Goal: Task Accomplishment & Management: Manage account settings

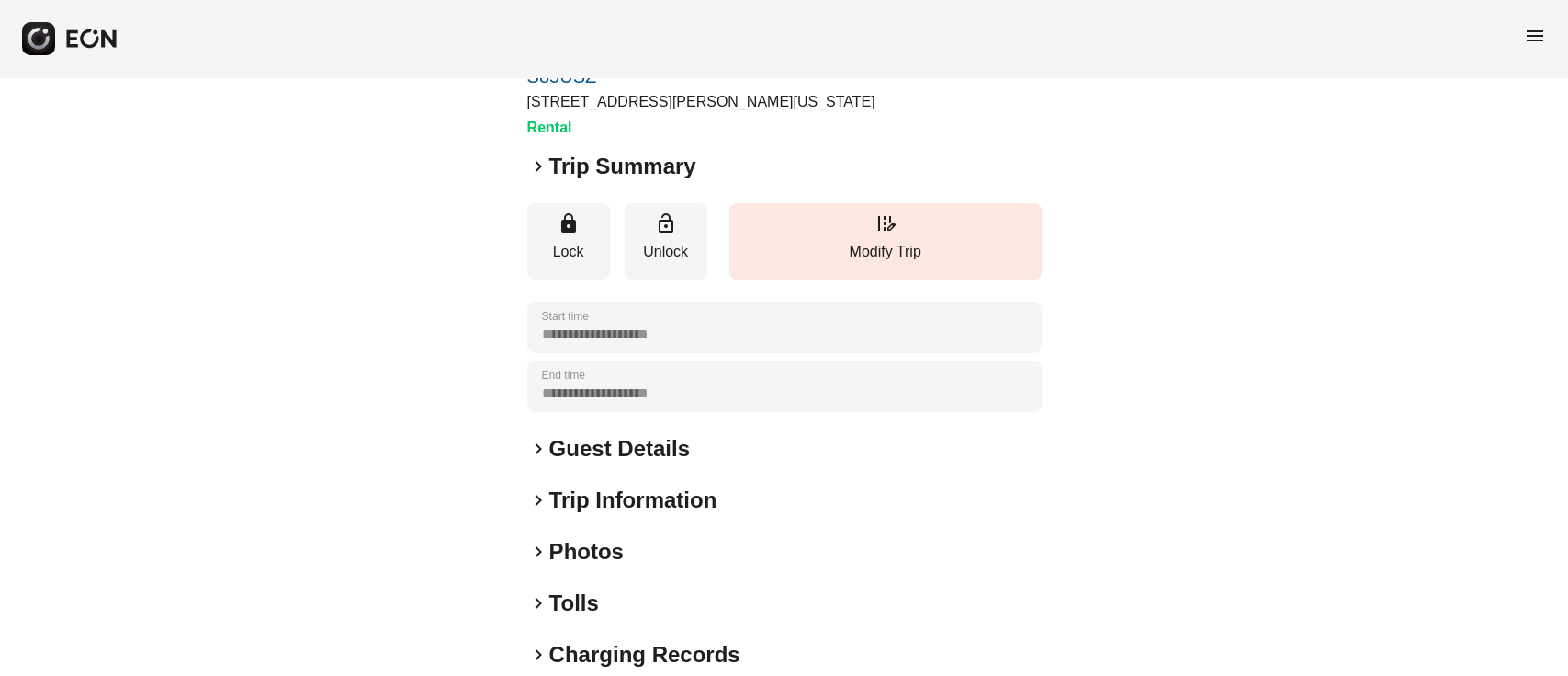
scroll to position [242, 0]
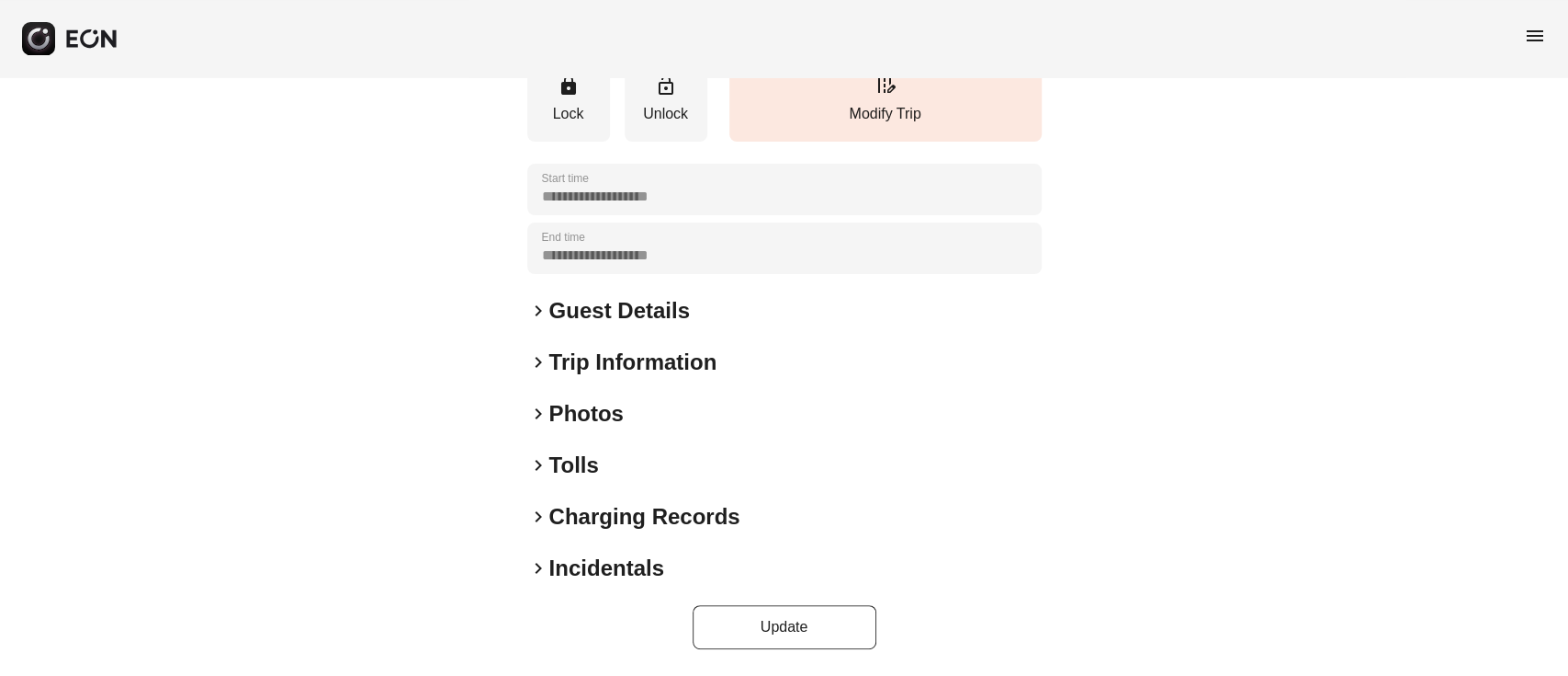
click at [682, 409] on div "keyboard_arrow_right Photos" at bounding box center [784, 414] width 514 height 29
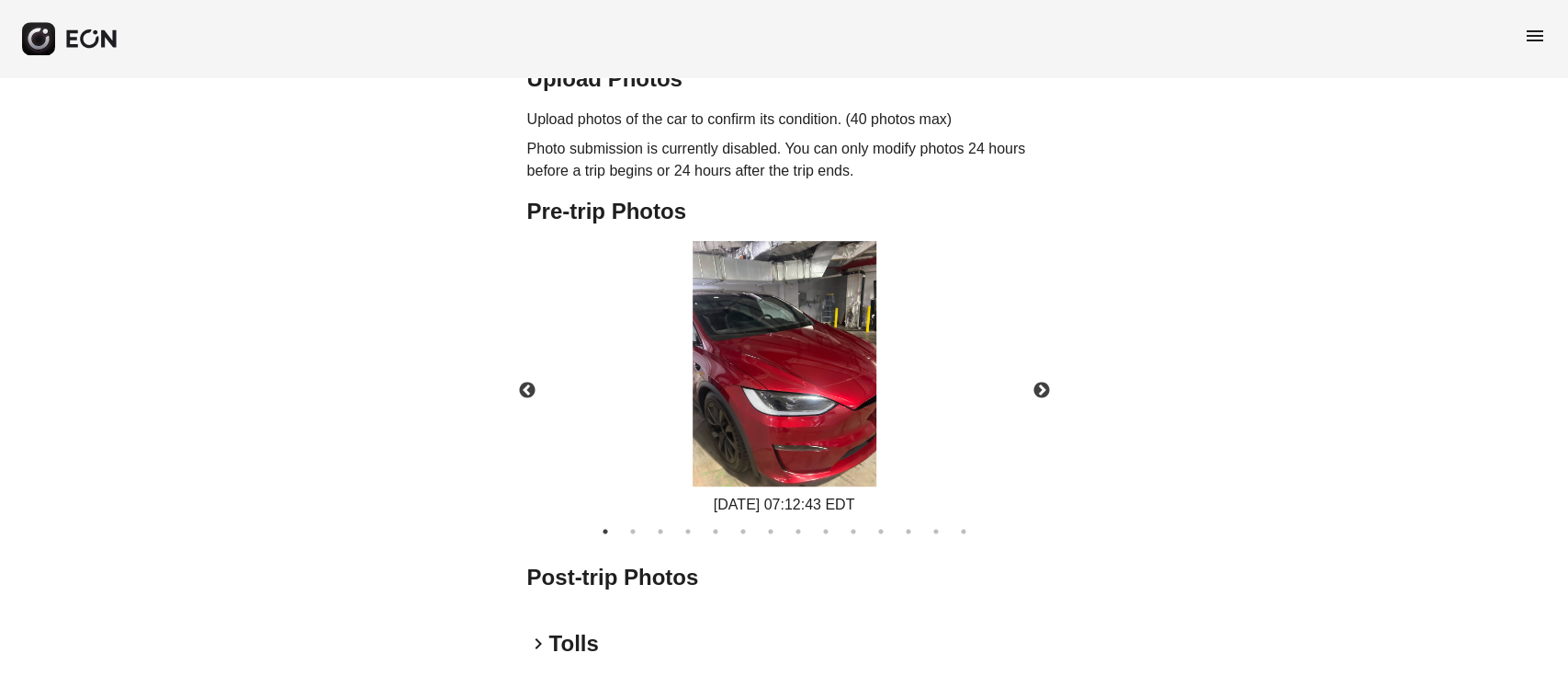
scroll to position [683, 0]
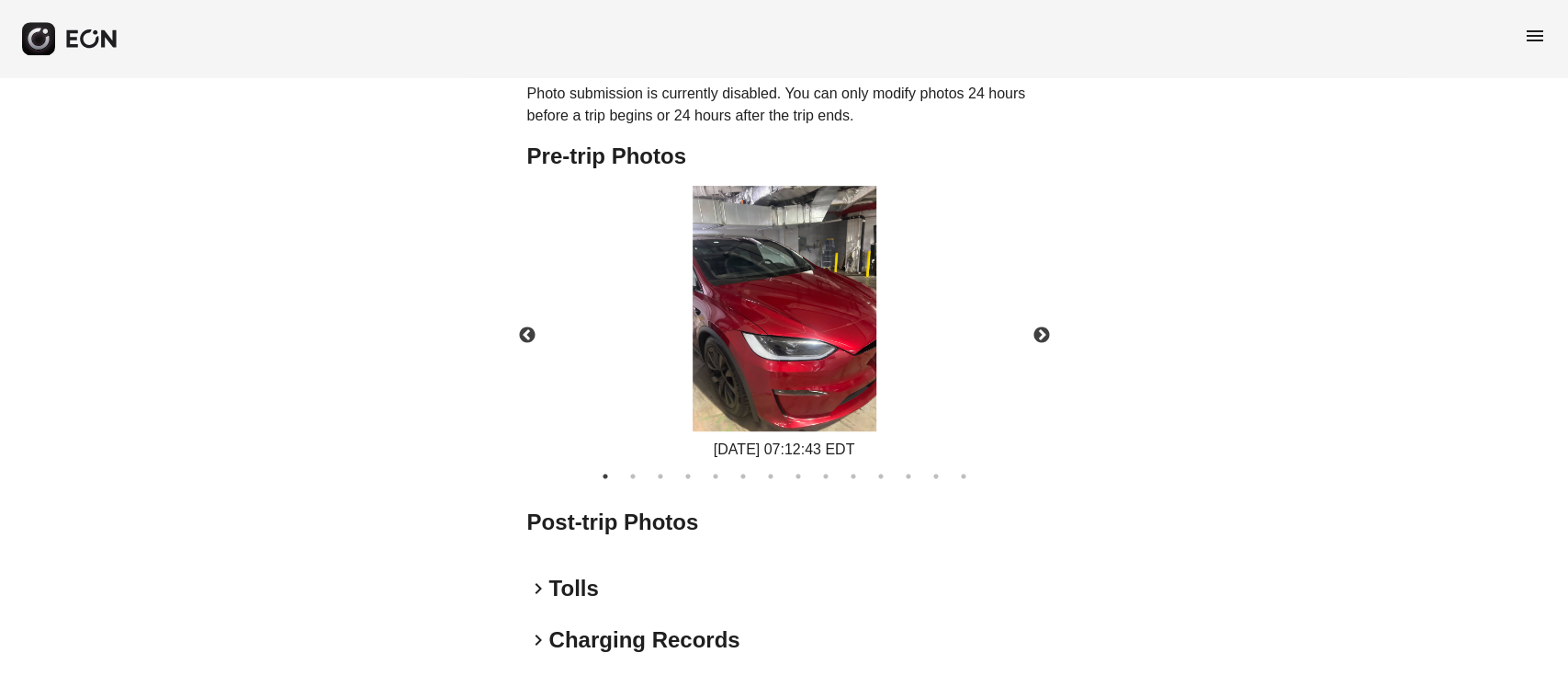
click at [797, 300] on img at bounding box center [784, 309] width 184 height 246
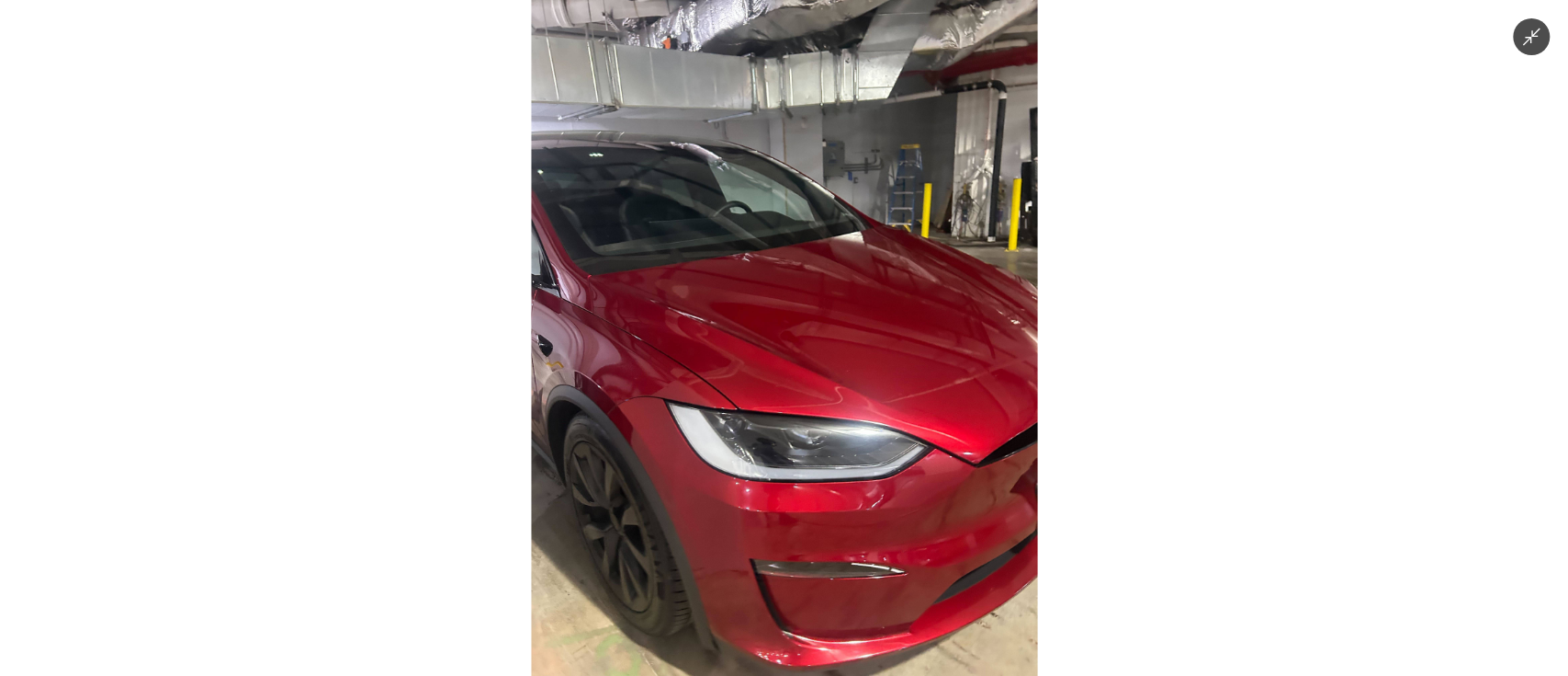
click at [797, 300] on img at bounding box center [784, 338] width 506 height 676
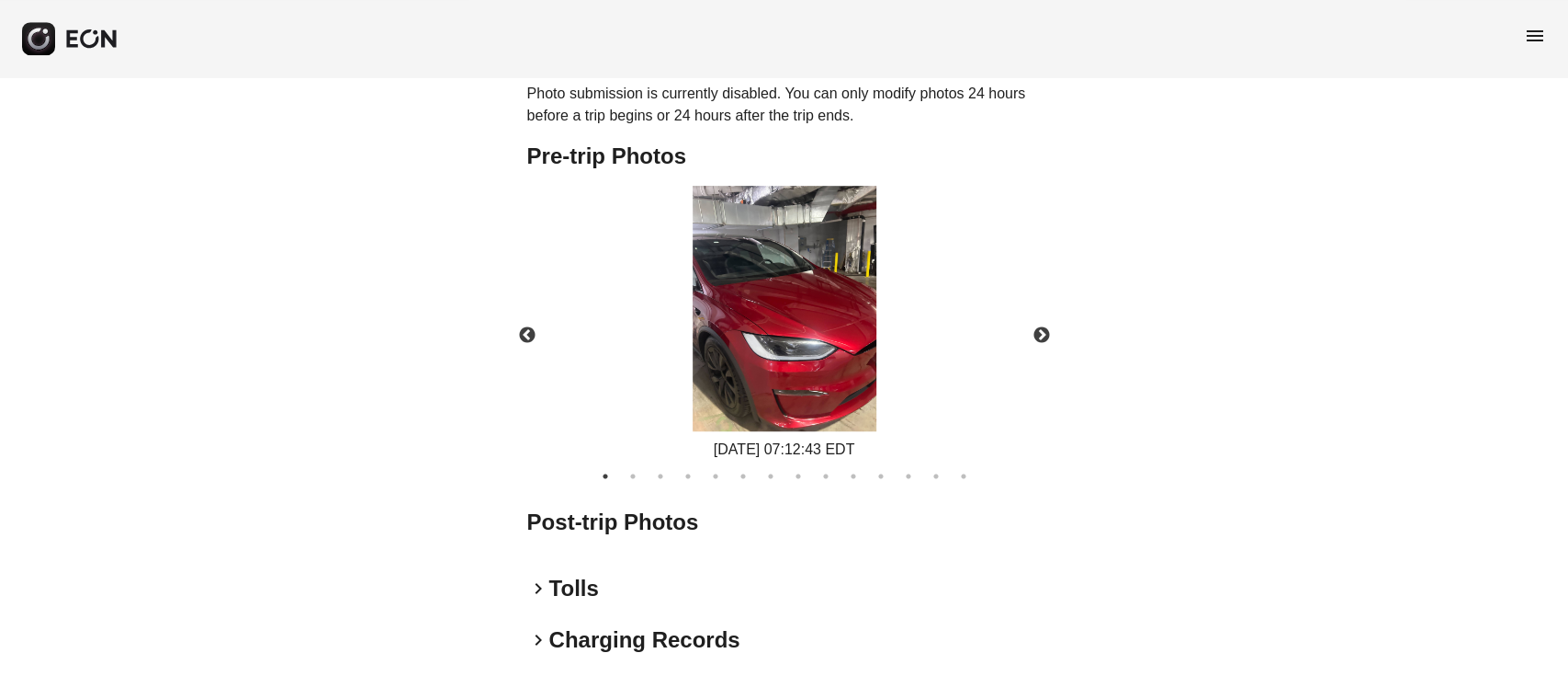
click at [772, 394] on img at bounding box center [784, 309] width 184 height 246
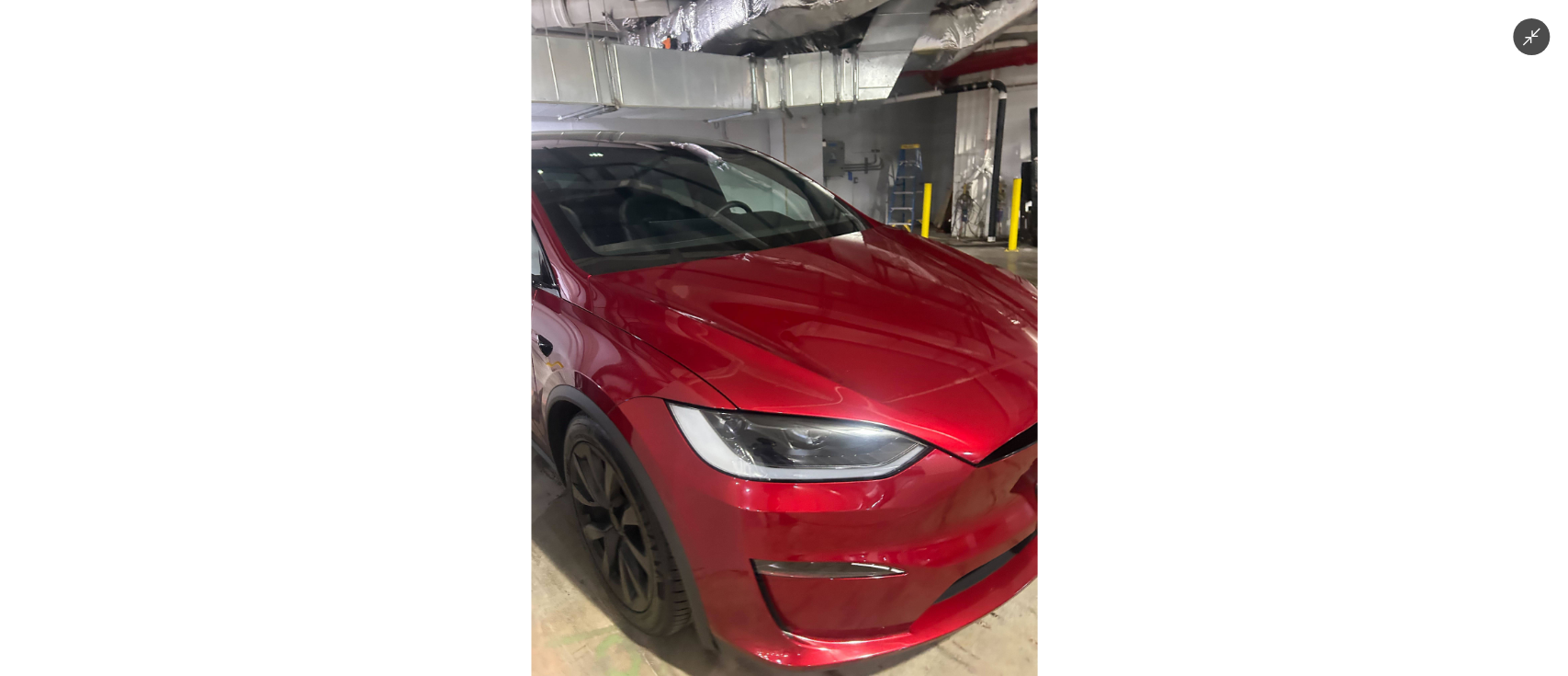
click at [772, 394] on img at bounding box center [784, 338] width 506 height 676
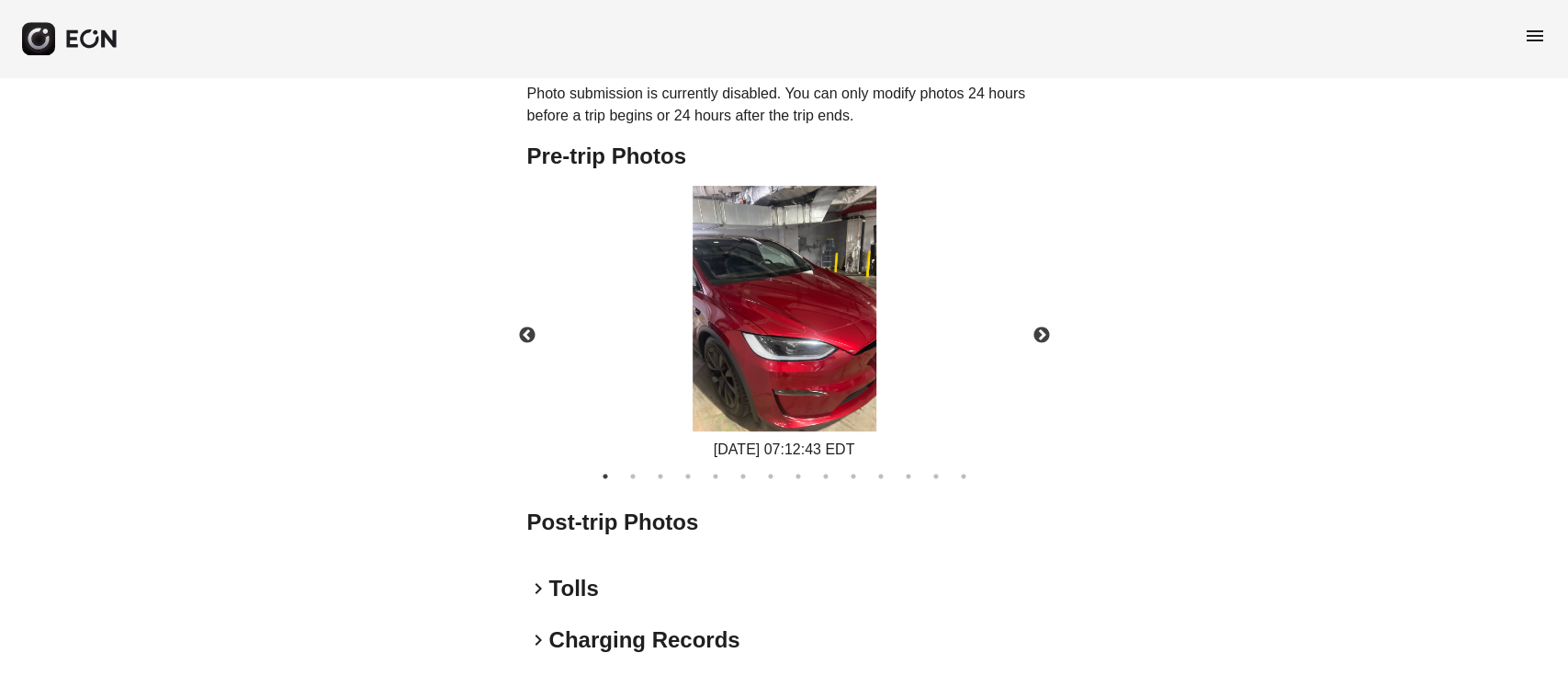
click at [772, 394] on img at bounding box center [784, 309] width 184 height 246
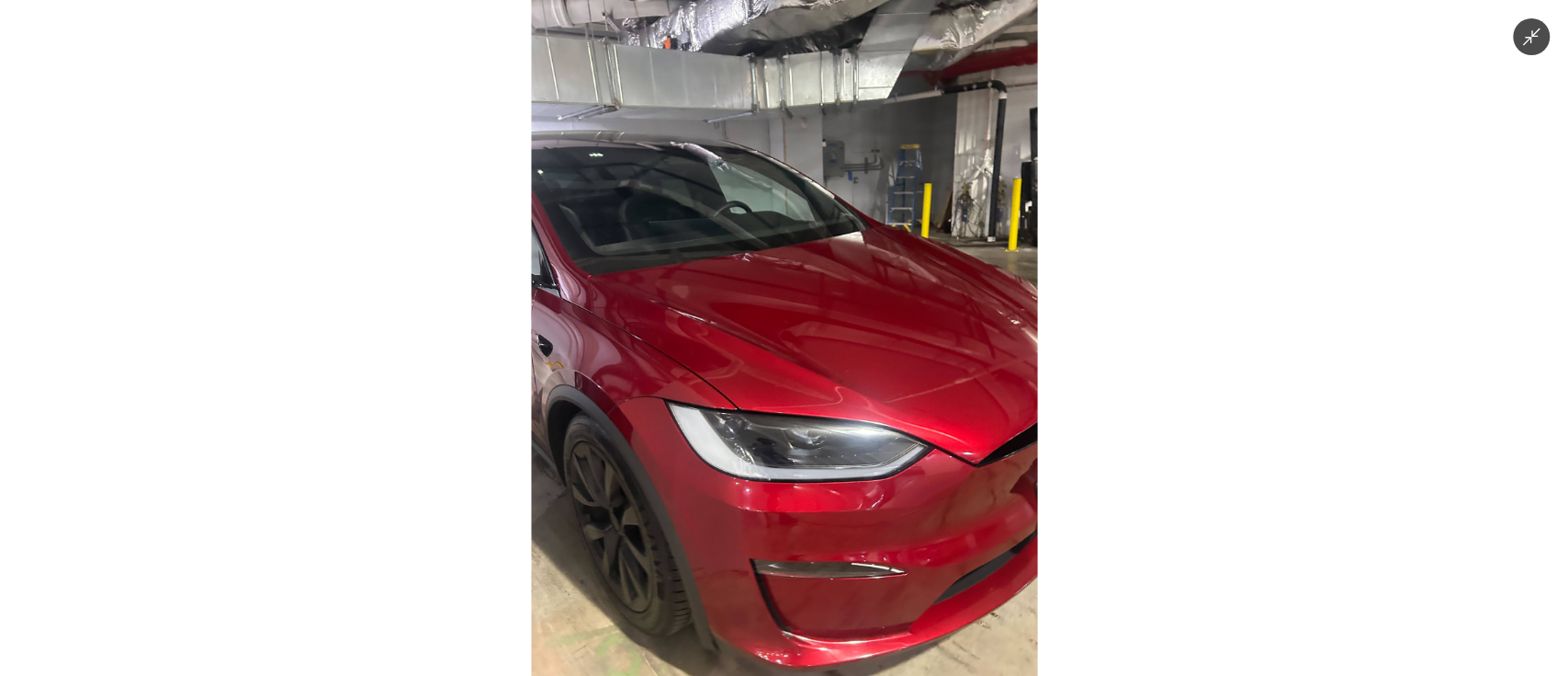
click at [772, 394] on img at bounding box center [784, 338] width 506 height 676
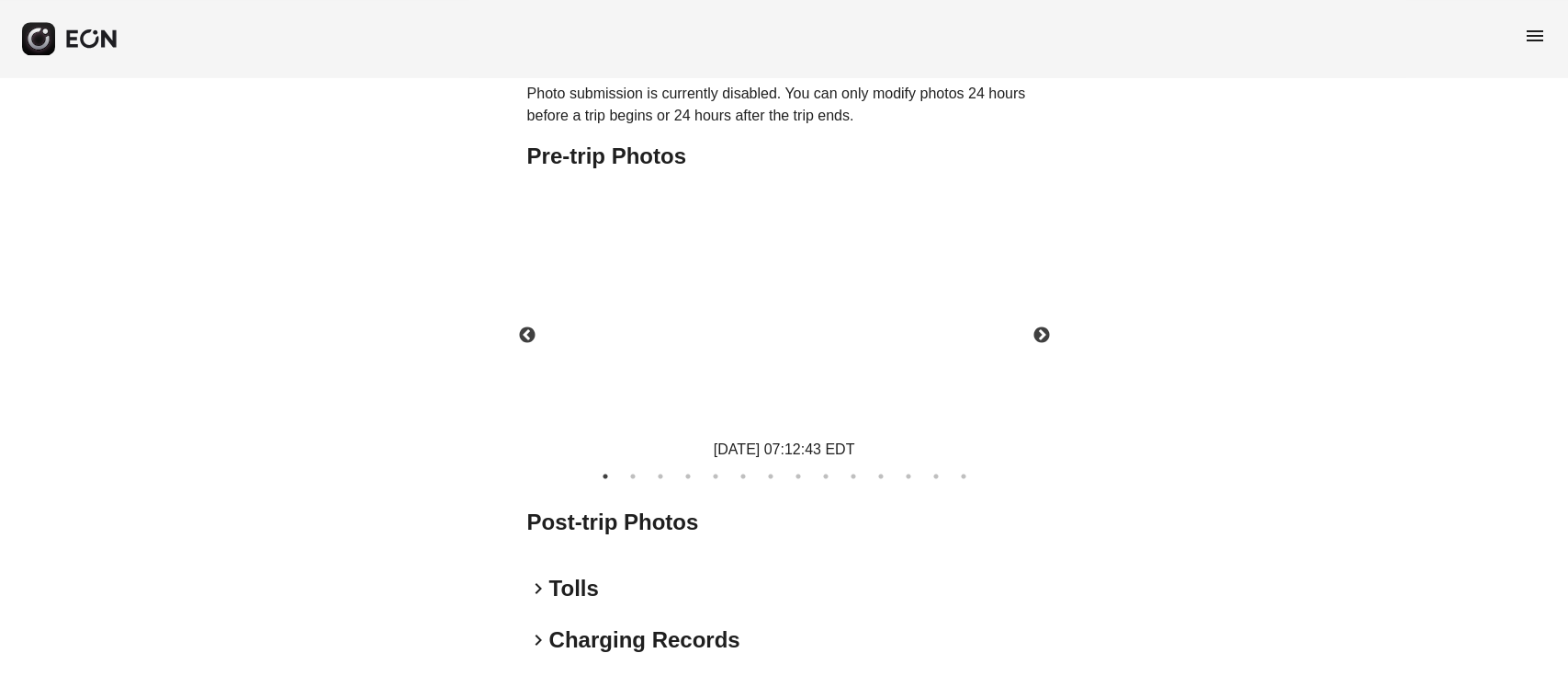
click at [772, 394] on img at bounding box center [784, 309] width 184 height 246
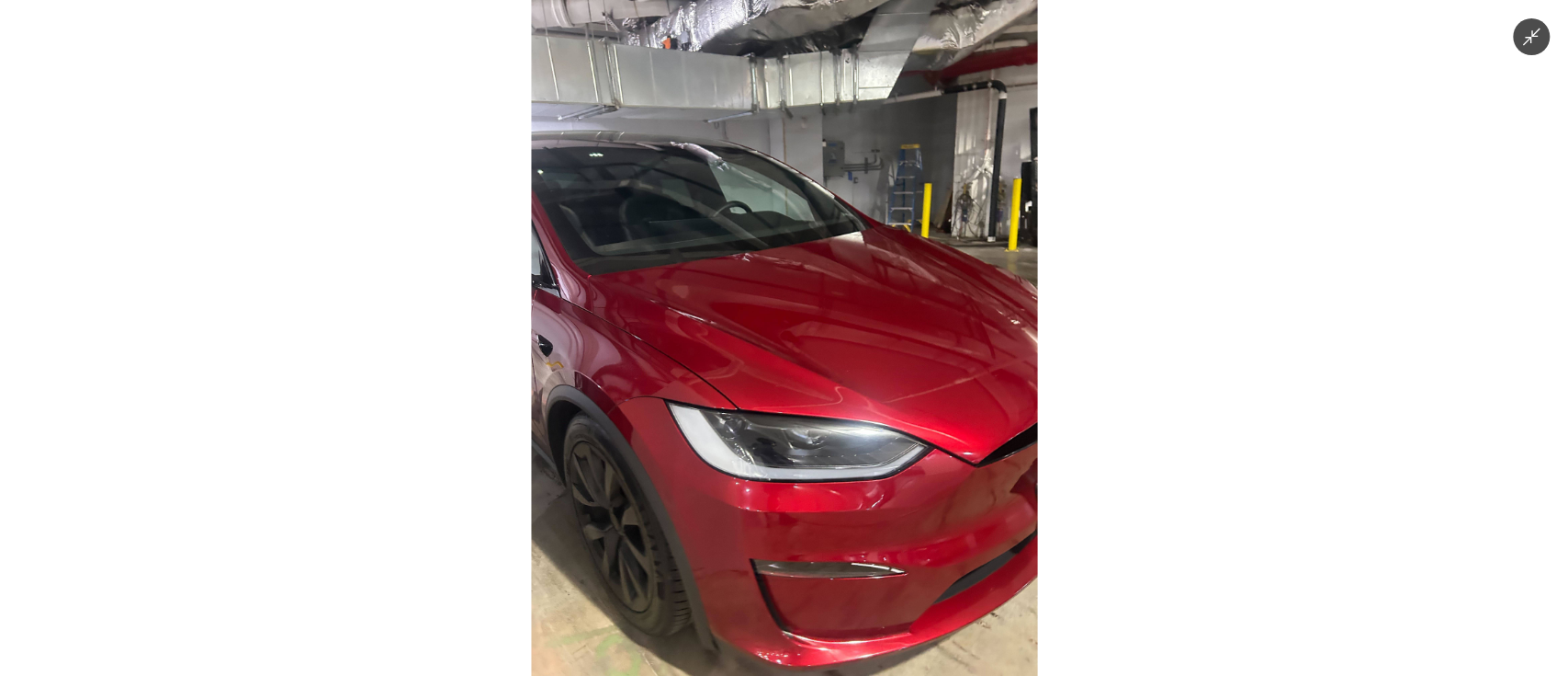
click at [772, 394] on img at bounding box center [784, 338] width 506 height 676
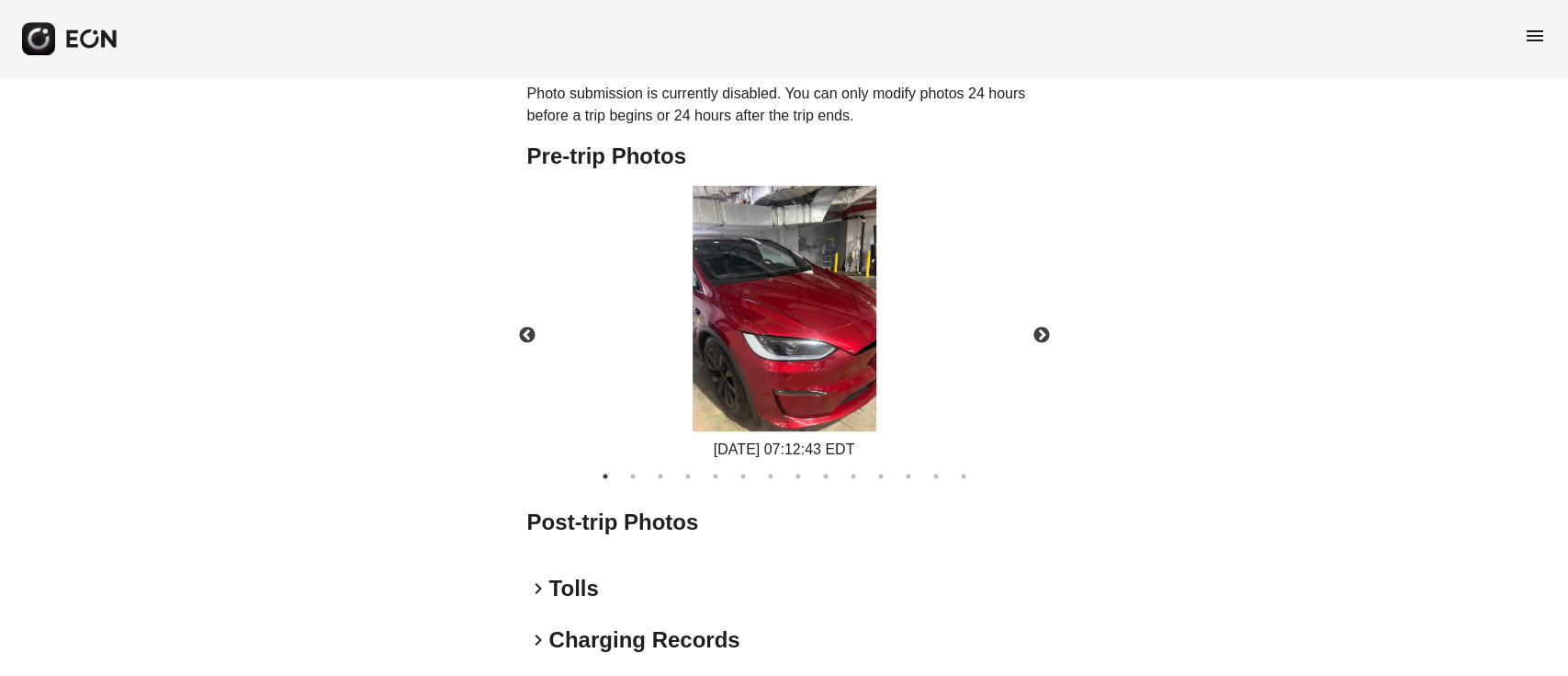
click at [769, 386] on img at bounding box center [784, 309] width 184 height 246
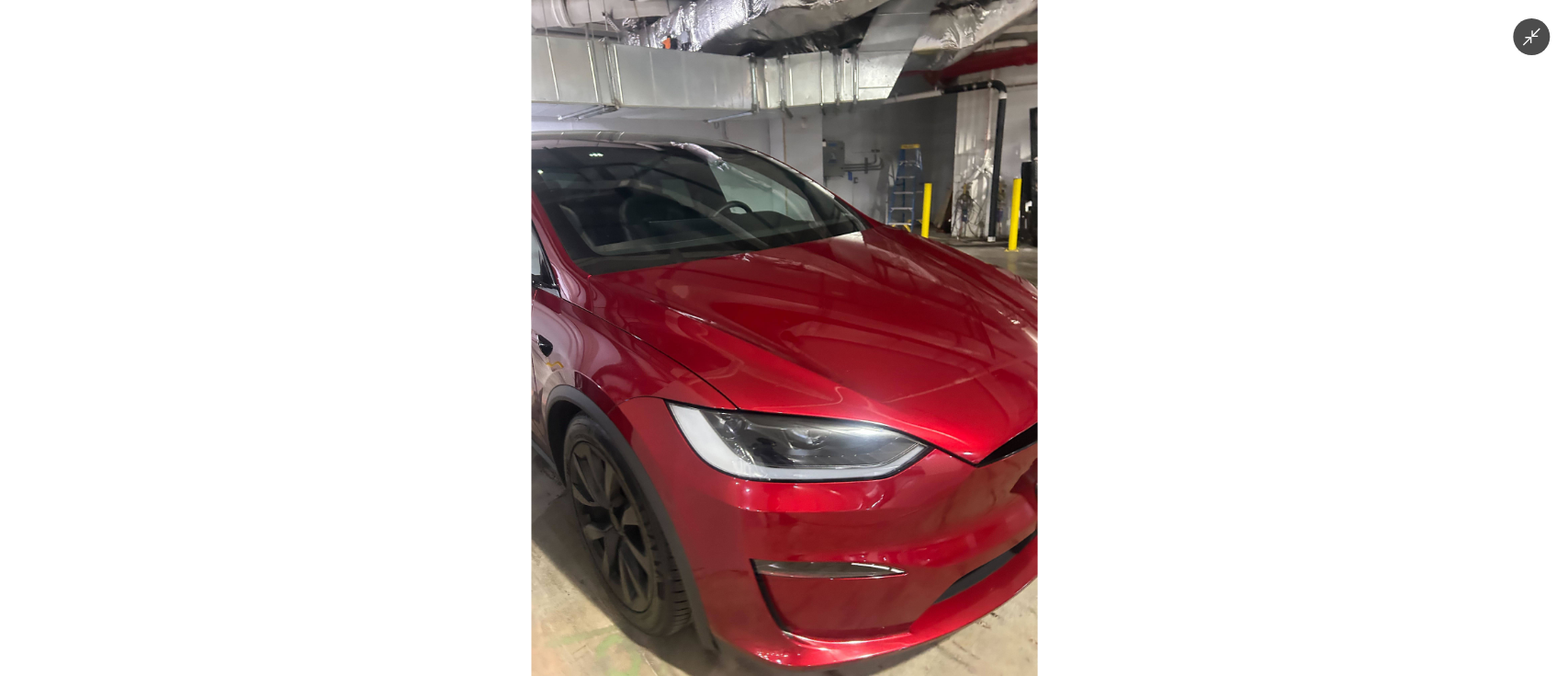
click at [769, 386] on img at bounding box center [784, 338] width 506 height 676
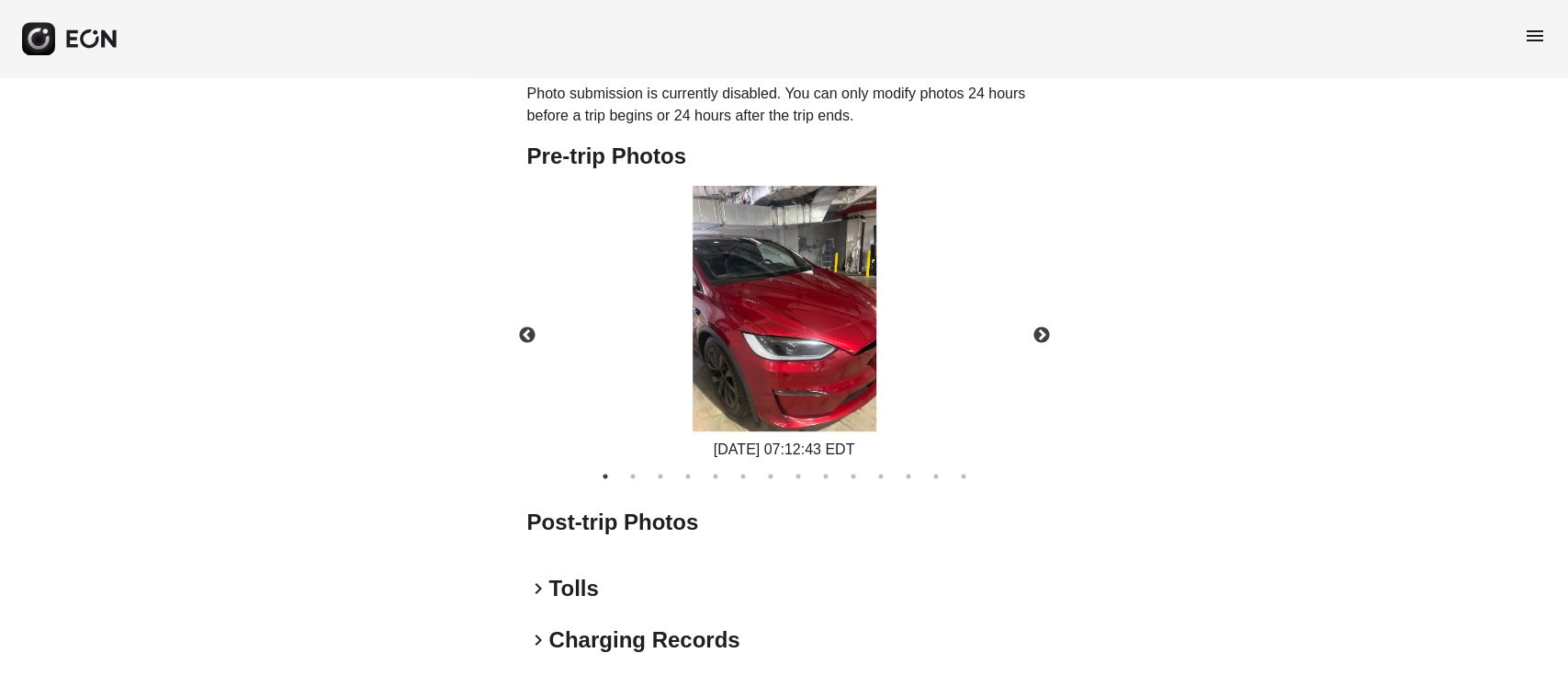
click at [854, 307] on img at bounding box center [784, 309] width 184 height 246
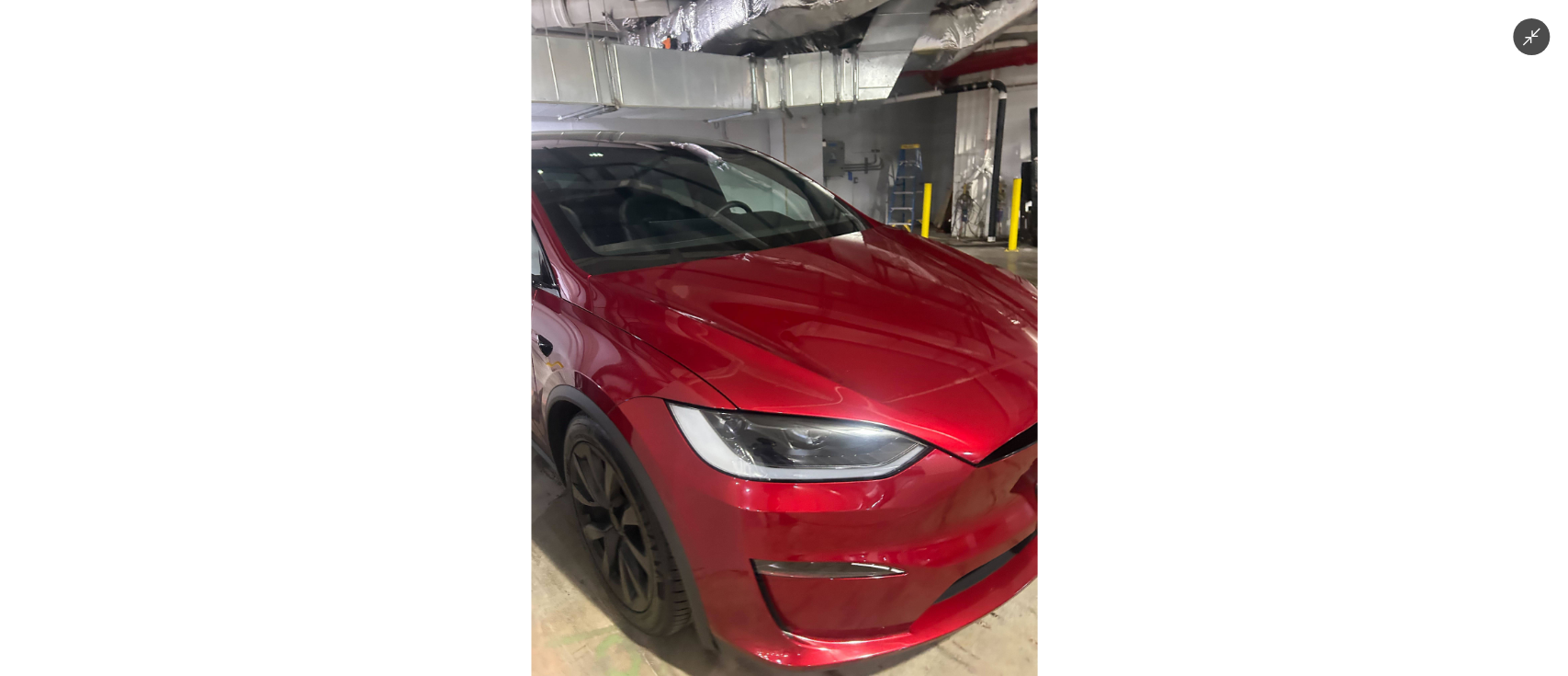
click at [803, 381] on img at bounding box center [784, 338] width 506 height 676
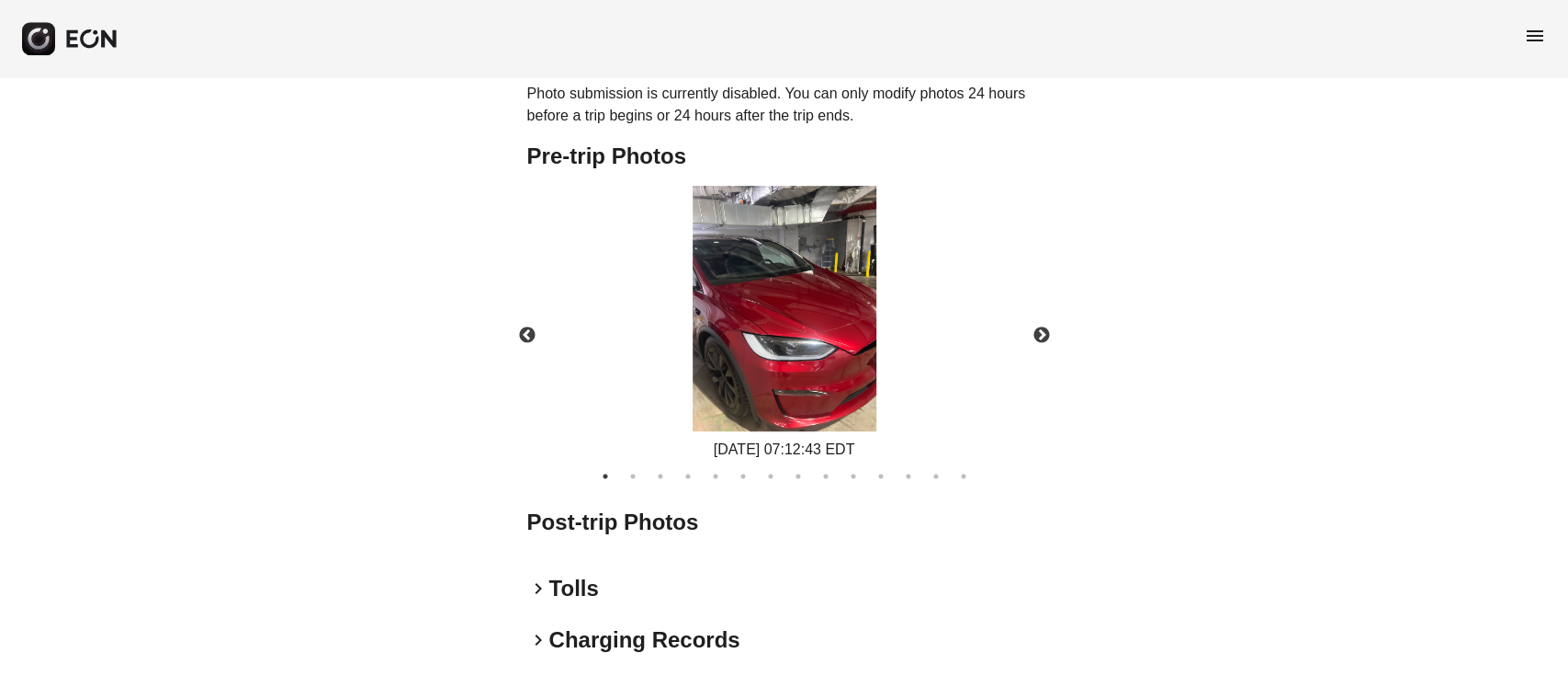
click at [803, 381] on img at bounding box center [784, 309] width 184 height 246
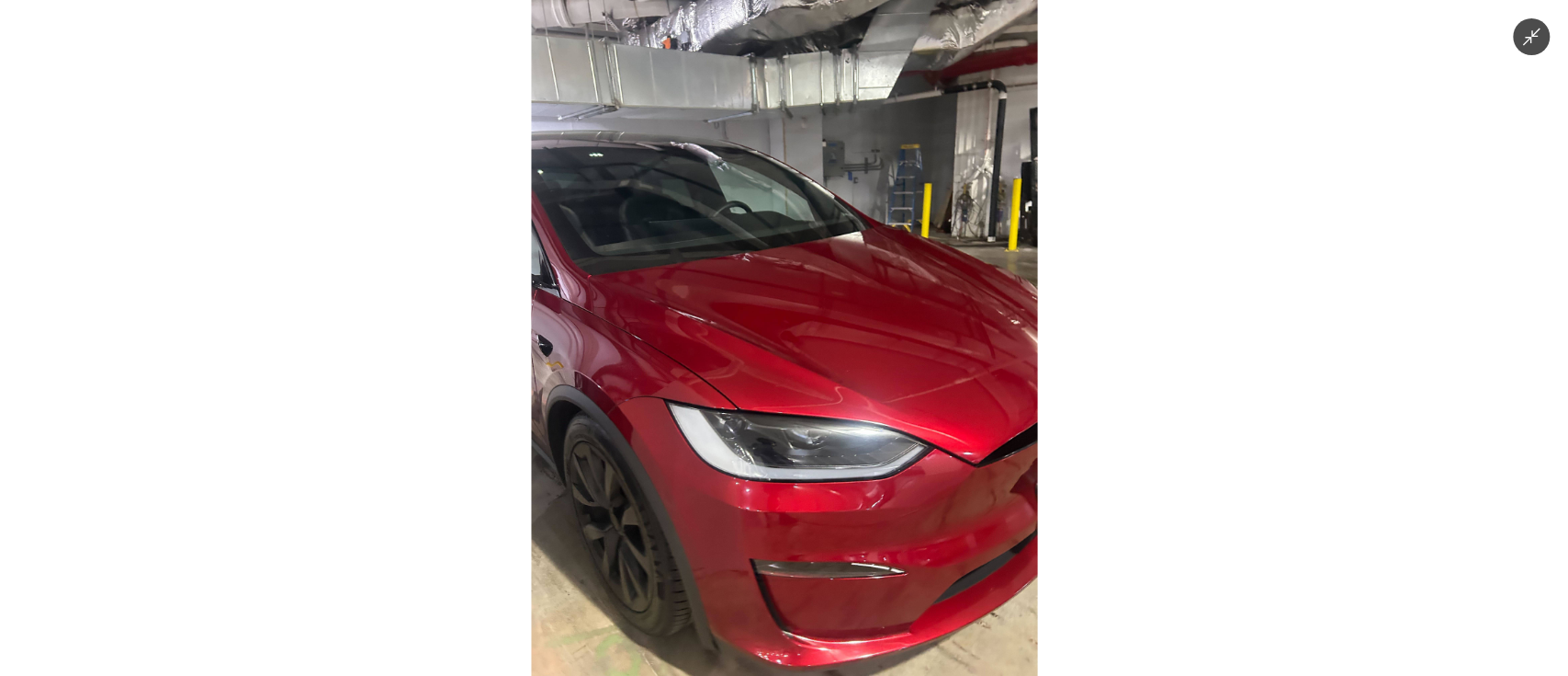
click at [803, 381] on img at bounding box center [784, 338] width 506 height 676
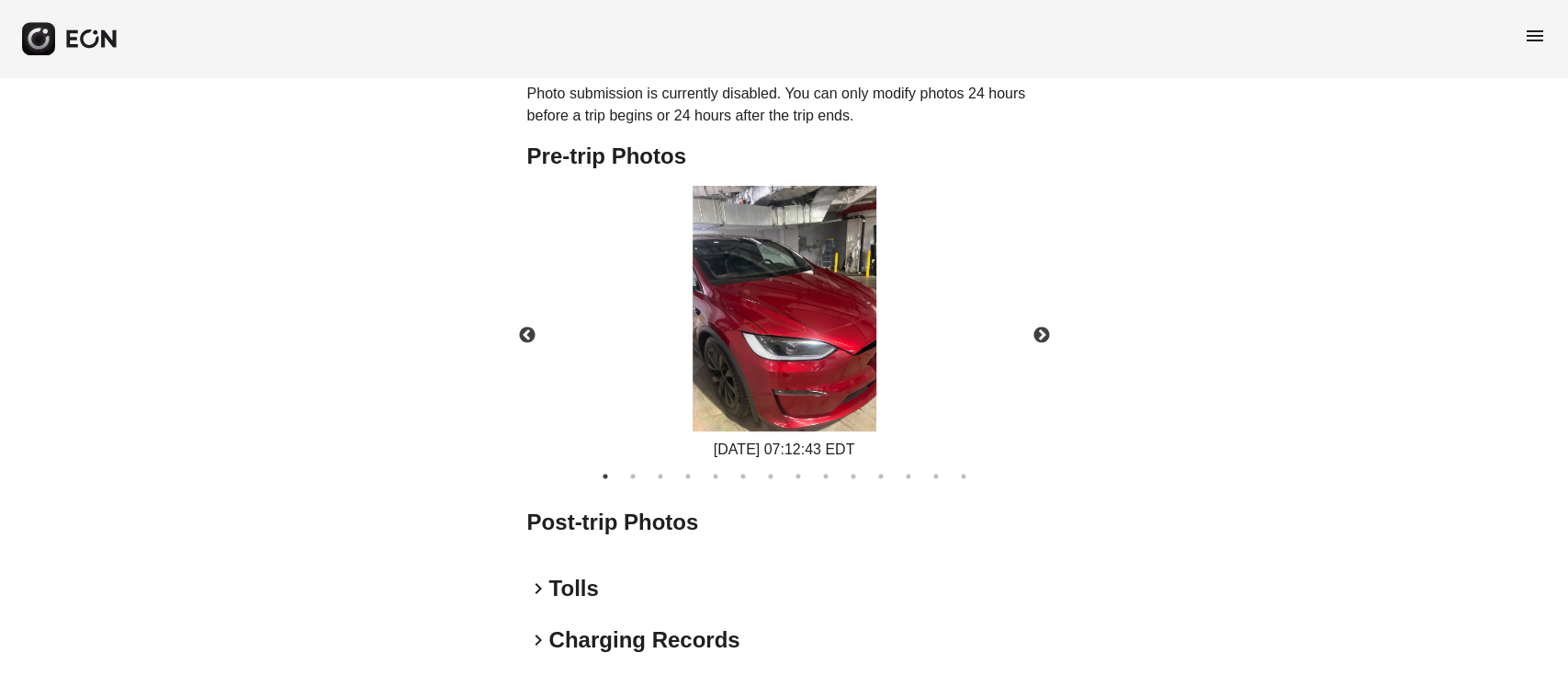
scroll to position [805, 0]
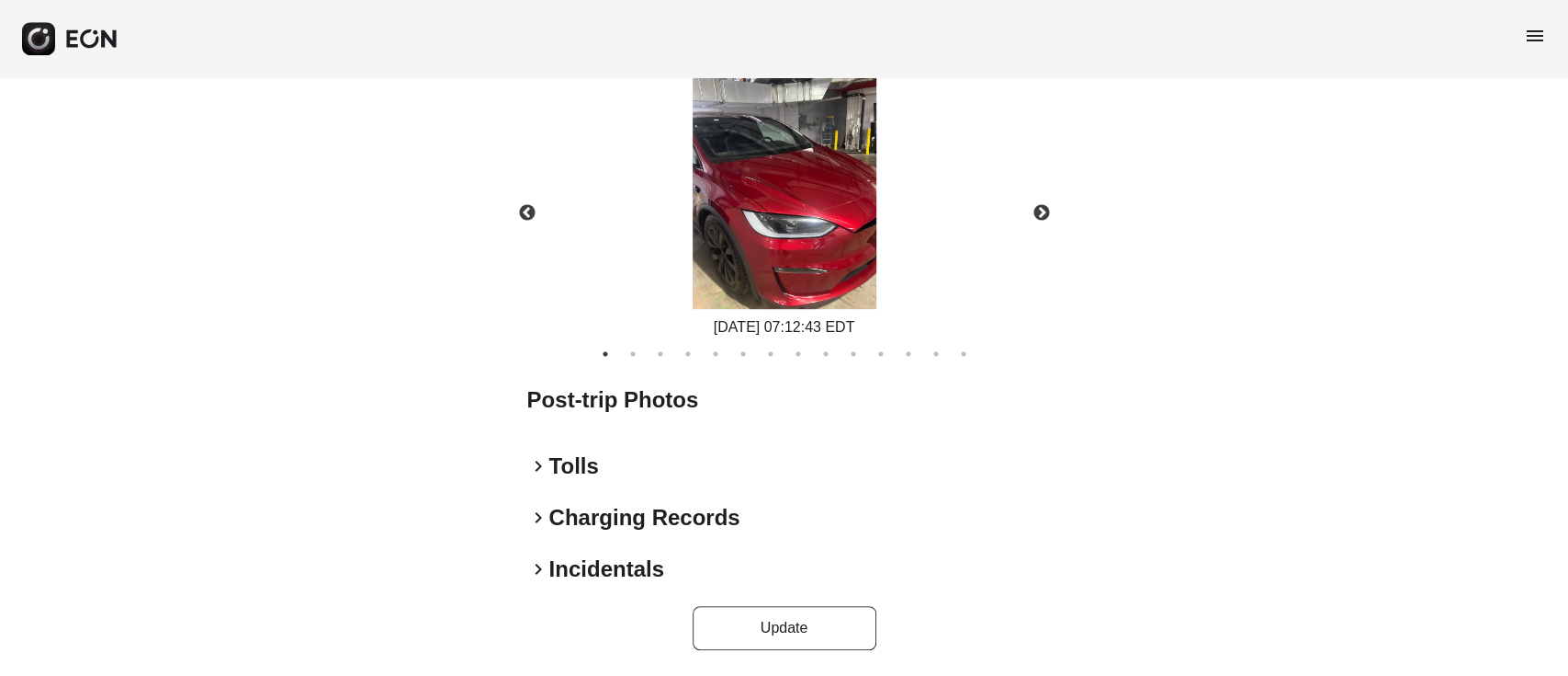
click at [760, 232] on img at bounding box center [784, 187] width 184 height 246
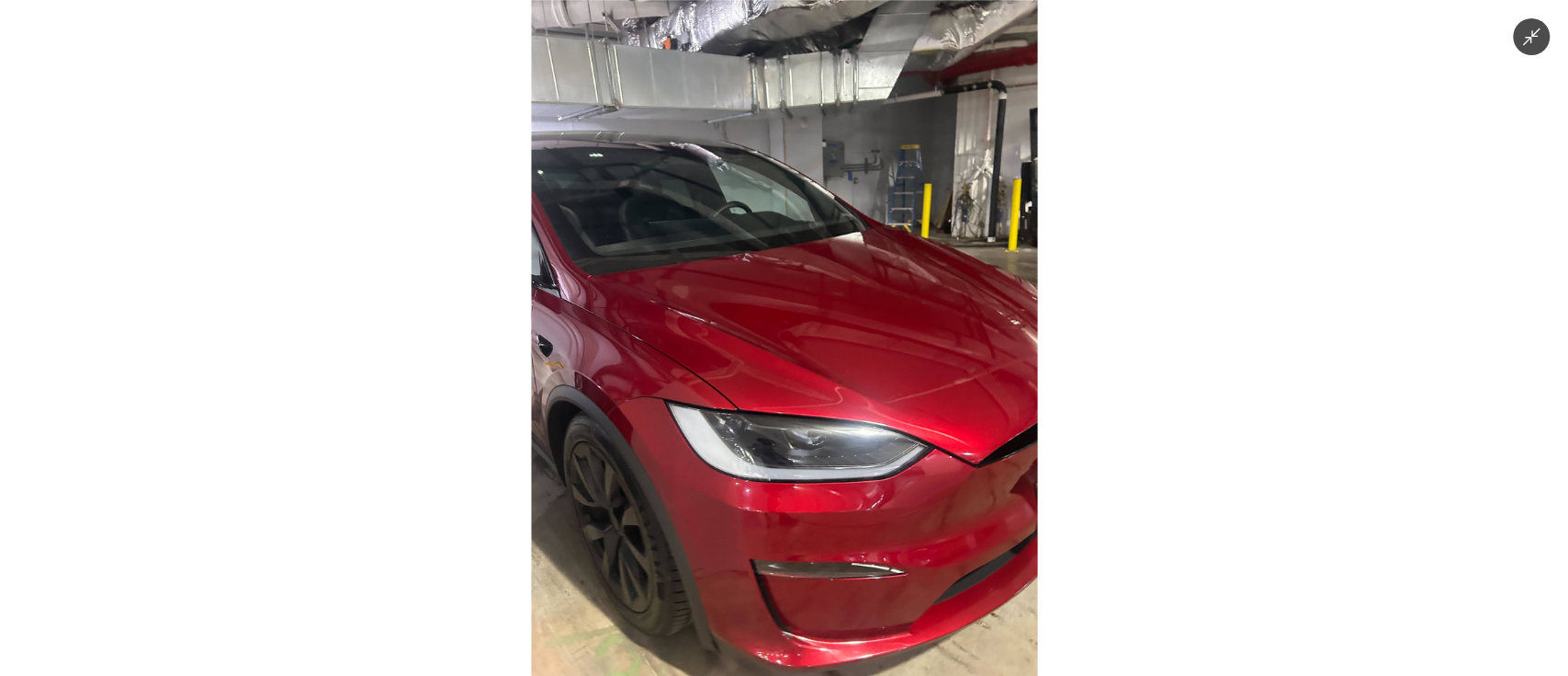
click at [767, 239] on img at bounding box center [784, 338] width 506 height 676
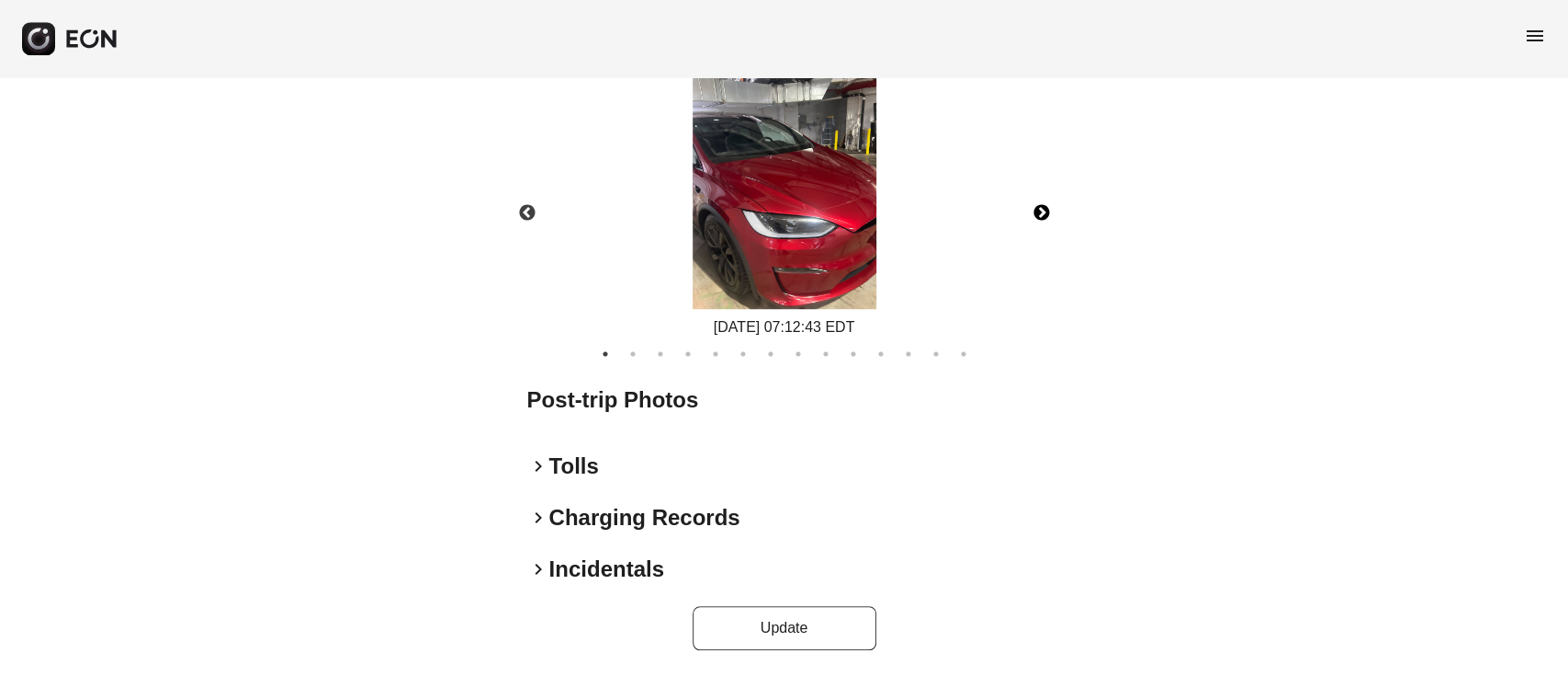
click at [1036, 212] on button "Next" at bounding box center [1041, 212] width 64 height 64
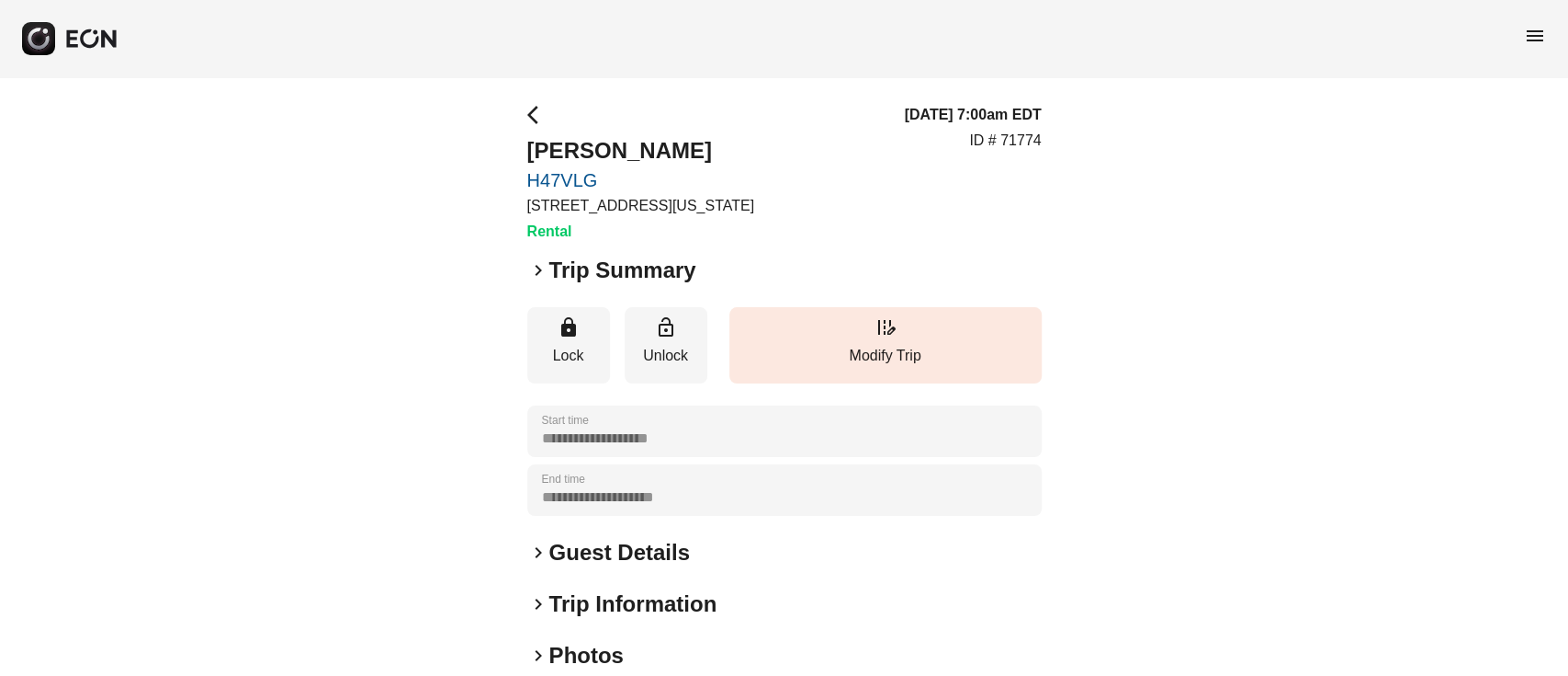
scroll to position [242, 0]
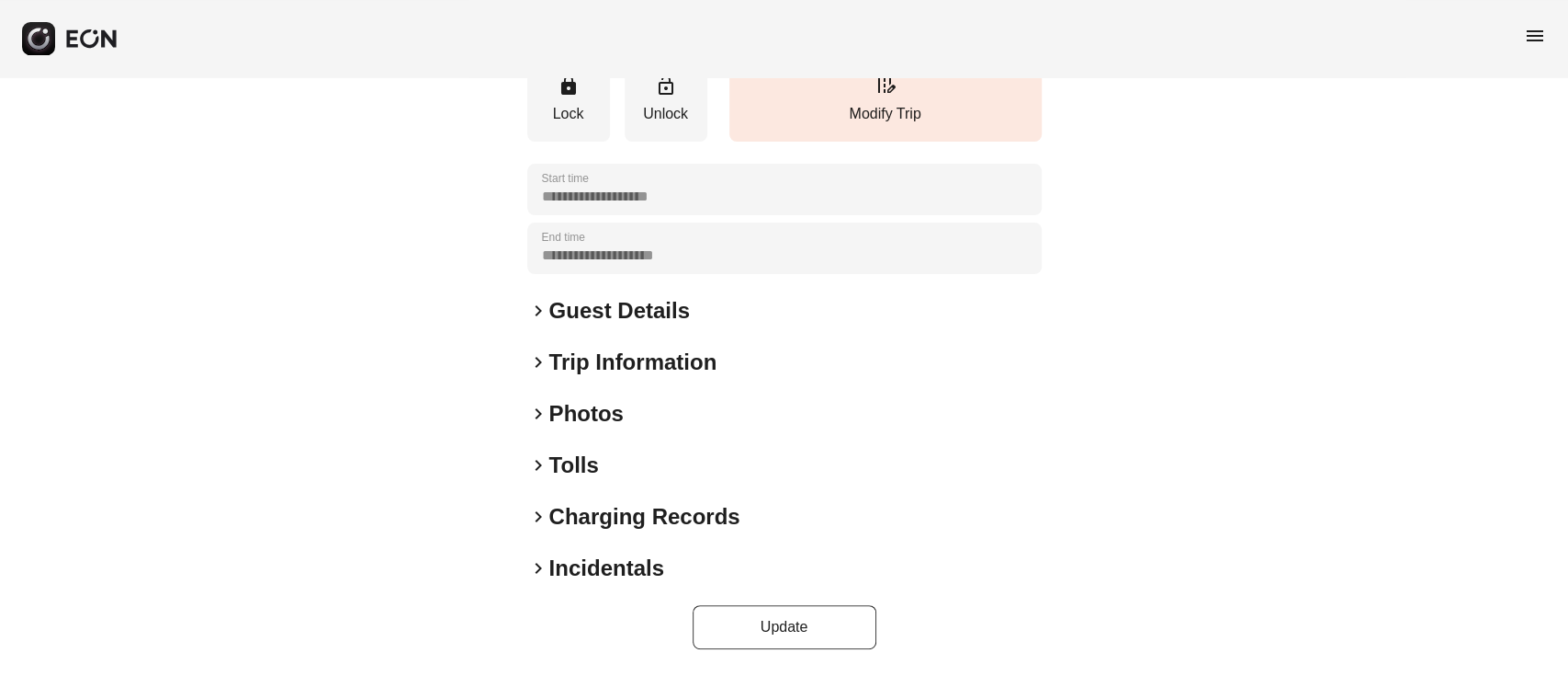
click at [649, 413] on div "keyboard_arrow_right Photos" at bounding box center [784, 414] width 514 height 29
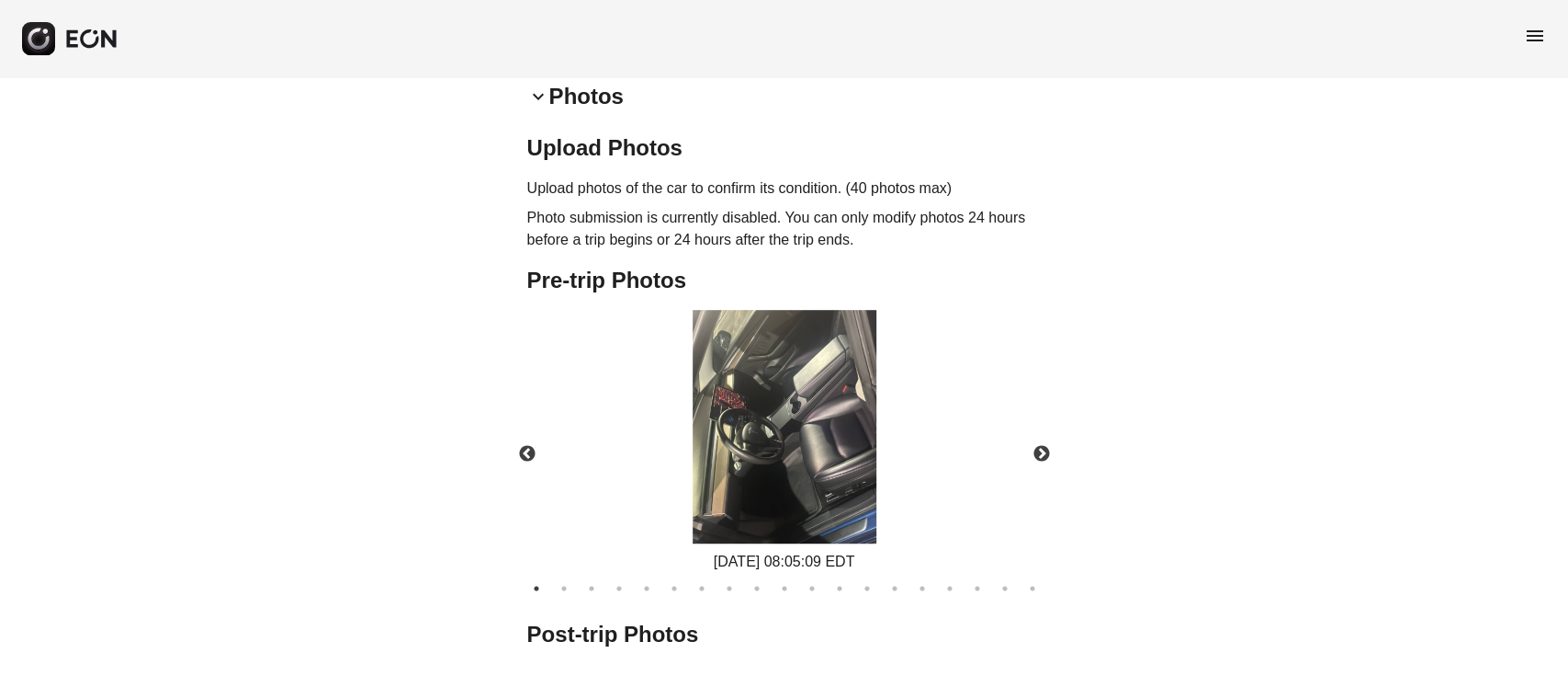
scroll to position [560, 0]
click at [728, 415] on img at bounding box center [784, 425] width 184 height 234
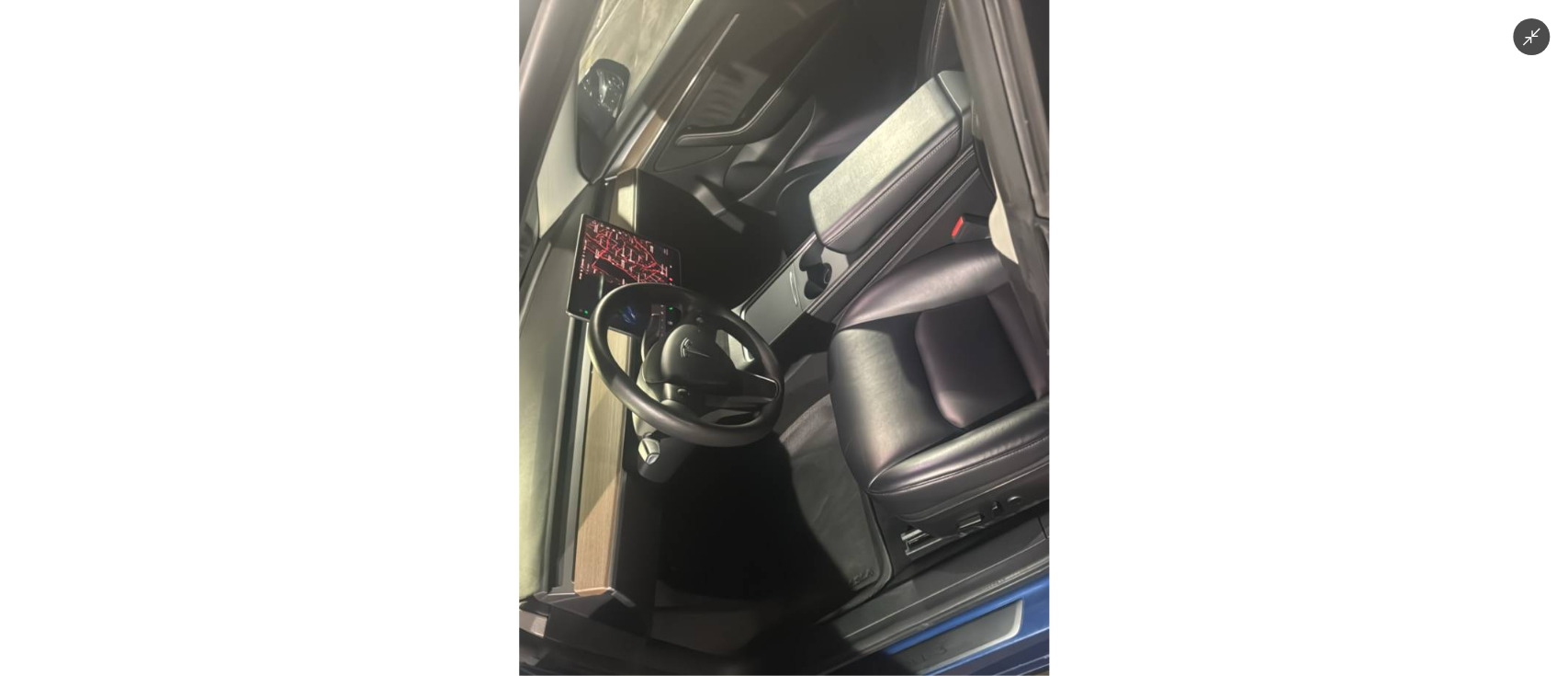
click at [721, 427] on img at bounding box center [784, 338] width 531 height 676
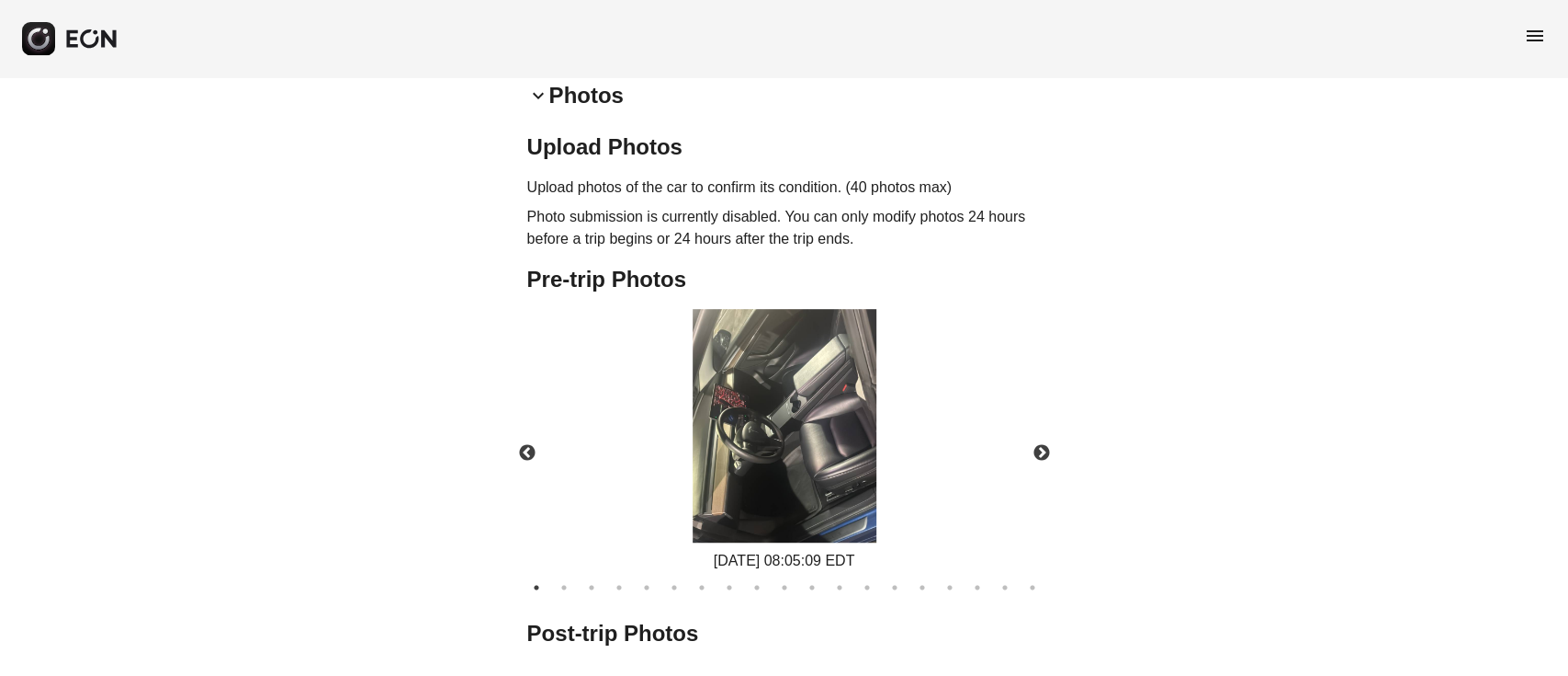
click at [721, 427] on img at bounding box center [784, 425] width 184 height 234
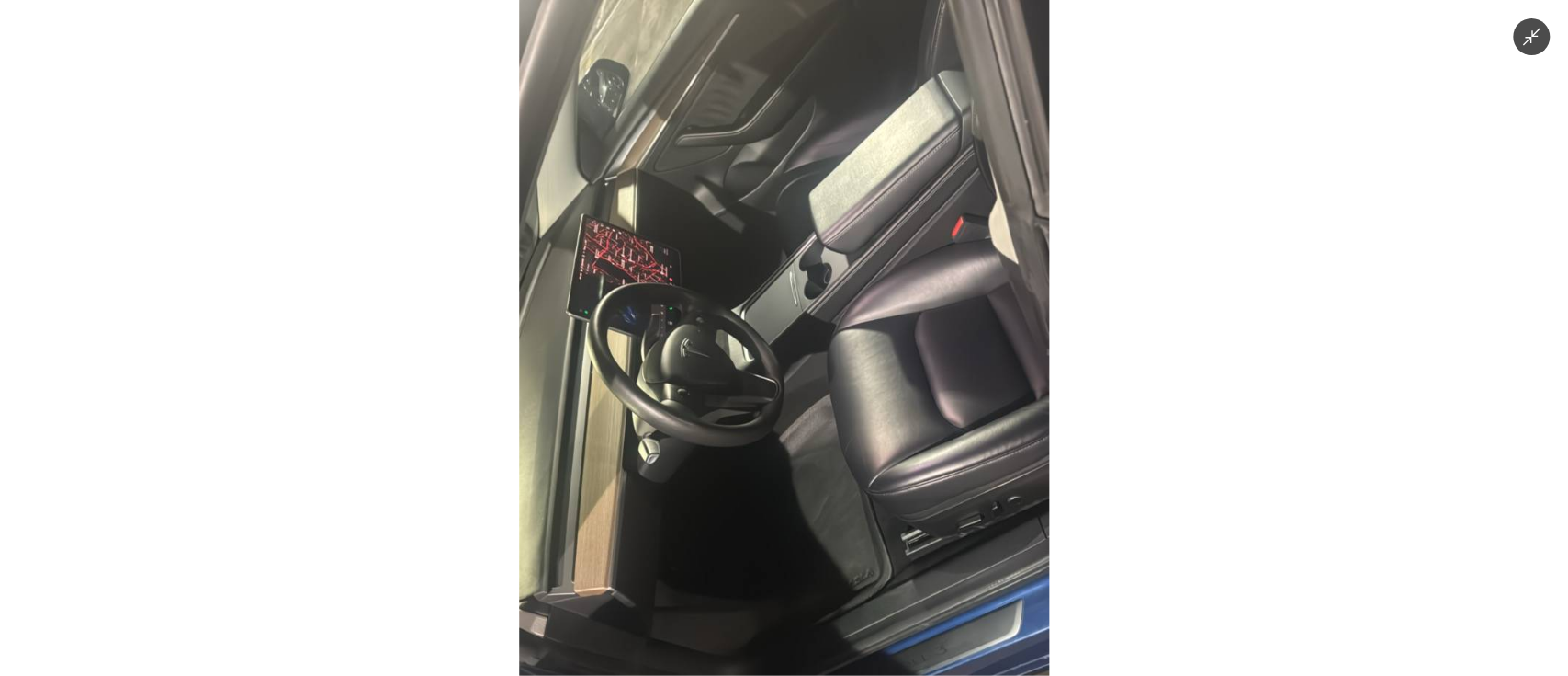
click at [721, 427] on img at bounding box center [784, 338] width 531 height 676
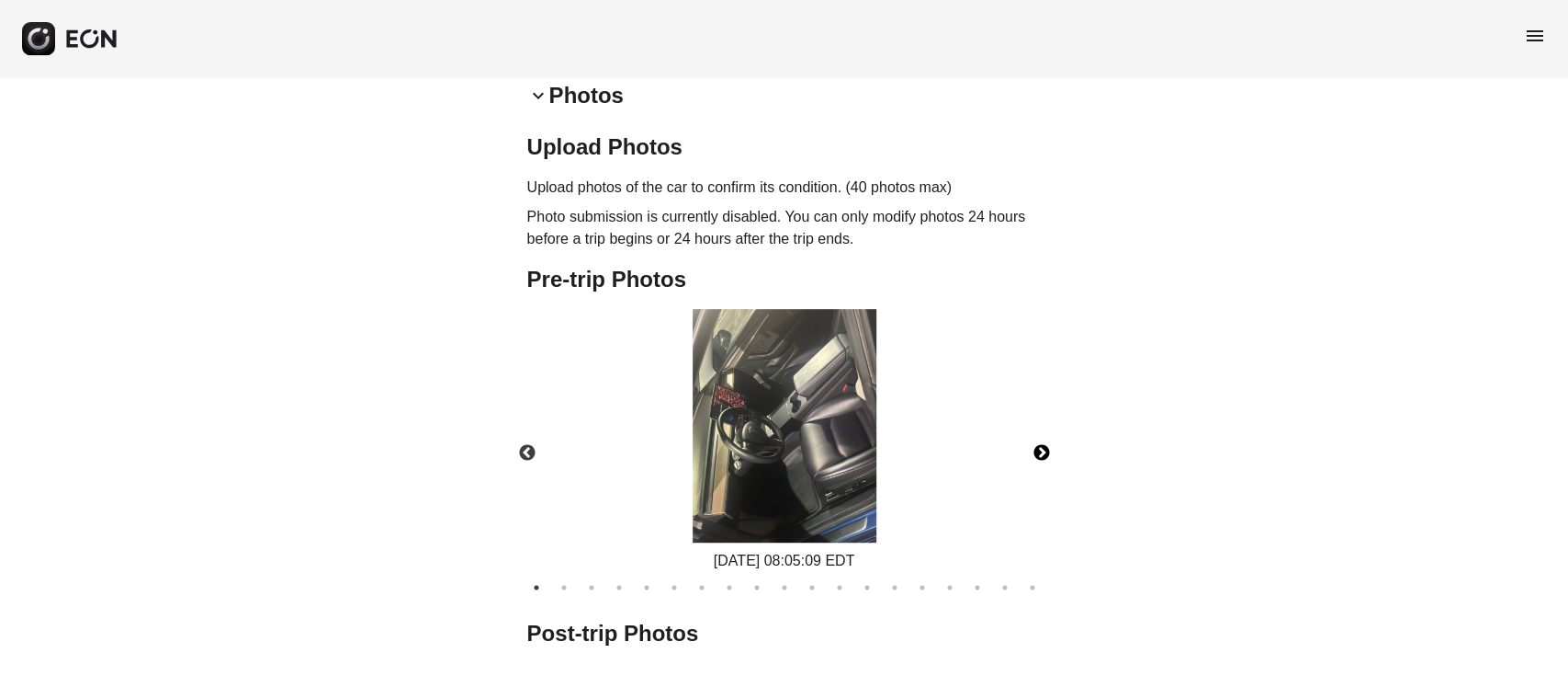
click at [1030, 445] on button "Next" at bounding box center [1041, 452] width 64 height 64
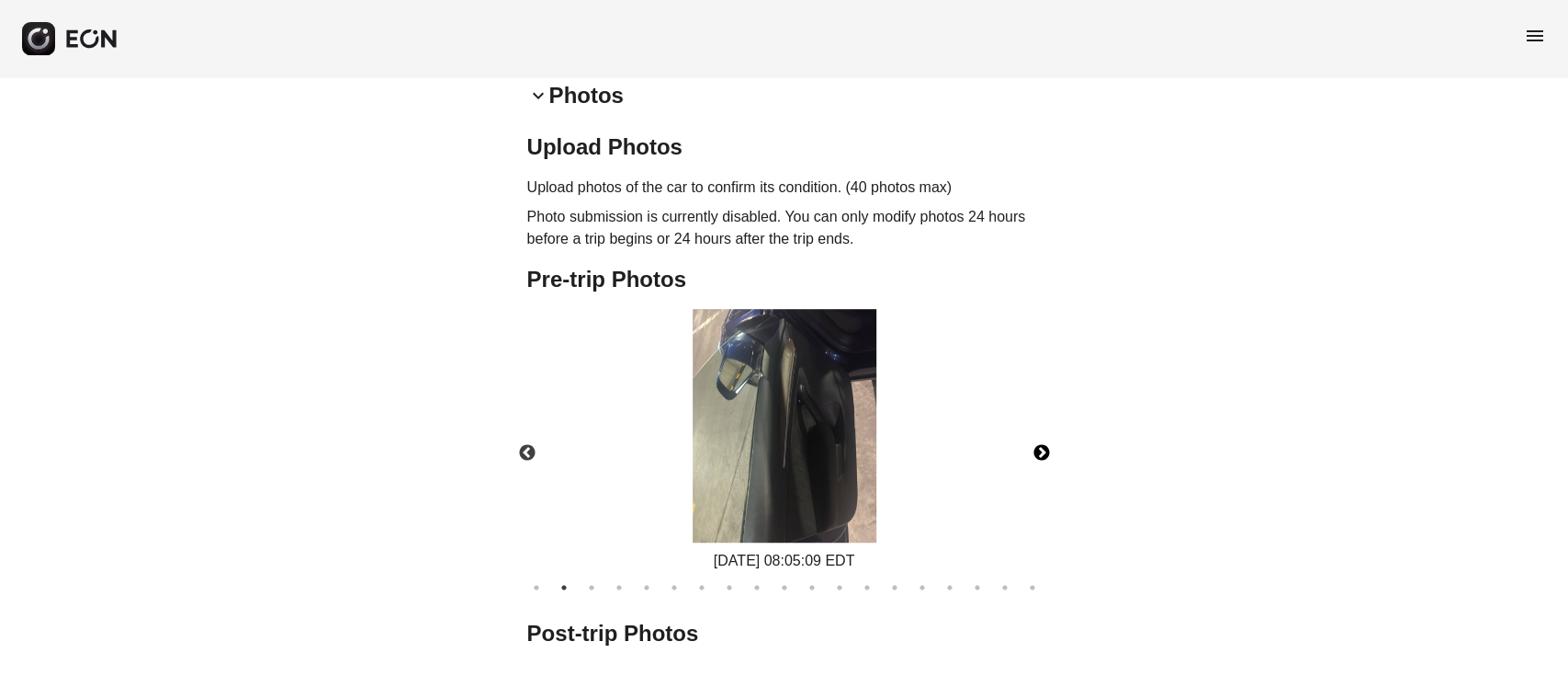
click at [1045, 447] on button "Next" at bounding box center [1041, 452] width 64 height 64
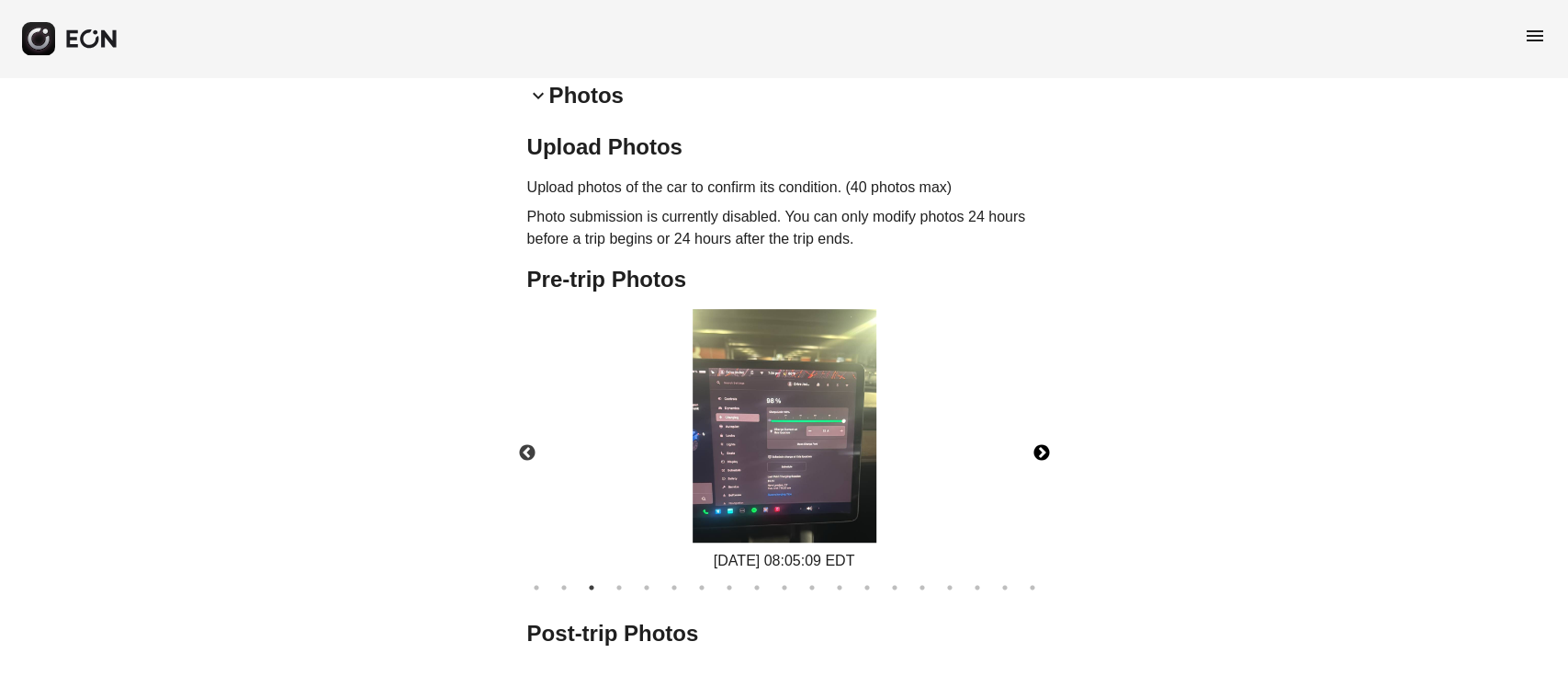
click at [830, 460] on img at bounding box center [784, 425] width 184 height 234
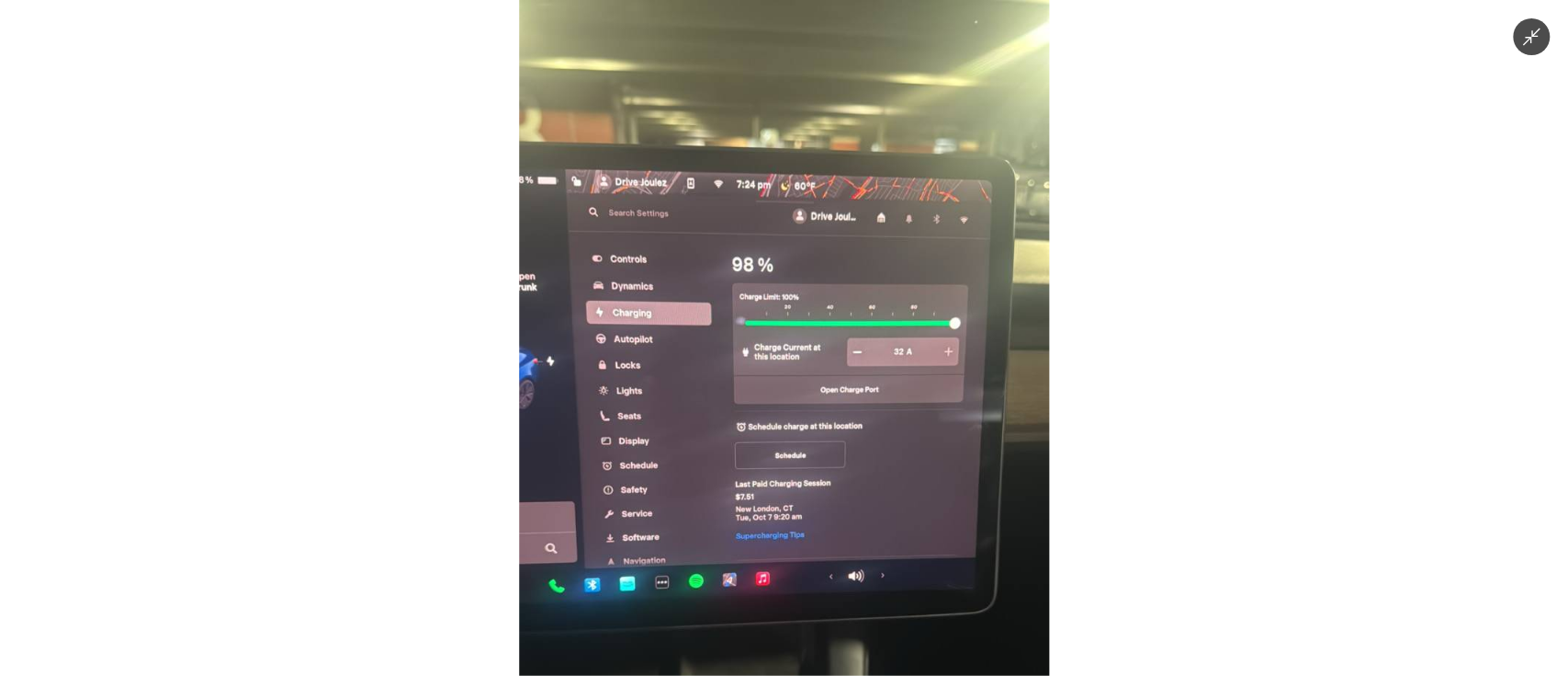
click at [830, 460] on img at bounding box center [784, 338] width 531 height 676
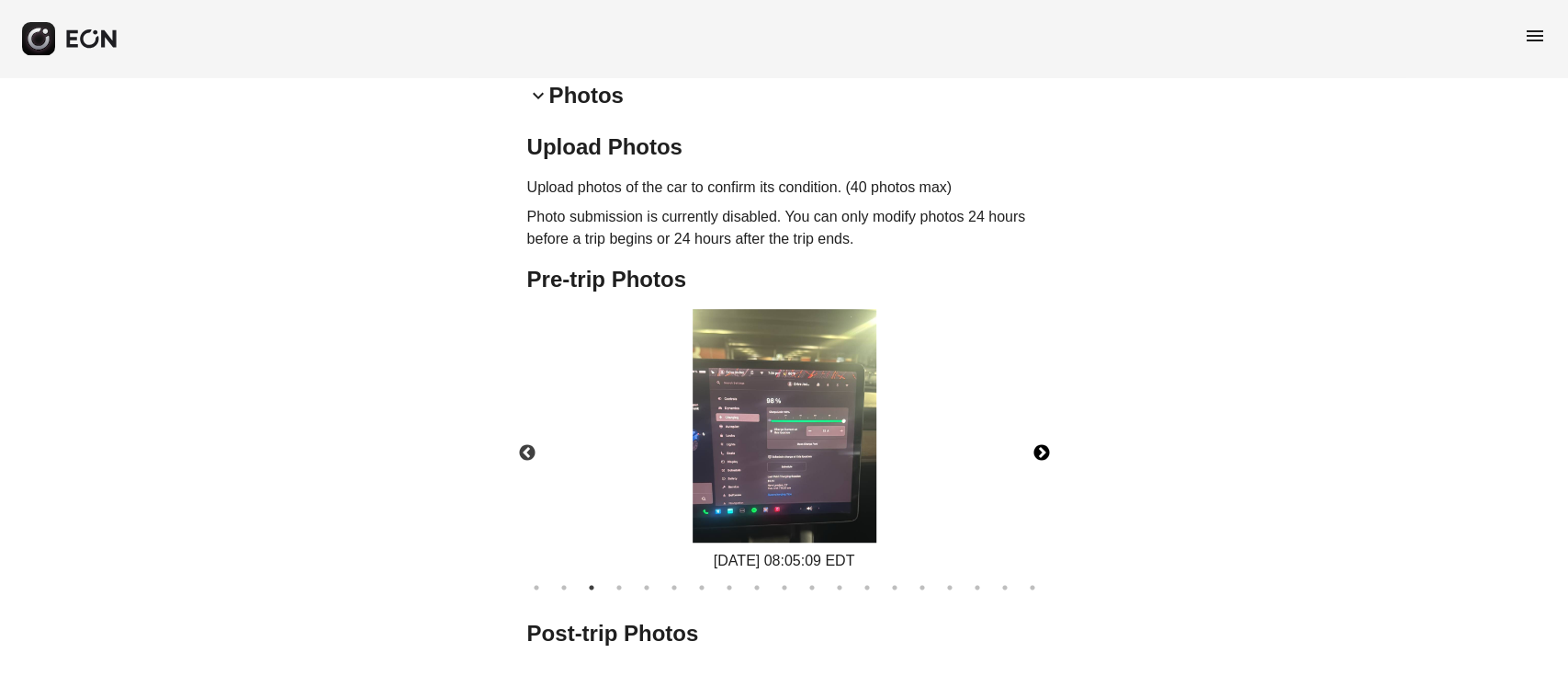
click at [785, 435] on img at bounding box center [784, 425] width 184 height 234
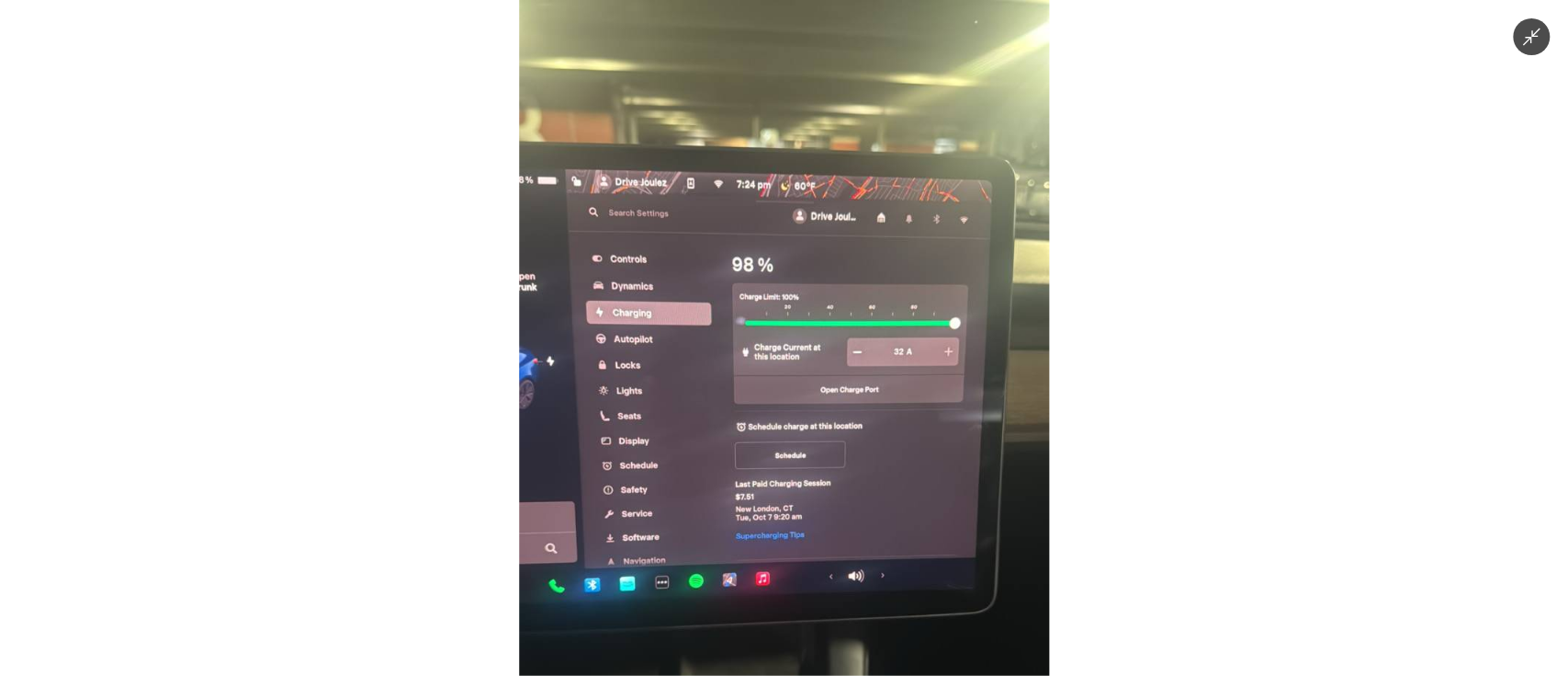
click at [785, 435] on img at bounding box center [784, 338] width 531 height 676
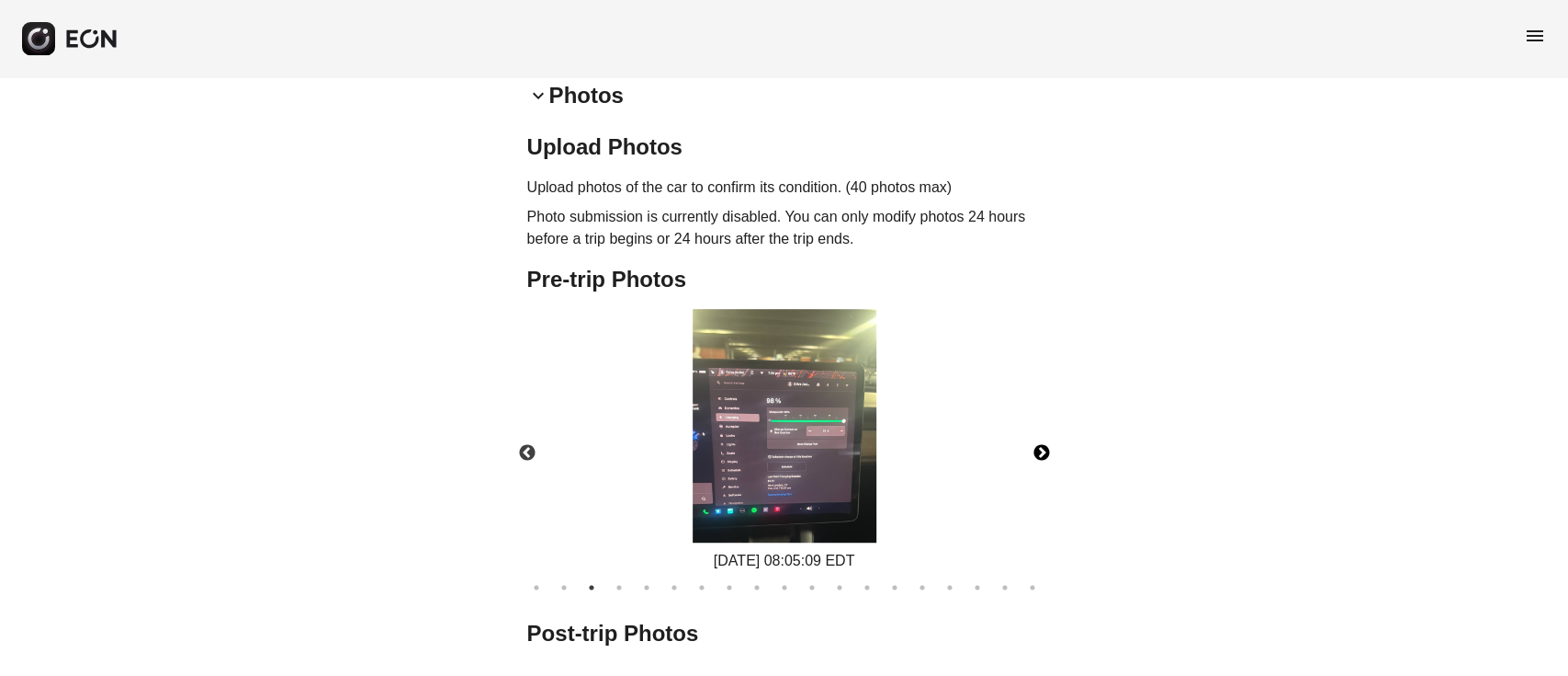
click at [1036, 460] on button "Next" at bounding box center [1041, 452] width 64 height 64
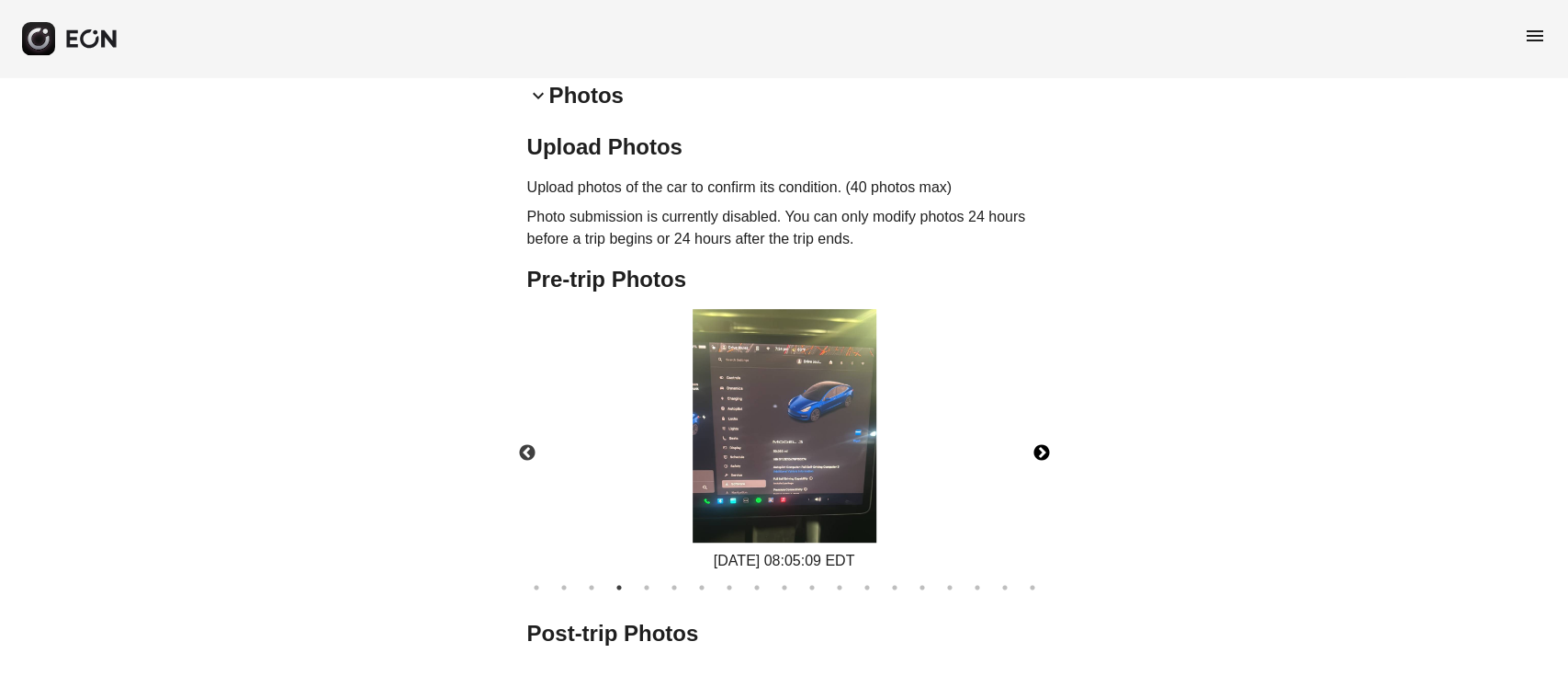
click at [1044, 449] on button "Next" at bounding box center [1041, 452] width 64 height 64
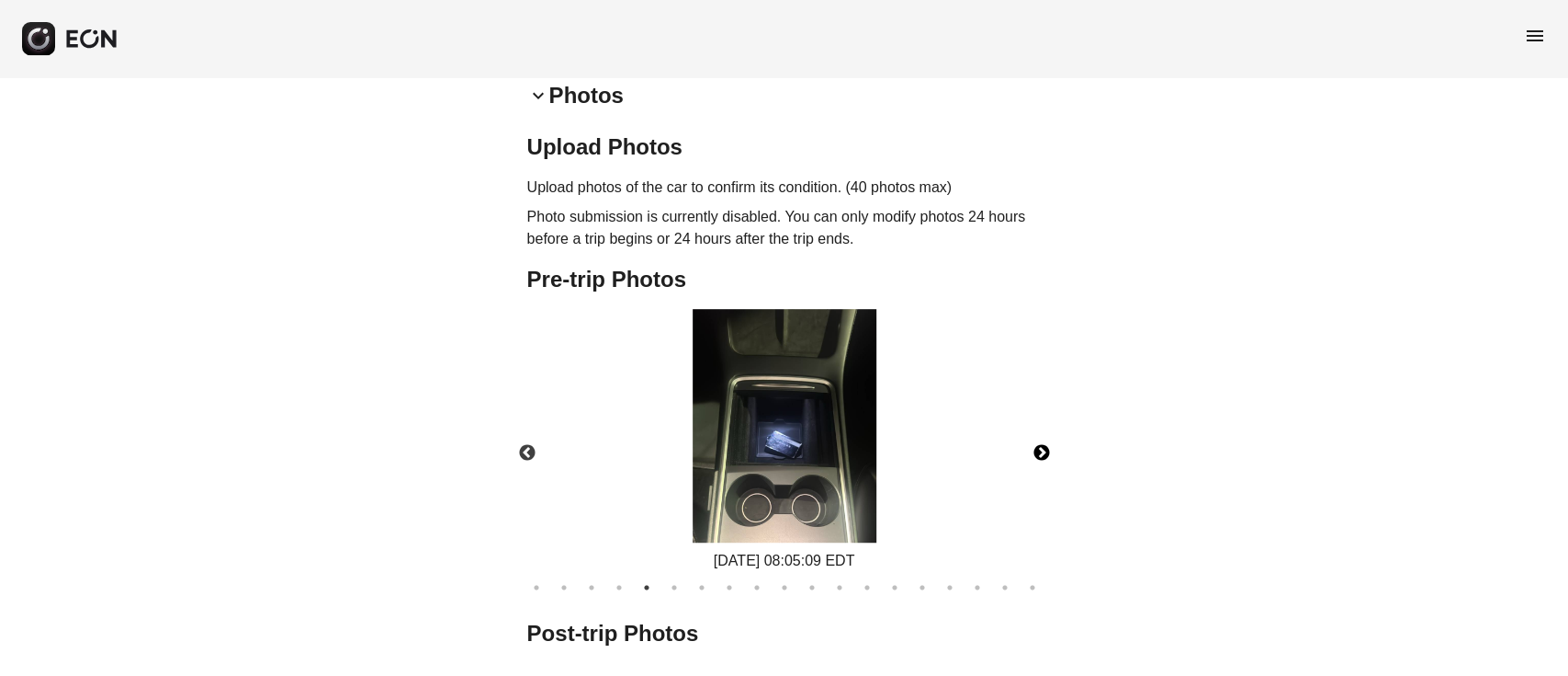
click at [845, 450] on img at bounding box center [784, 425] width 184 height 234
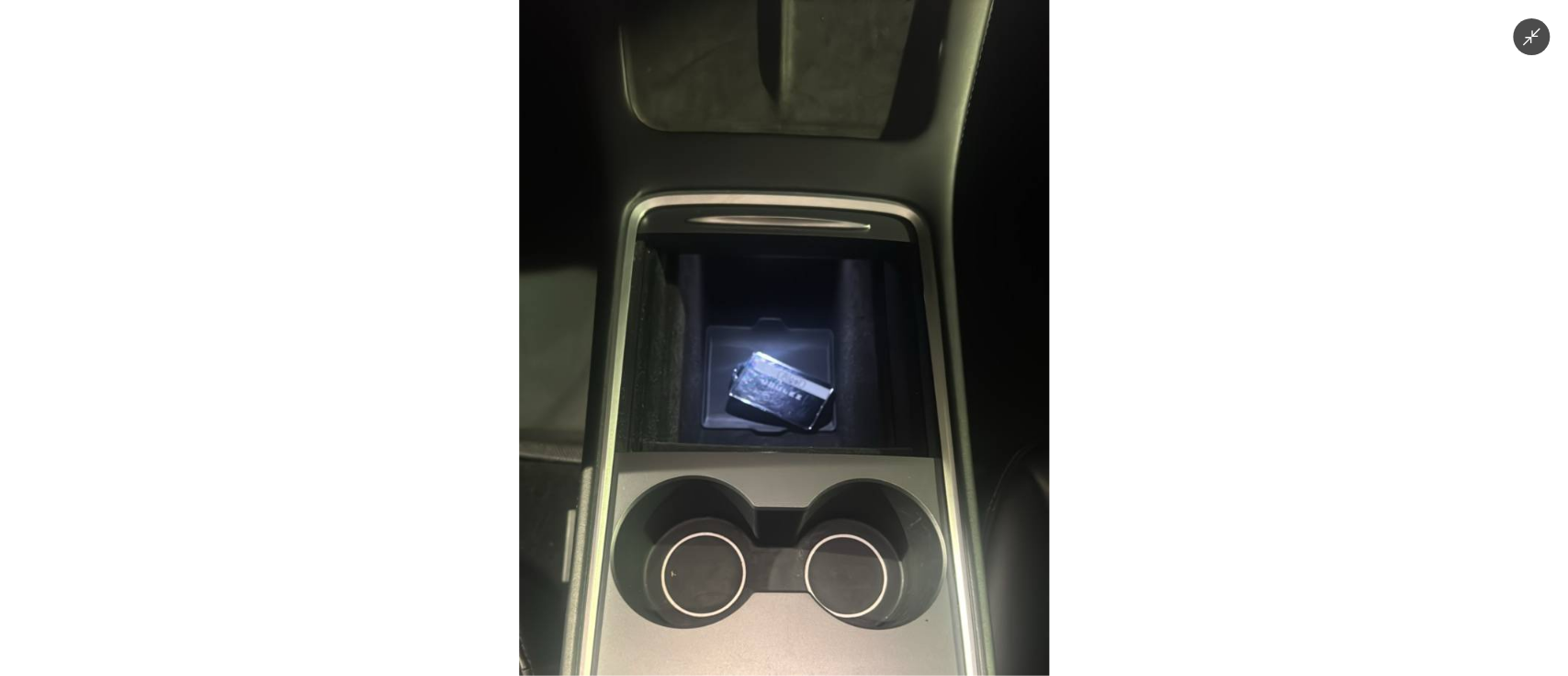
click at [845, 450] on img at bounding box center [784, 338] width 531 height 676
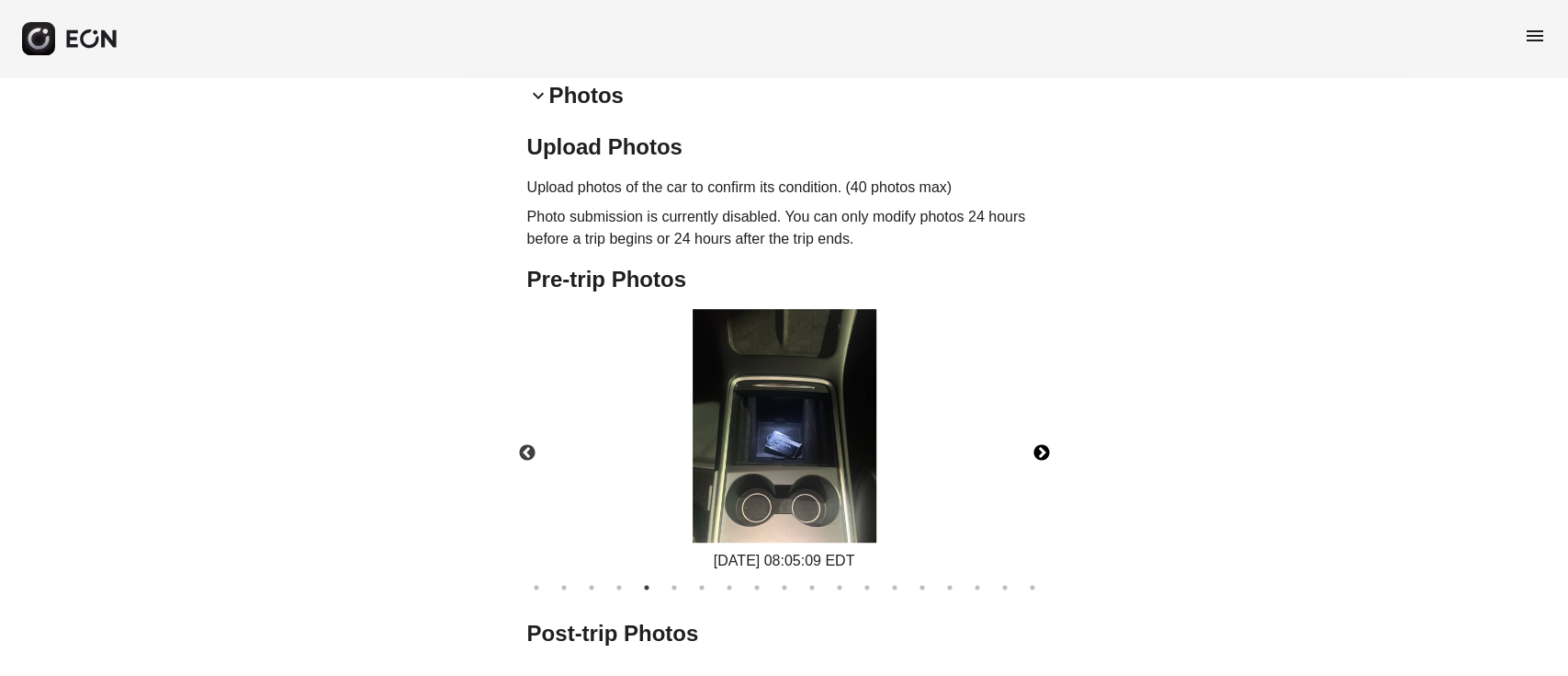
click at [1037, 457] on button "Next" at bounding box center [1041, 452] width 64 height 64
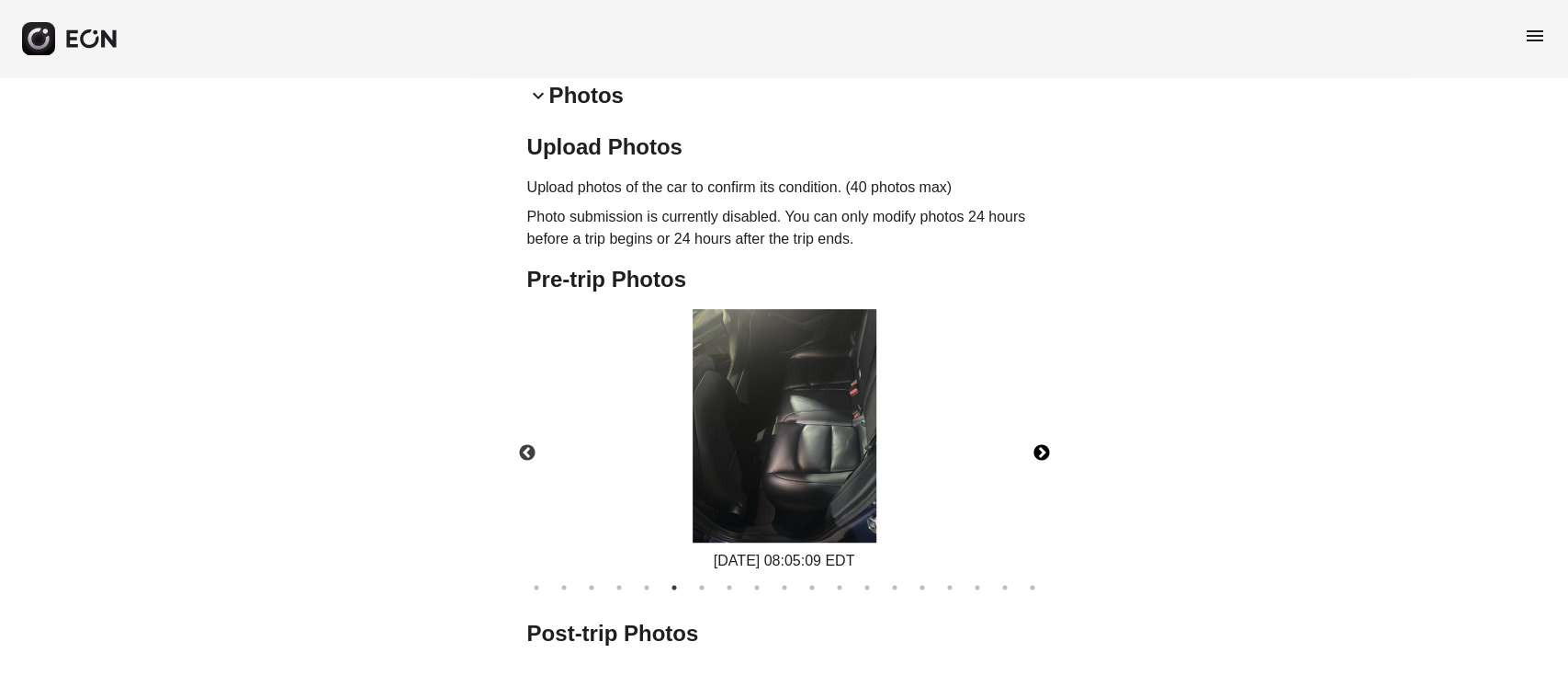
click at [1037, 457] on button "Next" at bounding box center [1041, 452] width 64 height 64
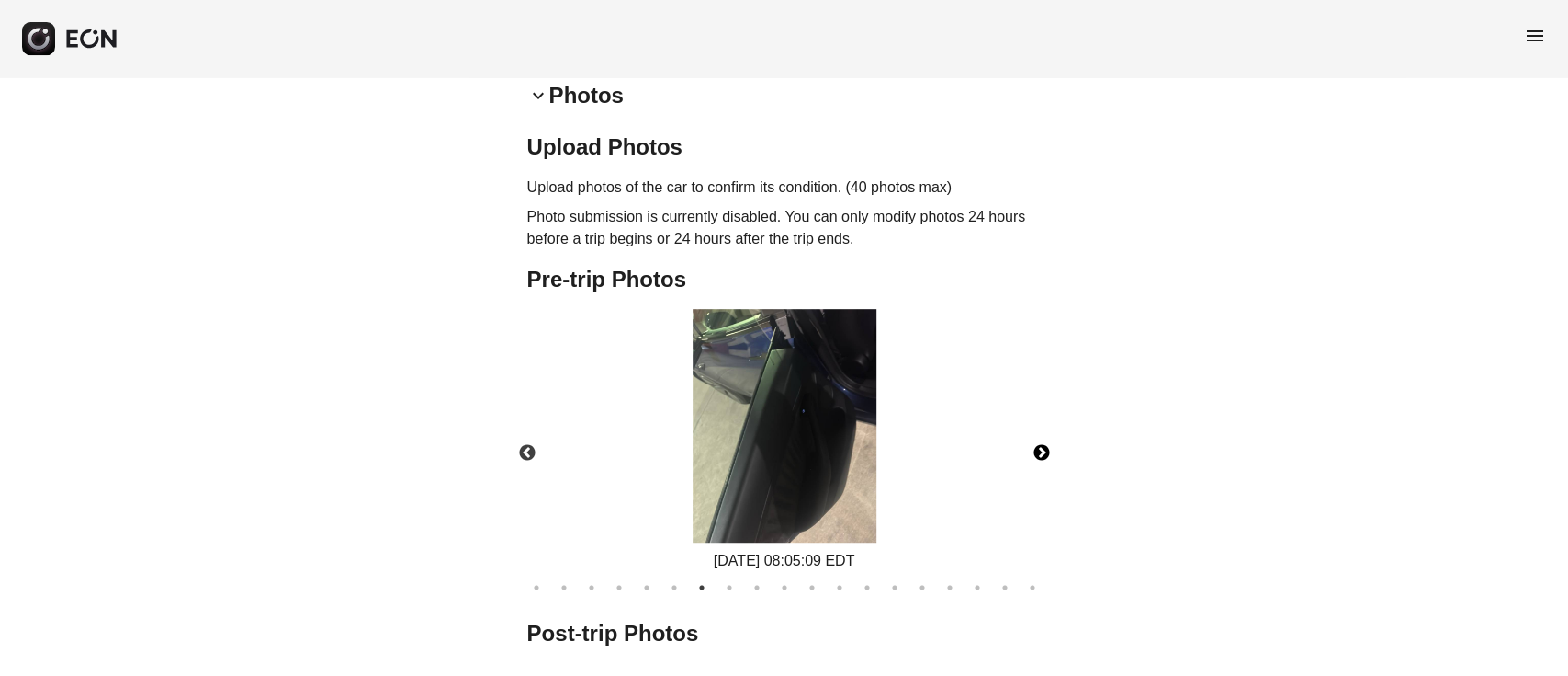
click at [1040, 455] on button "Next" at bounding box center [1041, 452] width 64 height 64
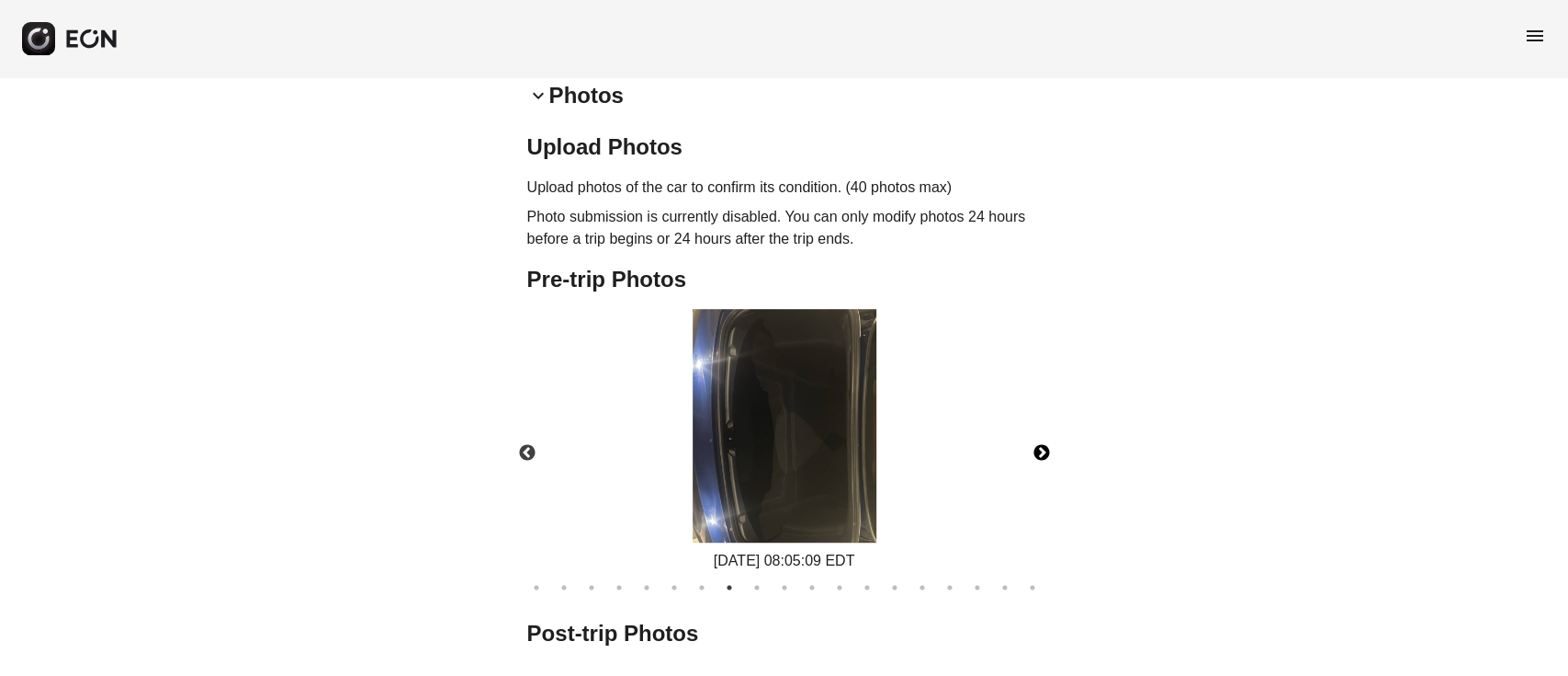
click at [1044, 456] on button "Next" at bounding box center [1041, 452] width 64 height 64
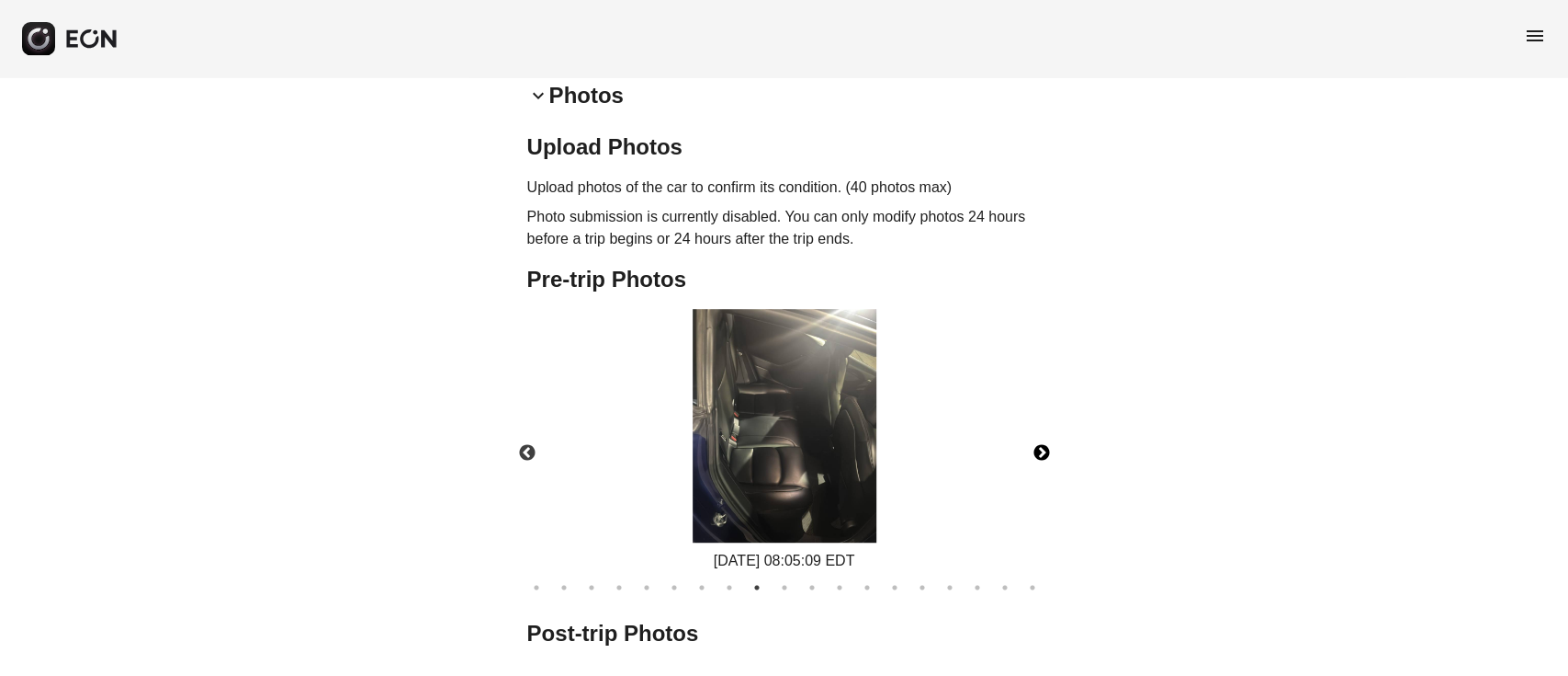
click at [1044, 456] on button "Next" at bounding box center [1041, 452] width 64 height 64
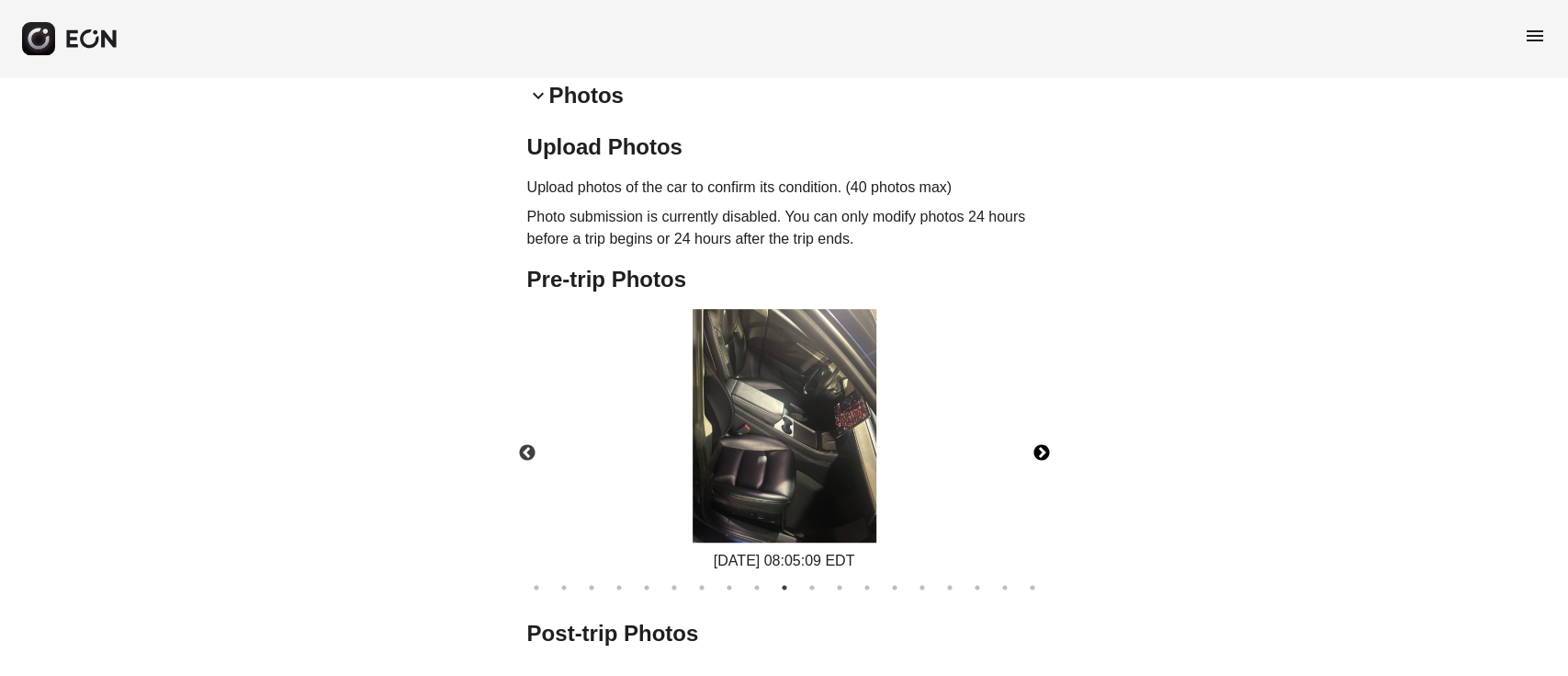
click at [808, 443] on img at bounding box center [784, 425] width 184 height 234
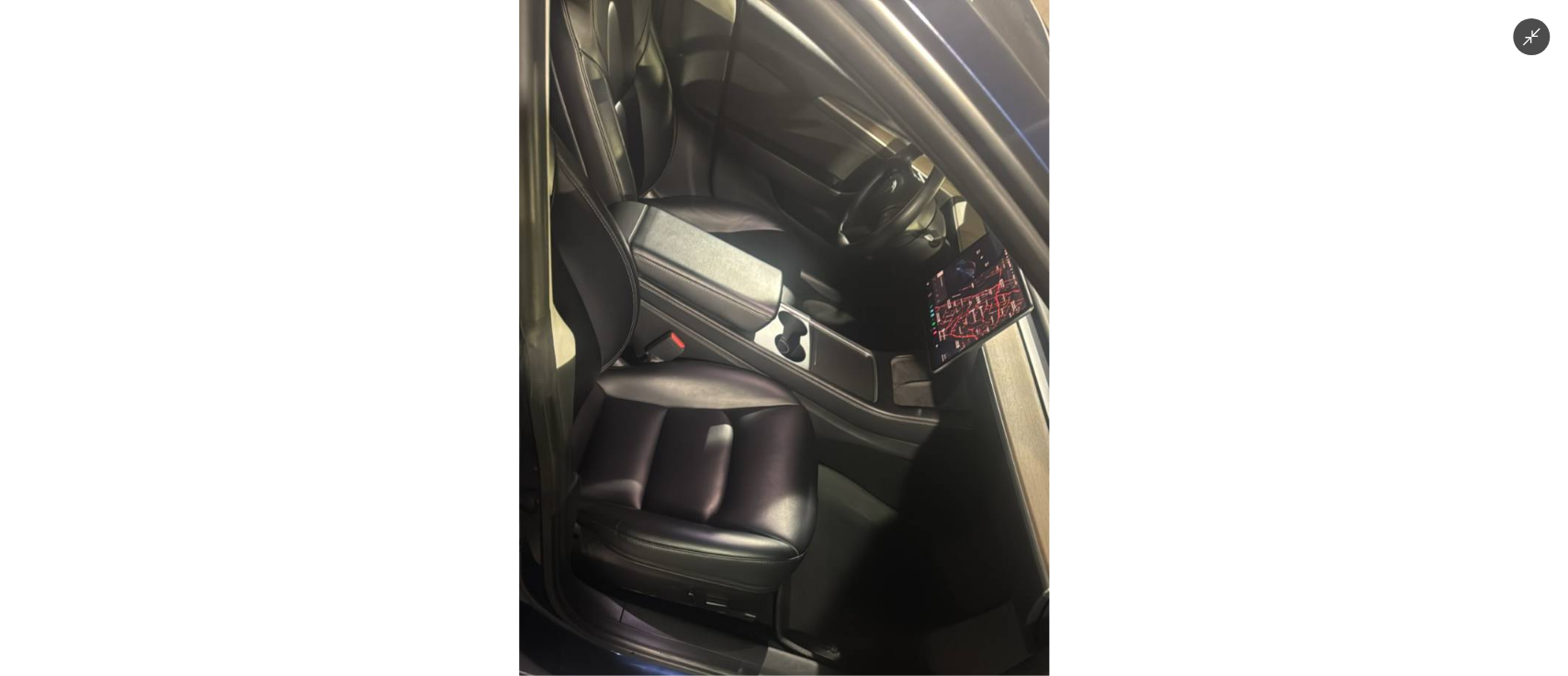
click at [808, 443] on img at bounding box center [784, 338] width 531 height 676
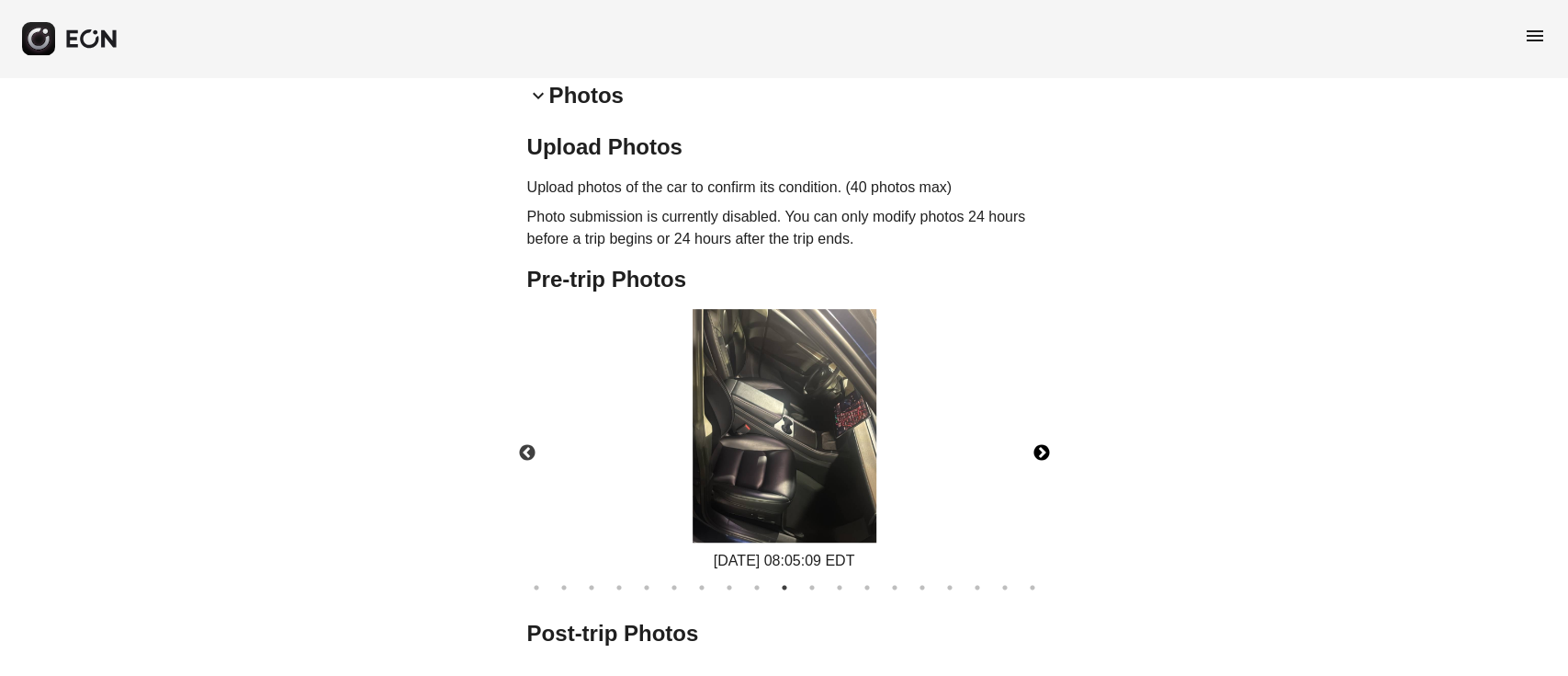
click at [1036, 443] on button "Next" at bounding box center [1041, 452] width 64 height 64
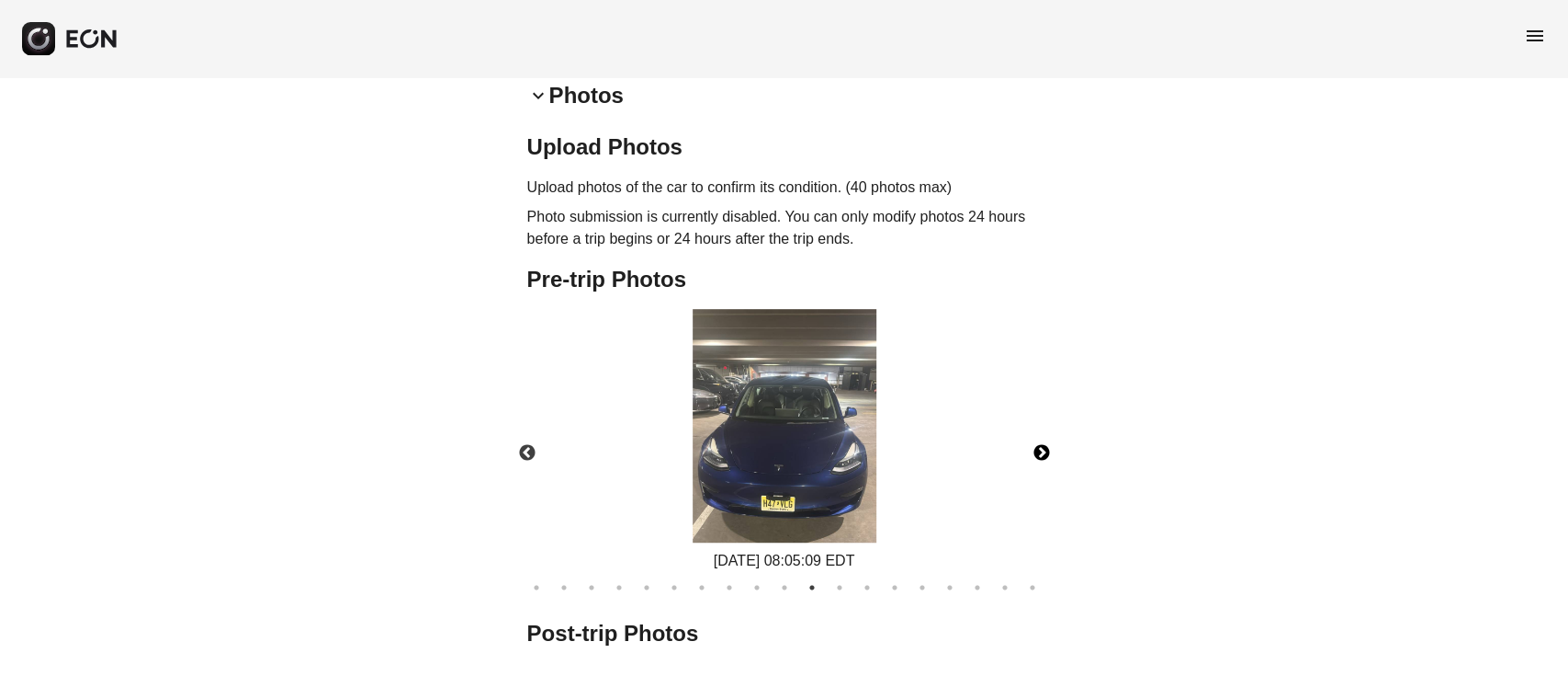
click at [795, 434] on img at bounding box center [784, 425] width 184 height 234
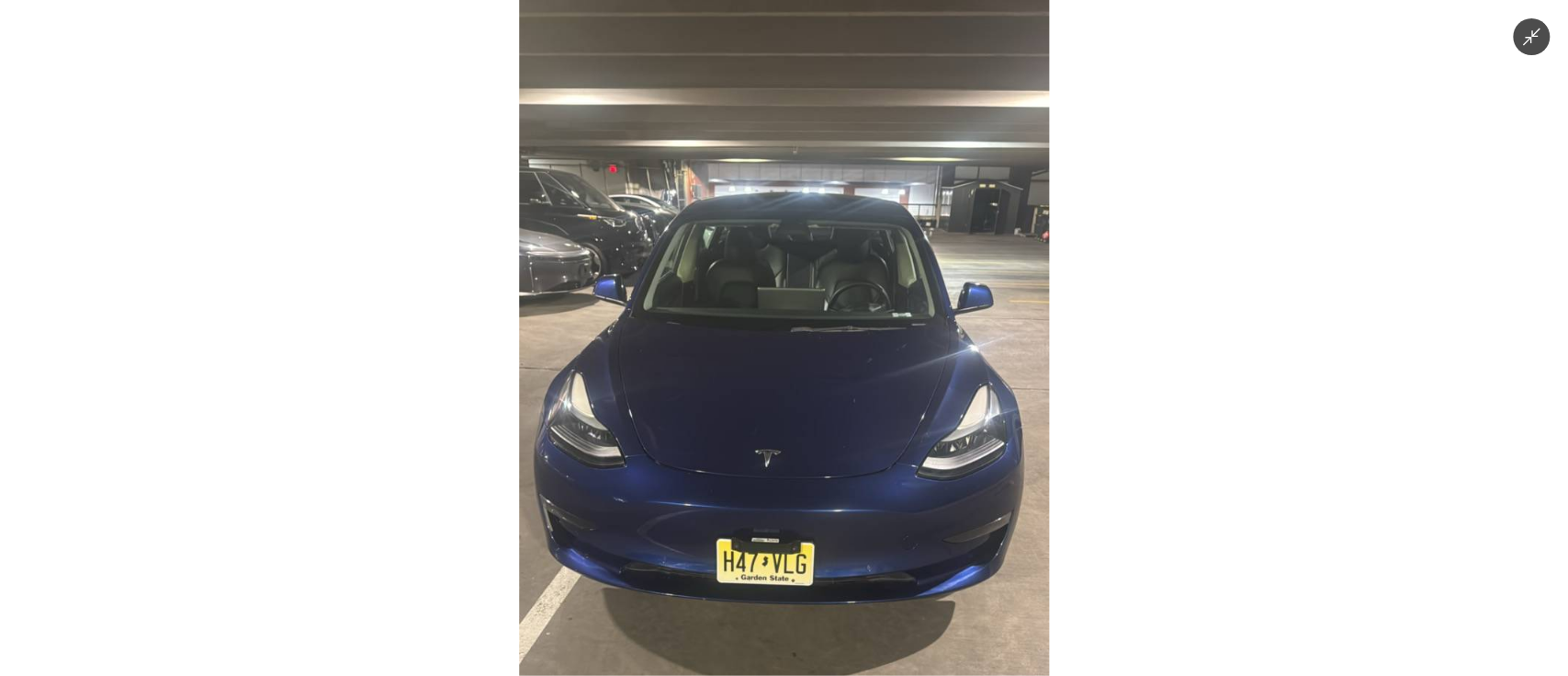
click at [795, 434] on img at bounding box center [784, 338] width 531 height 676
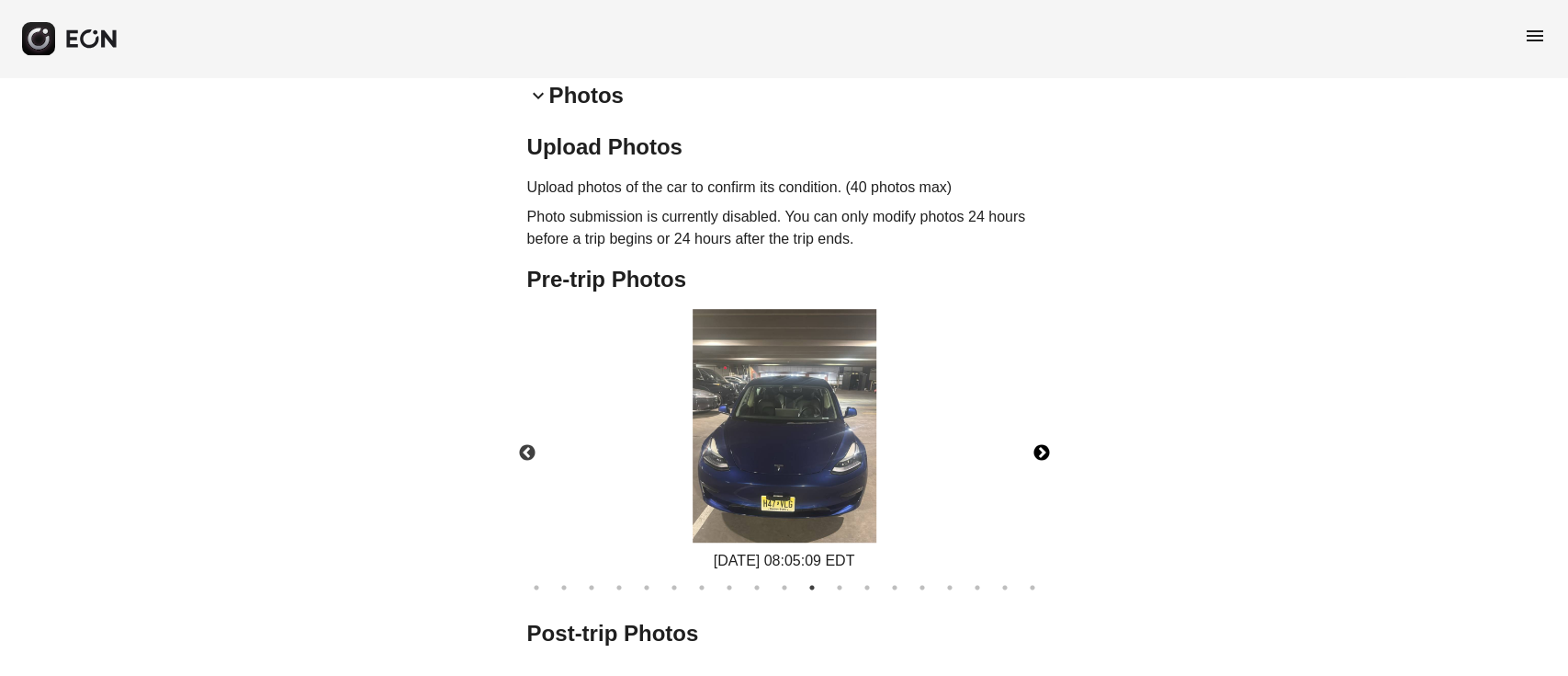
click at [795, 434] on img at bounding box center [784, 425] width 184 height 234
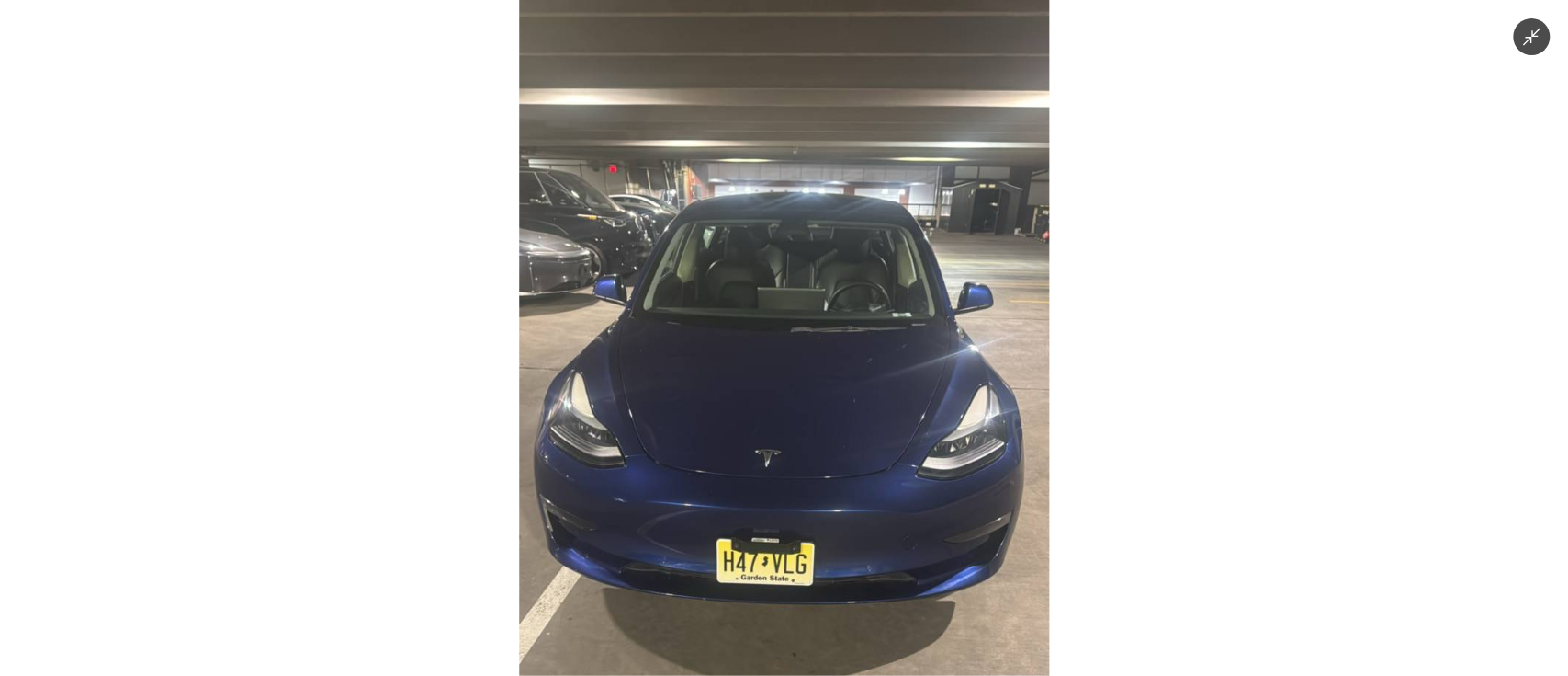
click at [795, 434] on img at bounding box center [784, 338] width 531 height 676
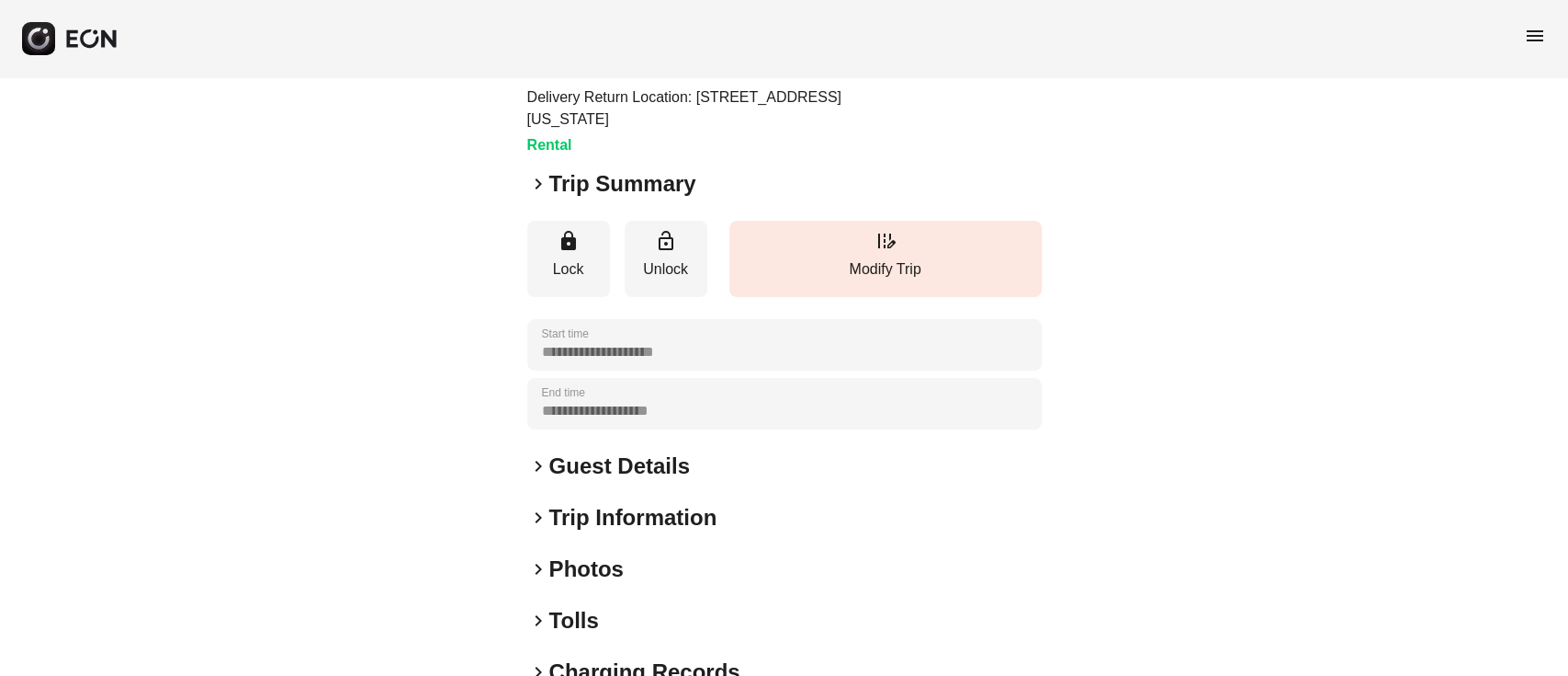
scroll to position [315, 0]
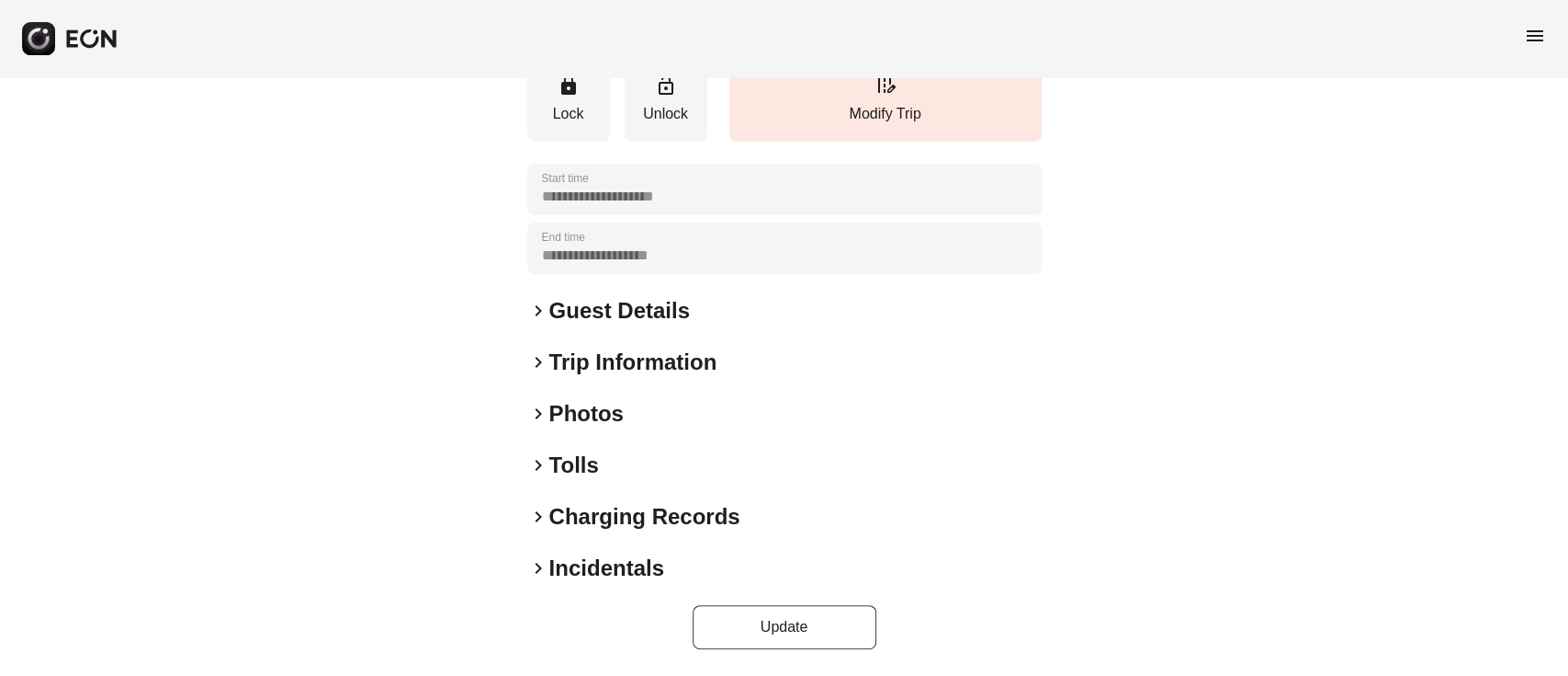
click at [677, 411] on div "keyboard_arrow_right Photos" at bounding box center [784, 414] width 514 height 29
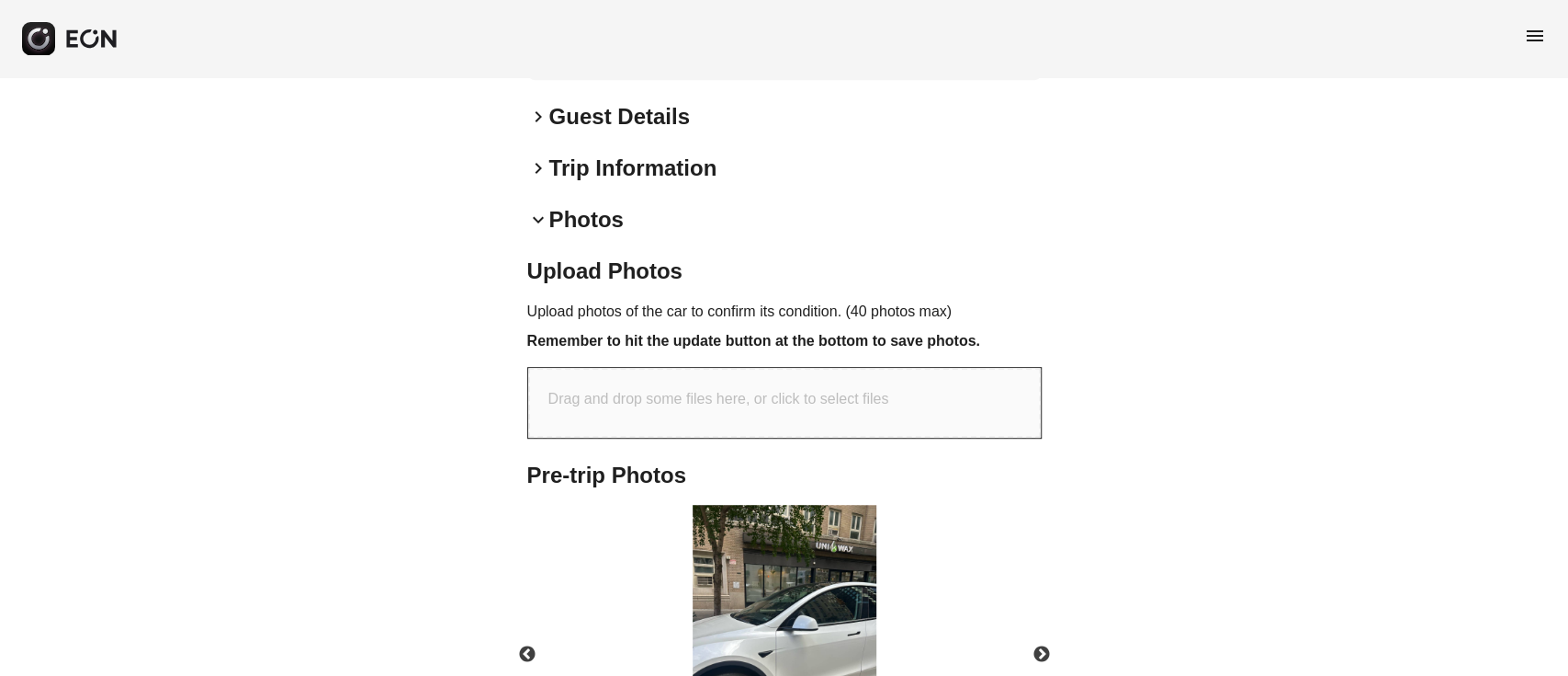
scroll to position [704, 0]
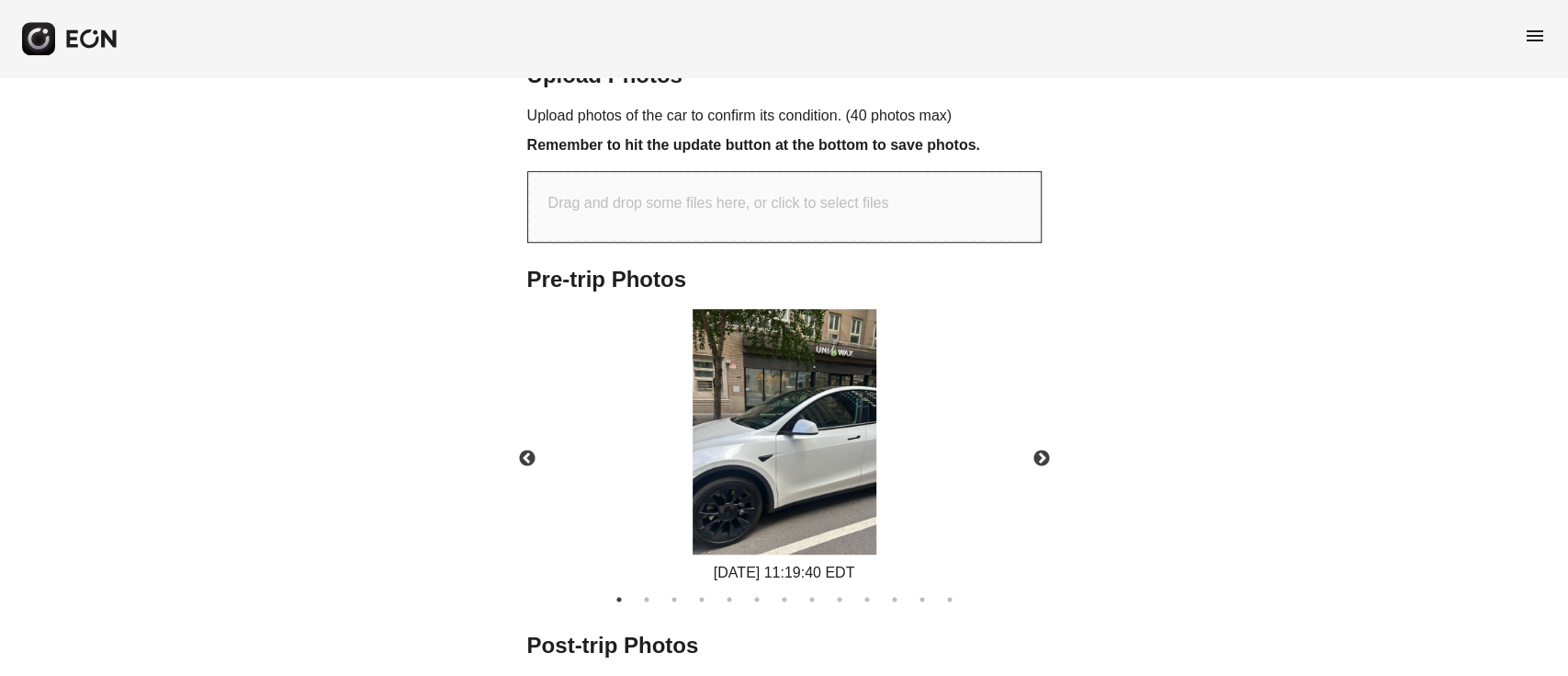
click at [809, 458] on img at bounding box center [784, 431] width 184 height 246
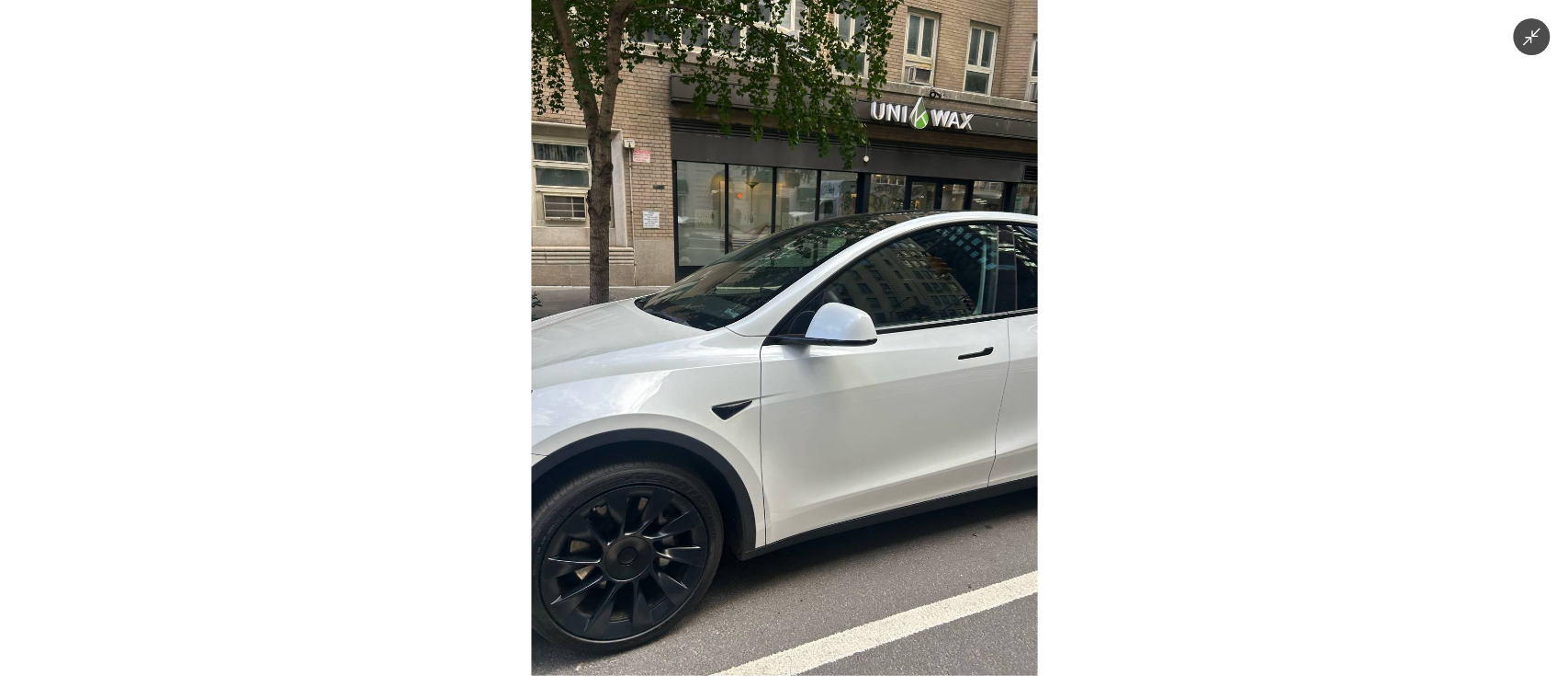
click at [809, 458] on img at bounding box center [784, 338] width 506 height 676
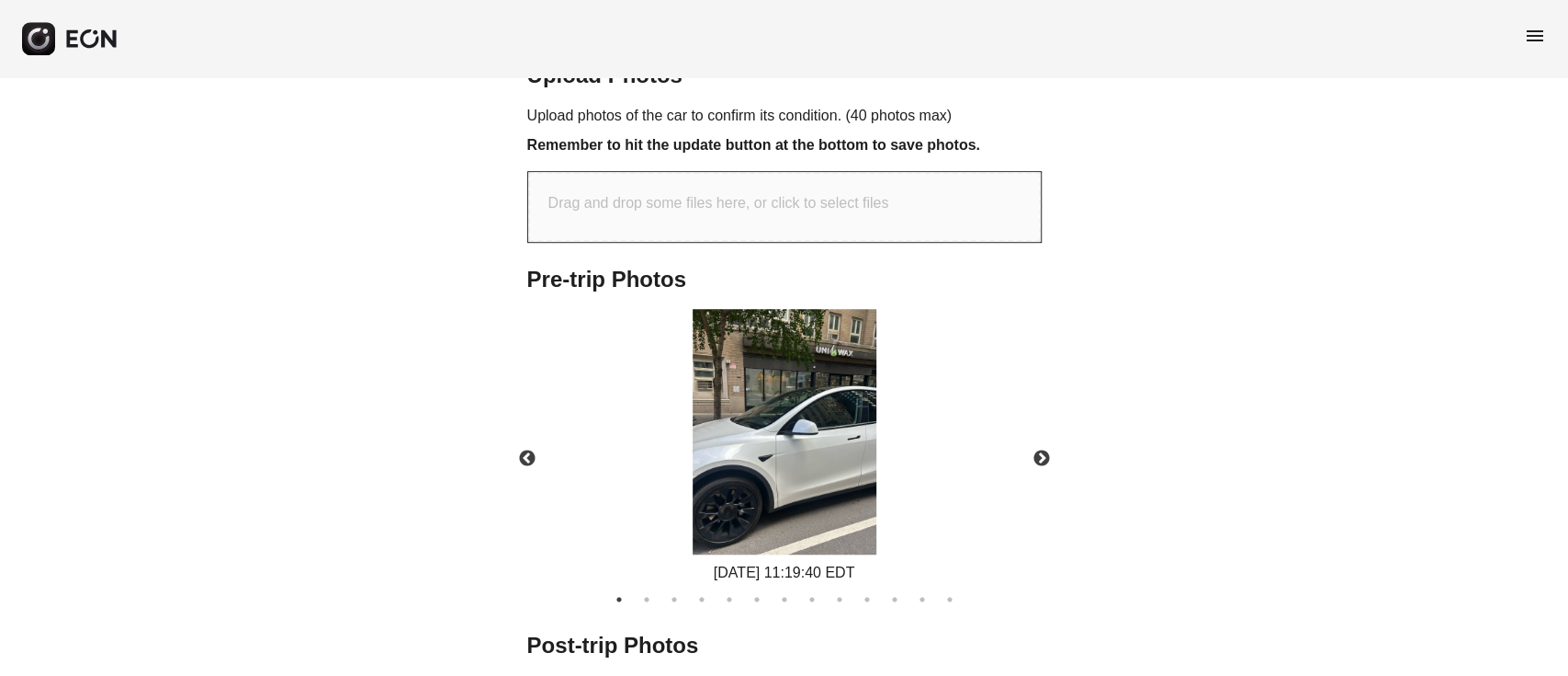
click at [809, 458] on img at bounding box center [784, 431] width 184 height 246
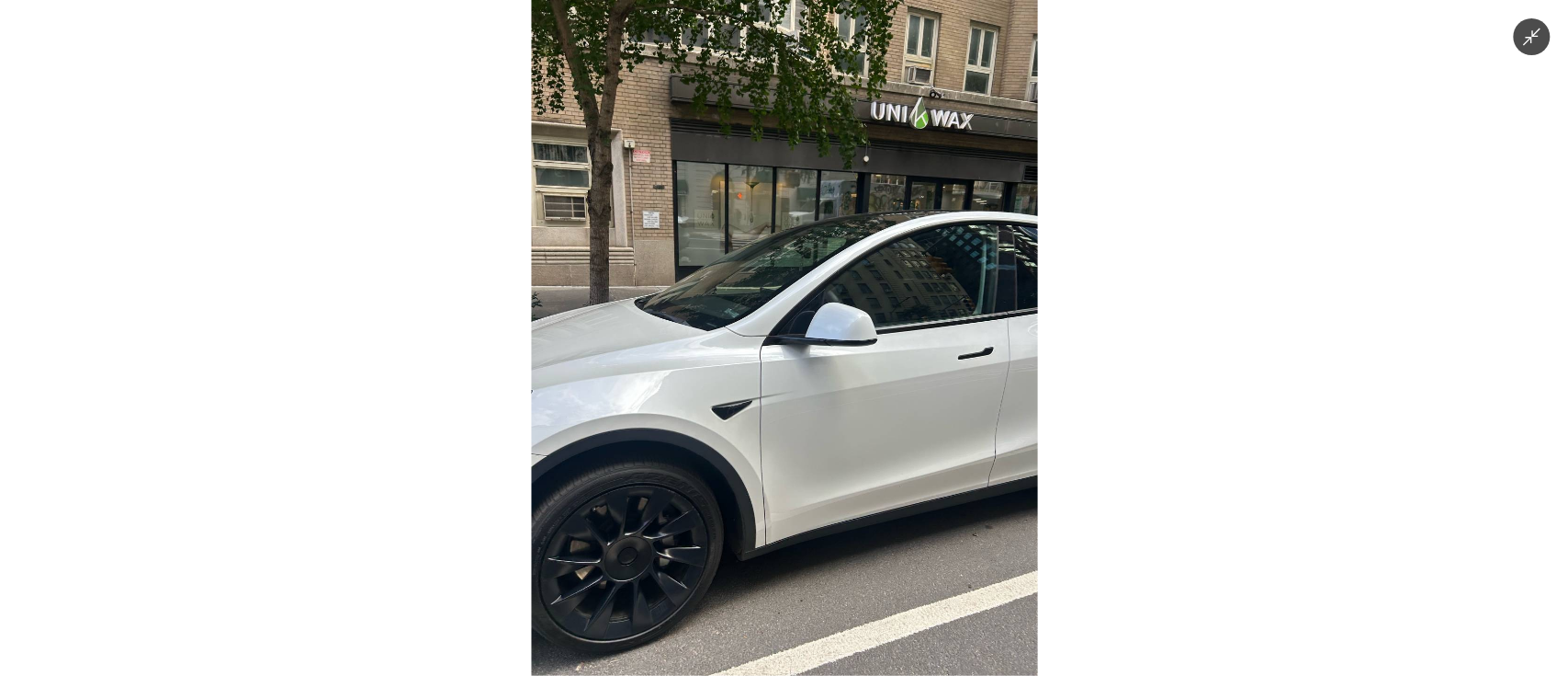
click at [809, 458] on img at bounding box center [784, 338] width 506 height 676
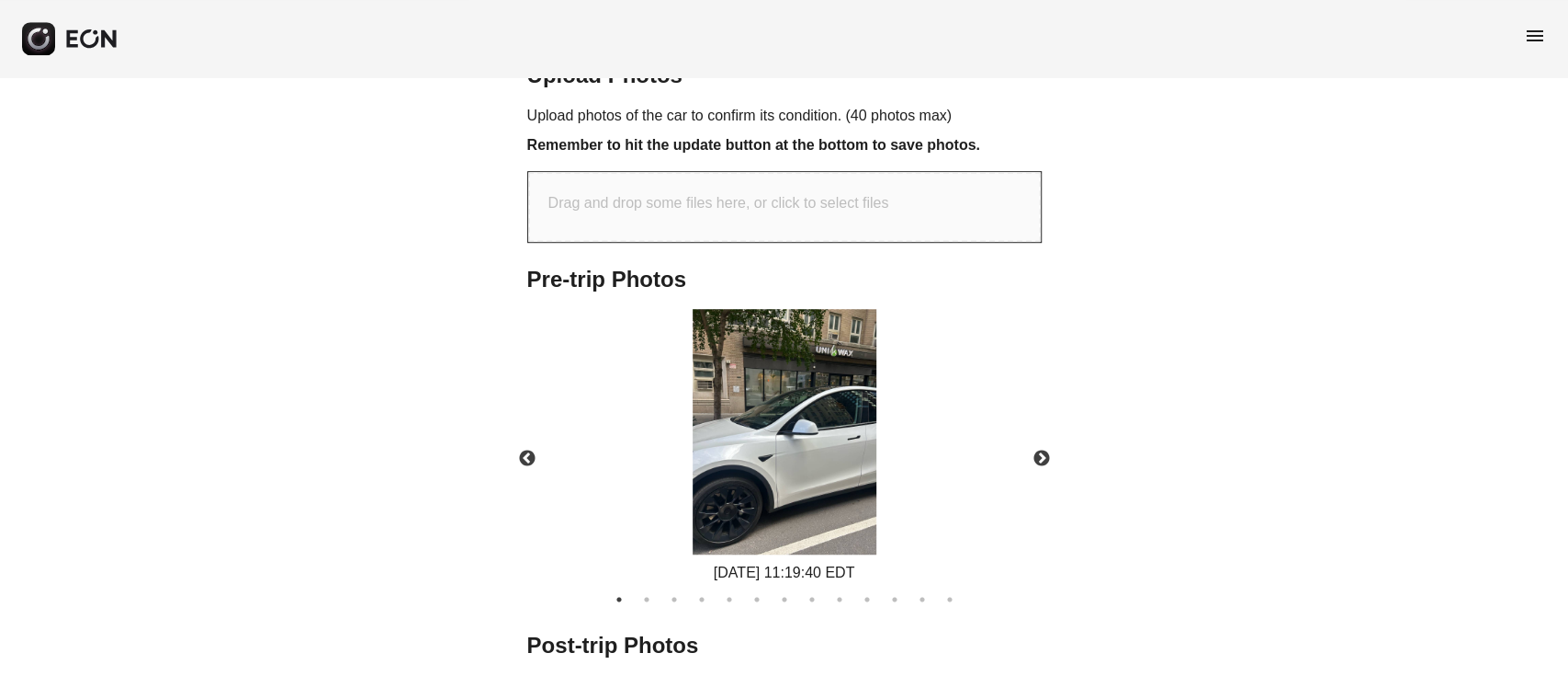
click at [802, 427] on img at bounding box center [784, 431] width 184 height 246
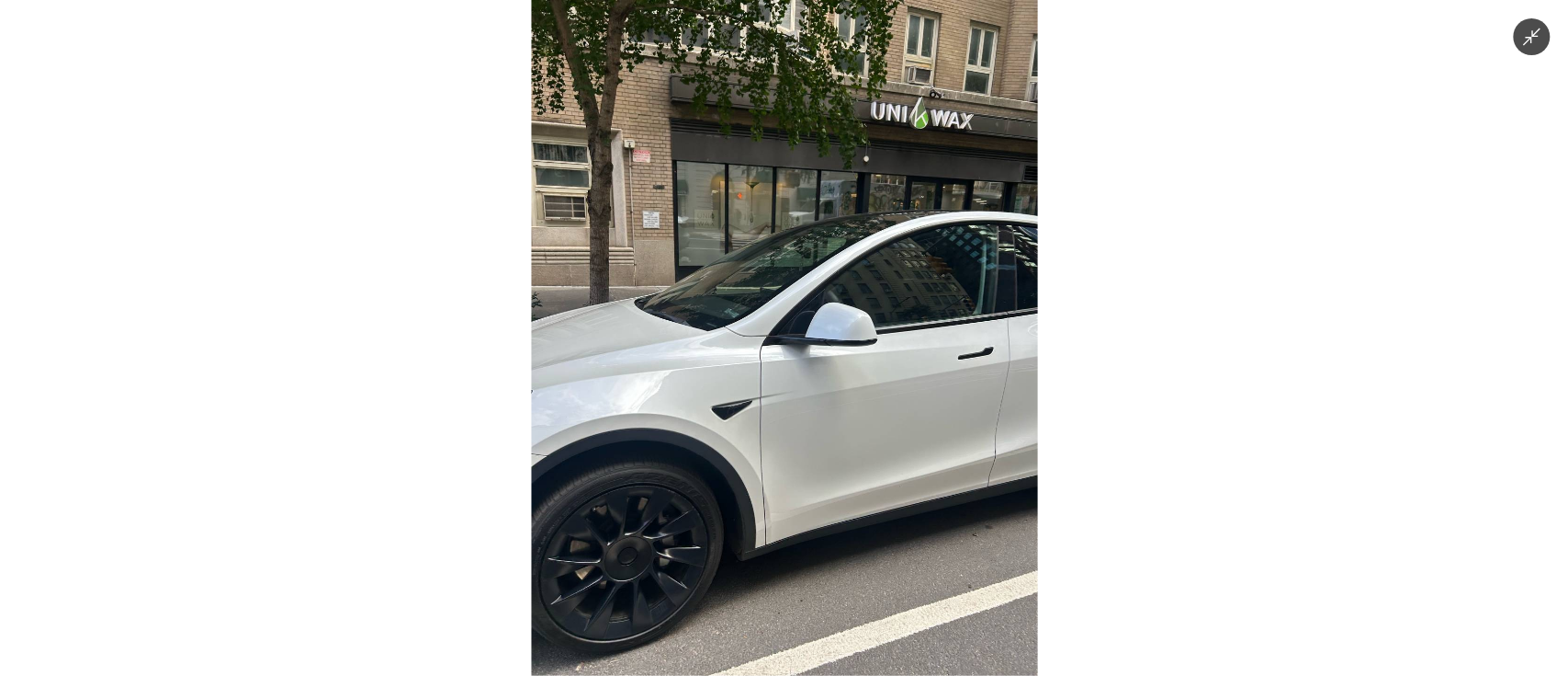
click at [802, 427] on img at bounding box center [784, 338] width 506 height 676
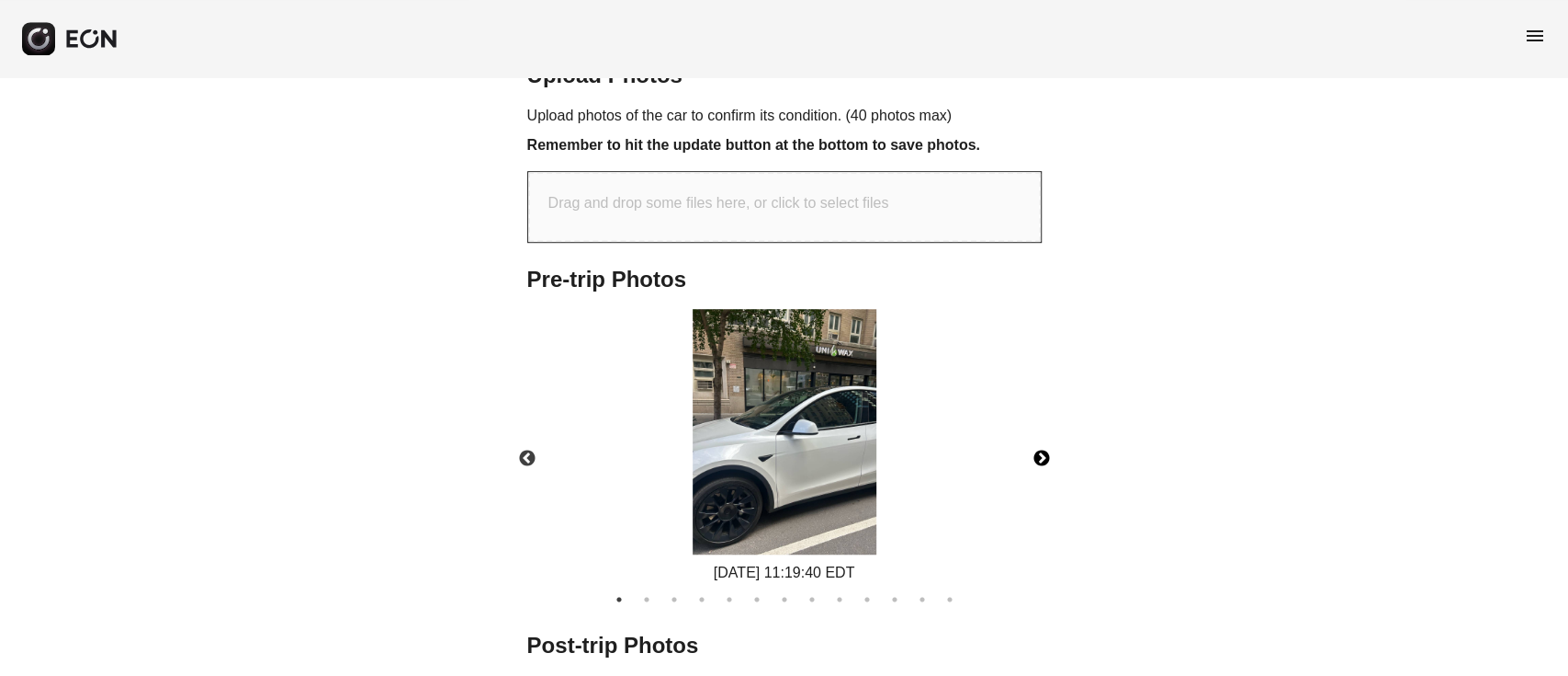
click at [1033, 445] on button "Next" at bounding box center [1041, 458] width 64 height 64
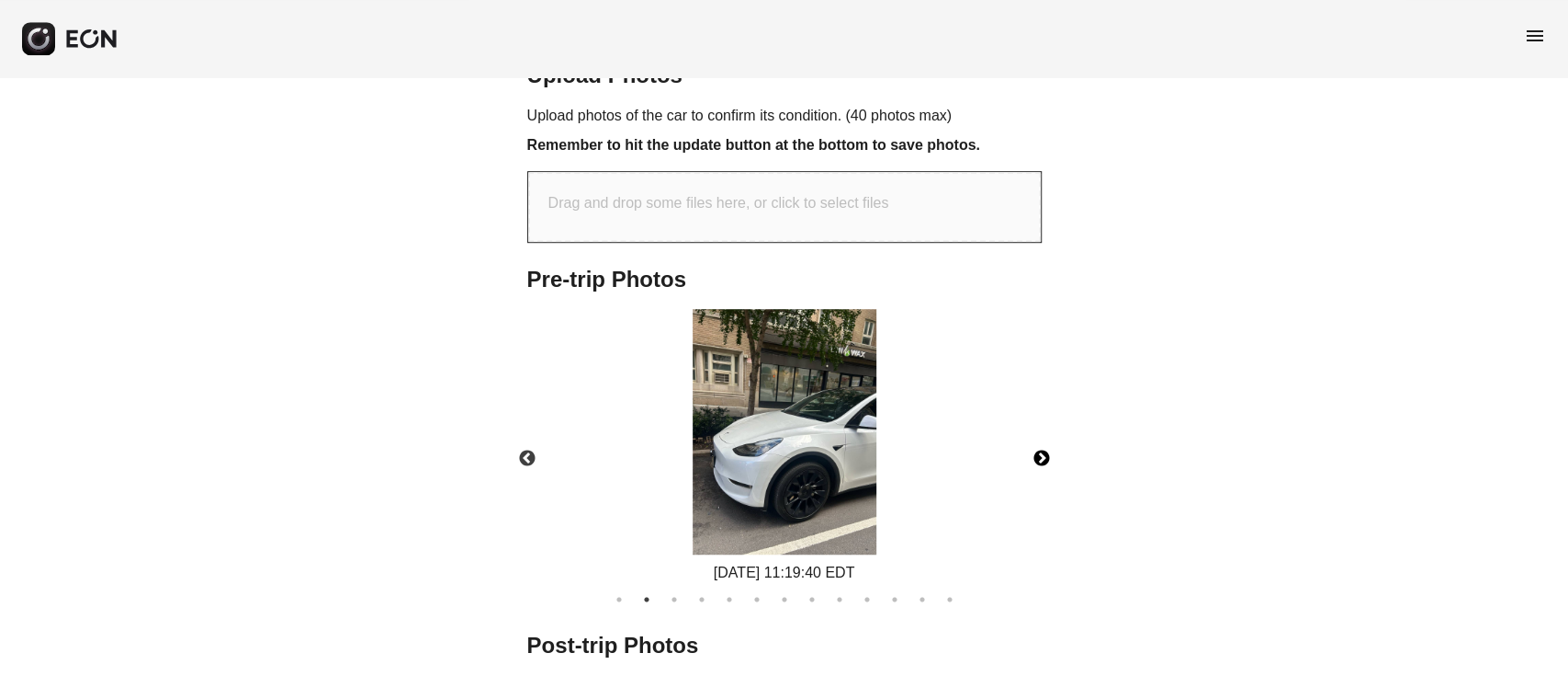
click at [798, 436] on img at bounding box center [784, 431] width 184 height 246
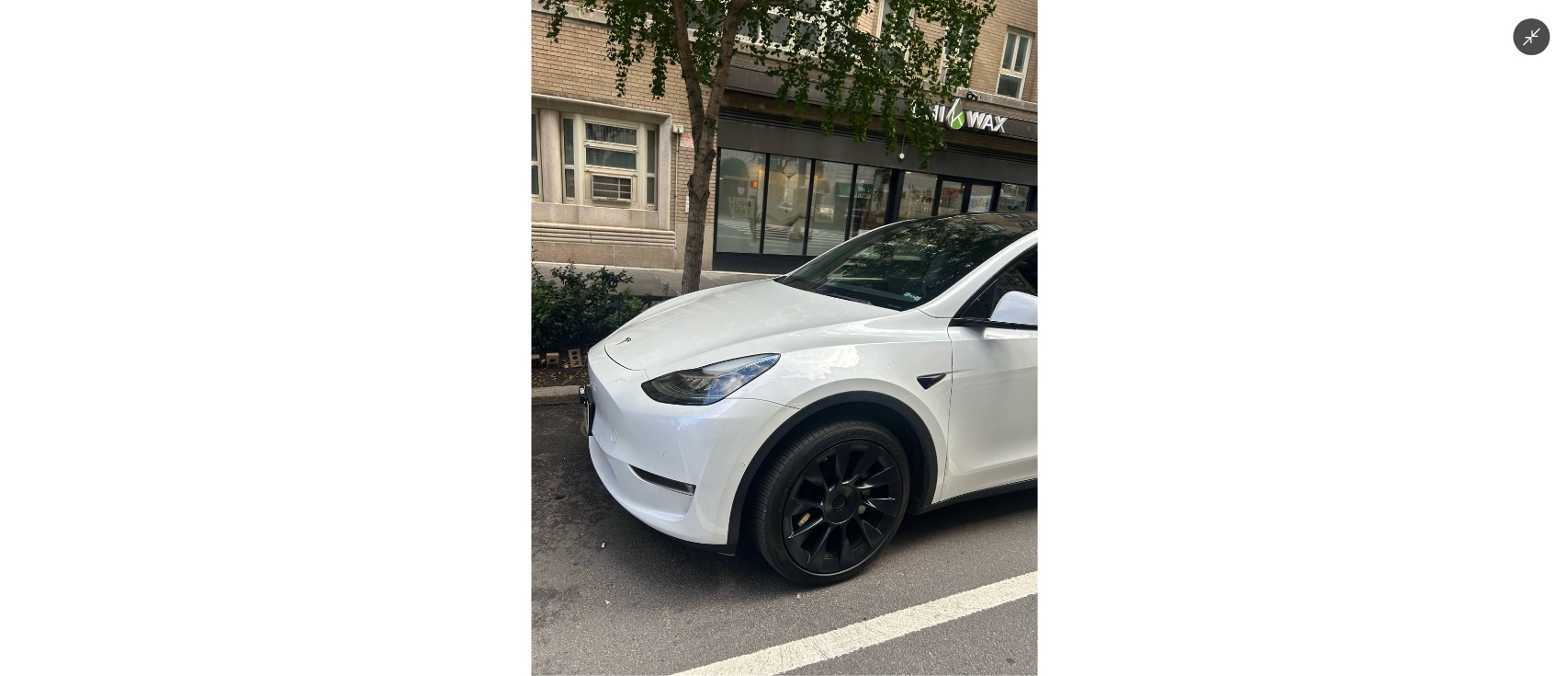
click at [798, 436] on img at bounding box center [784, 338] width 506 height 676
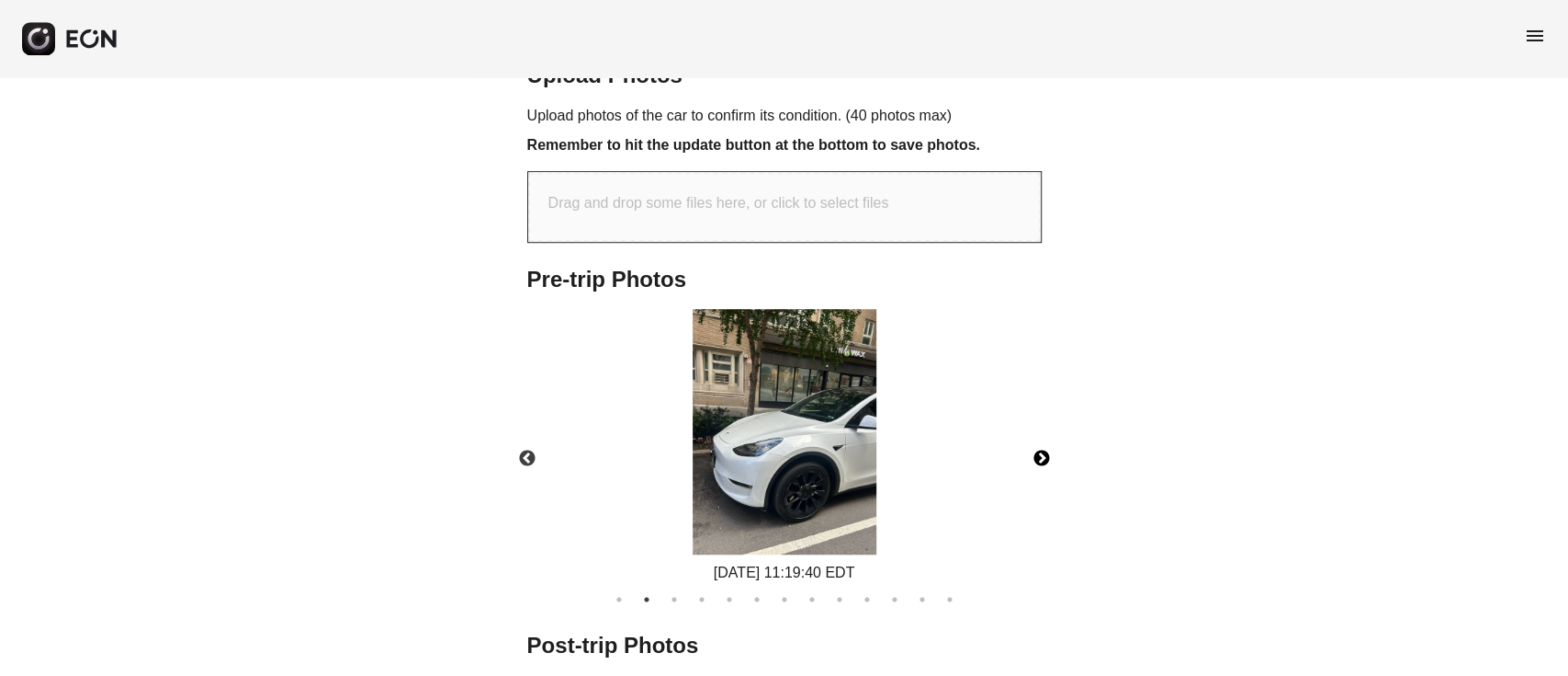
click at [1041, 463] on button "Next" at bounding box center [1041, 458] width 64 height 64
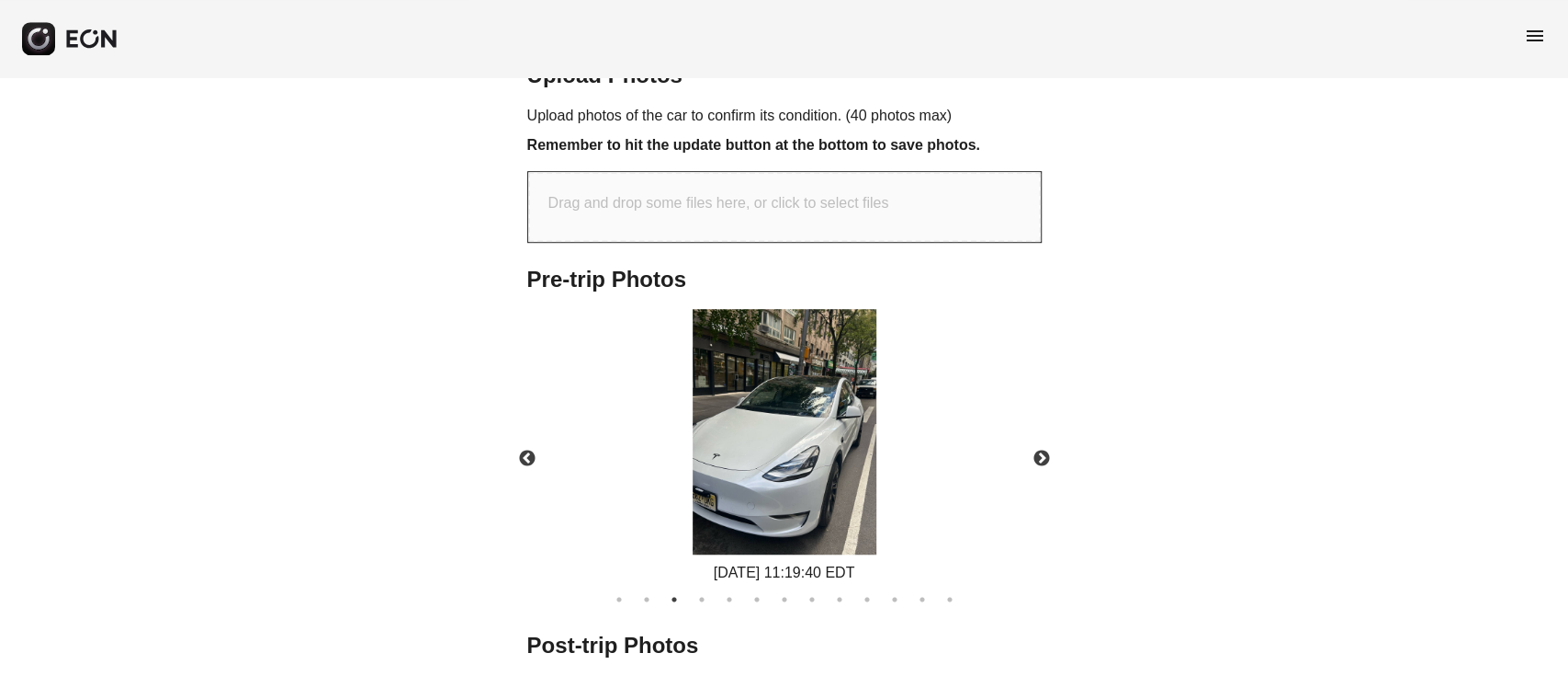
click at [652, 414] on div "10/10/2025 11:19:40 EDT" at bounding box center [784, 446] width 546 height 275
click at [716, 408] on img at bounding box center [784, 431] width 184 height 246
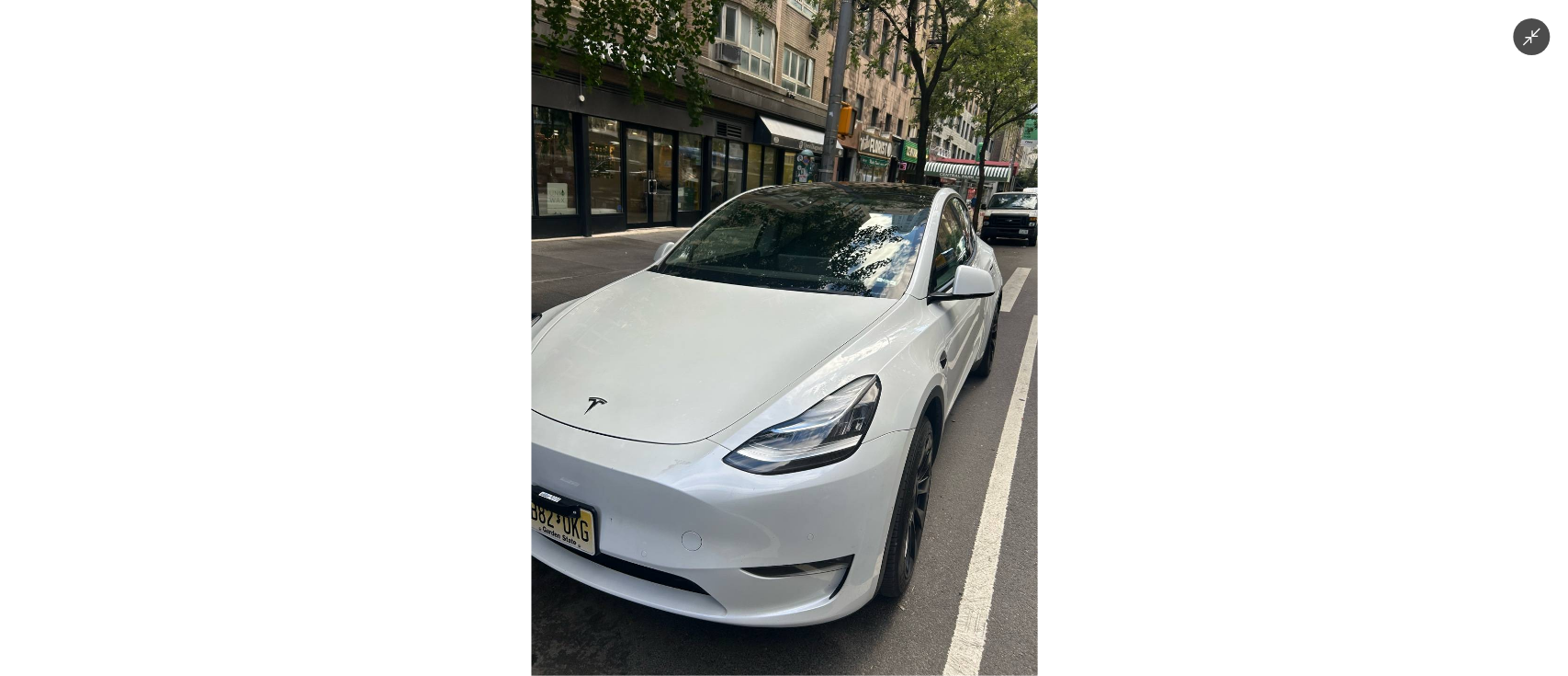
click at [758, 420] on img at bounding box center [784, 338] width 506 height 676
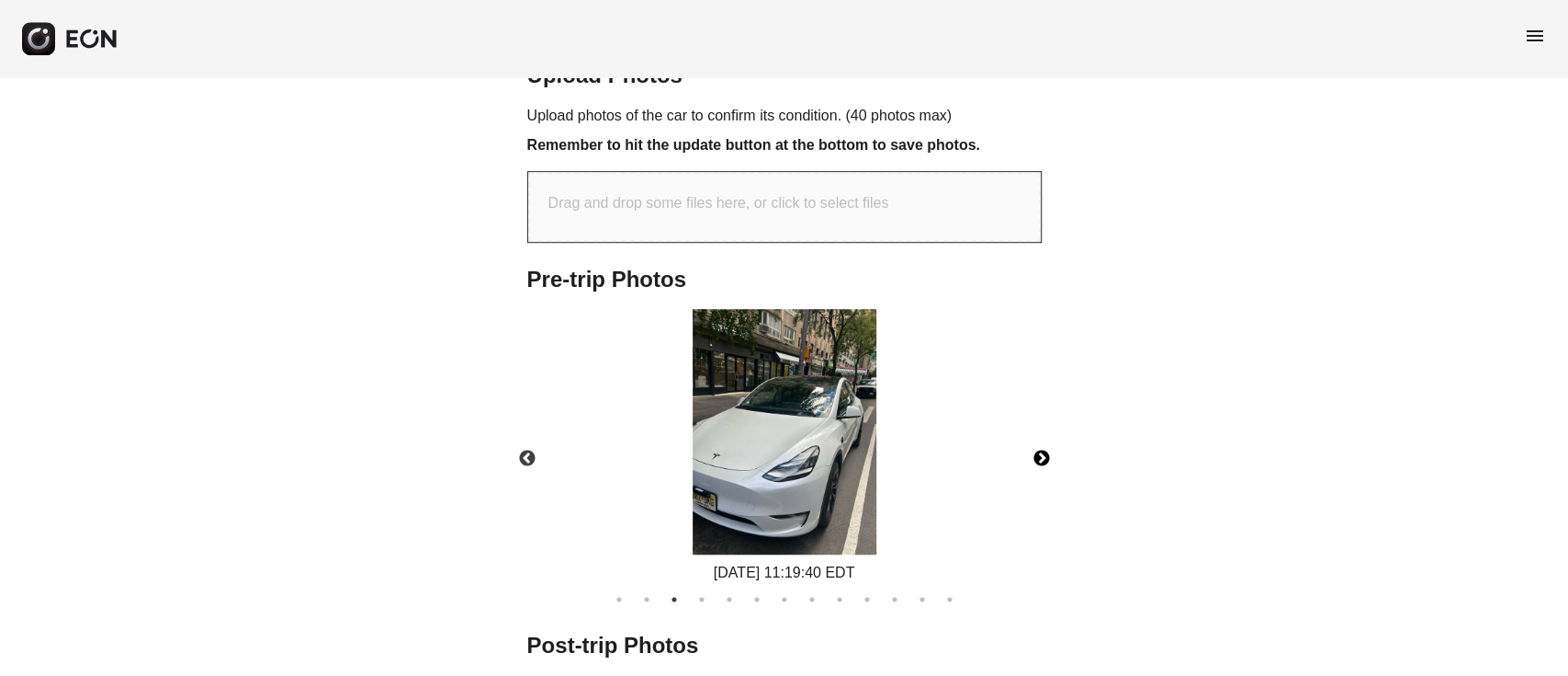
click at [1041, 451] on button "Next" at bounding box center [1041, 458] width 64 height 64
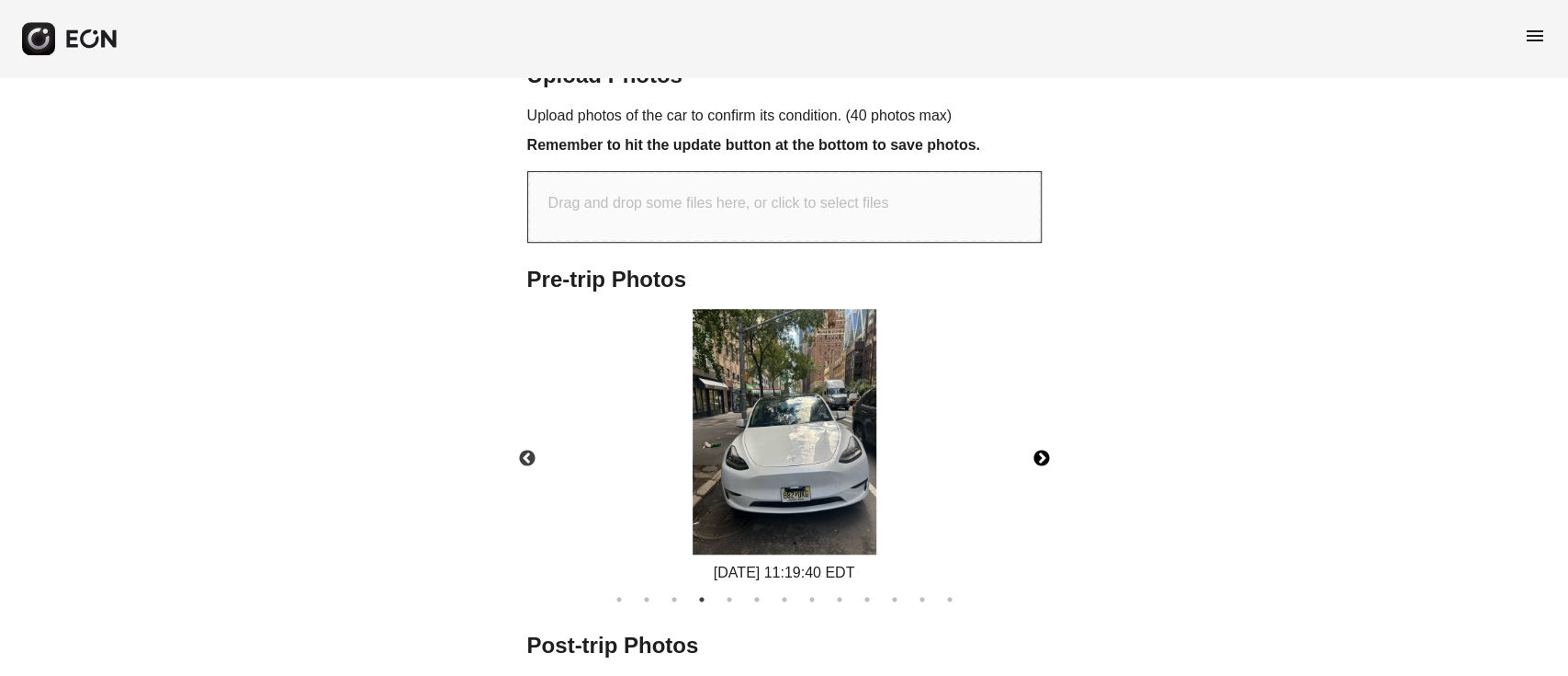
click at [793, 437] on img at bounding box center [784, 431] width 184 height 246
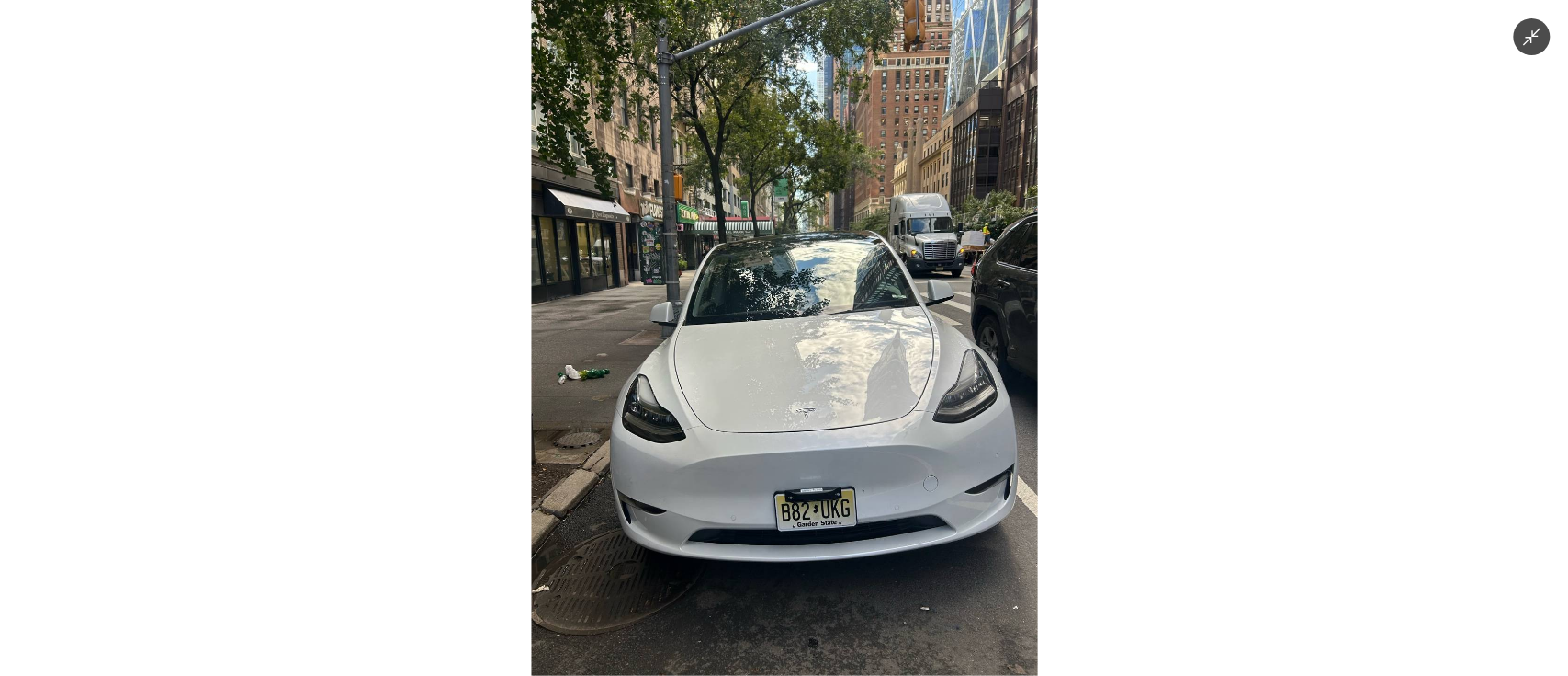
click at [845, 405] on img at bounding box center [784, 338] width 506 height 676
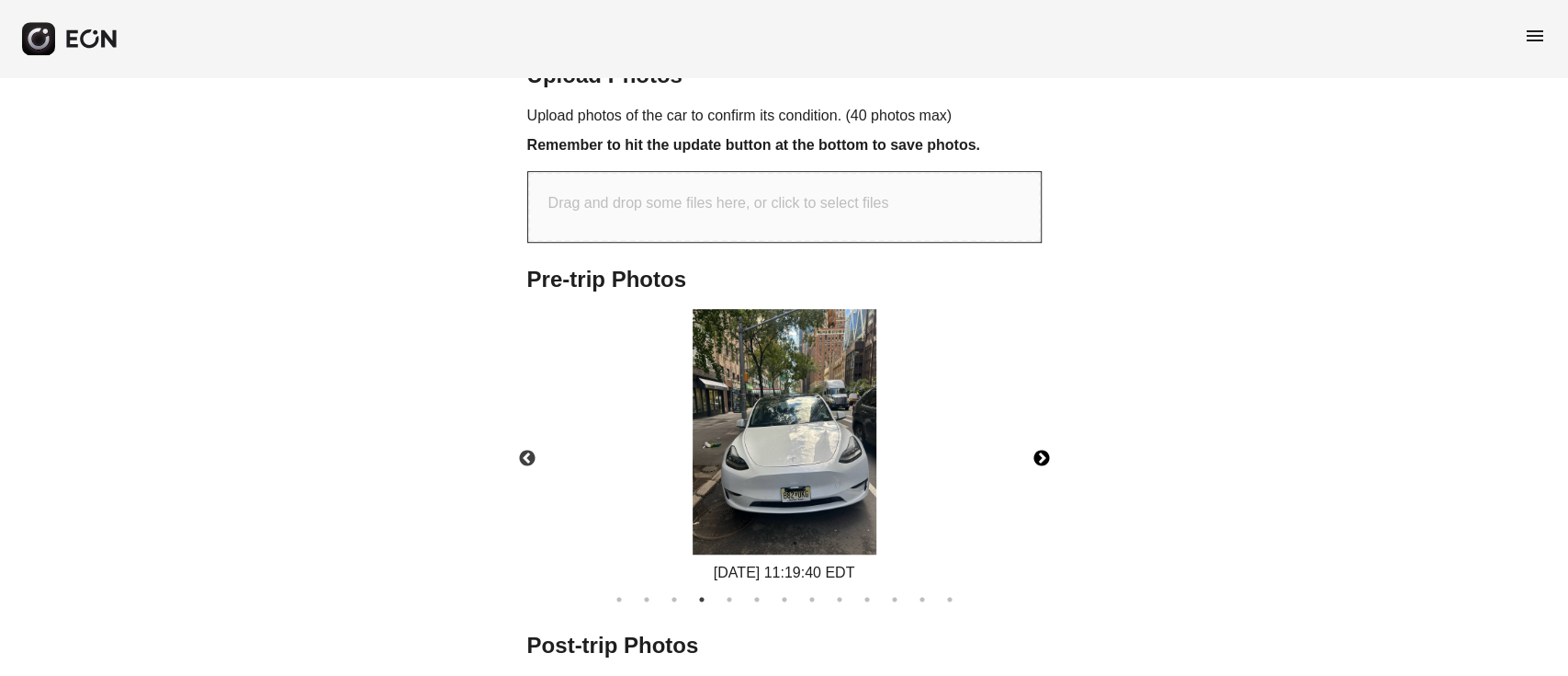
click at [808, 405] on img at bounding box center [784, 431] width 184 height 246
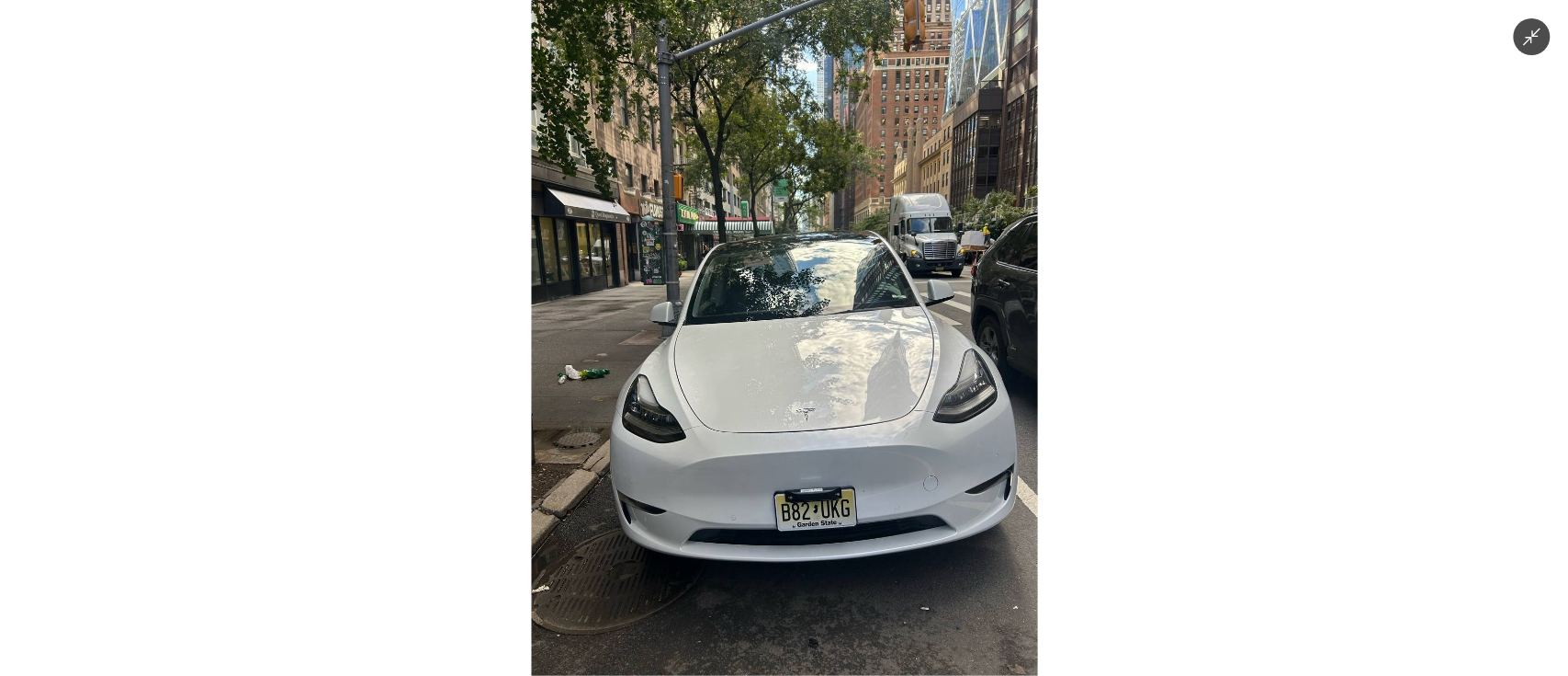
click at [808, 405] on img at bounding box center [784, 338] width 506 height 676
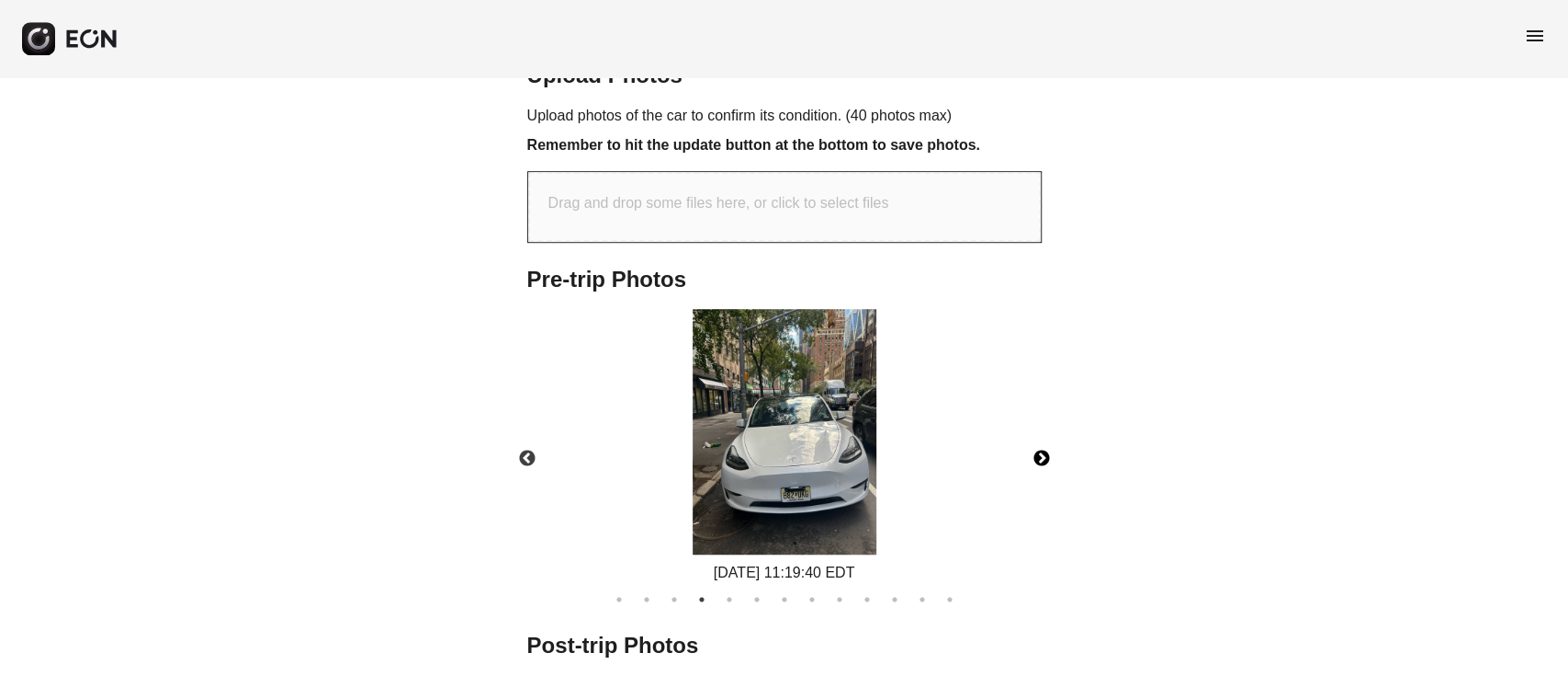
click at [1044, 451] on button "Next" at bounding box center [1041, 458] width 64 height 64
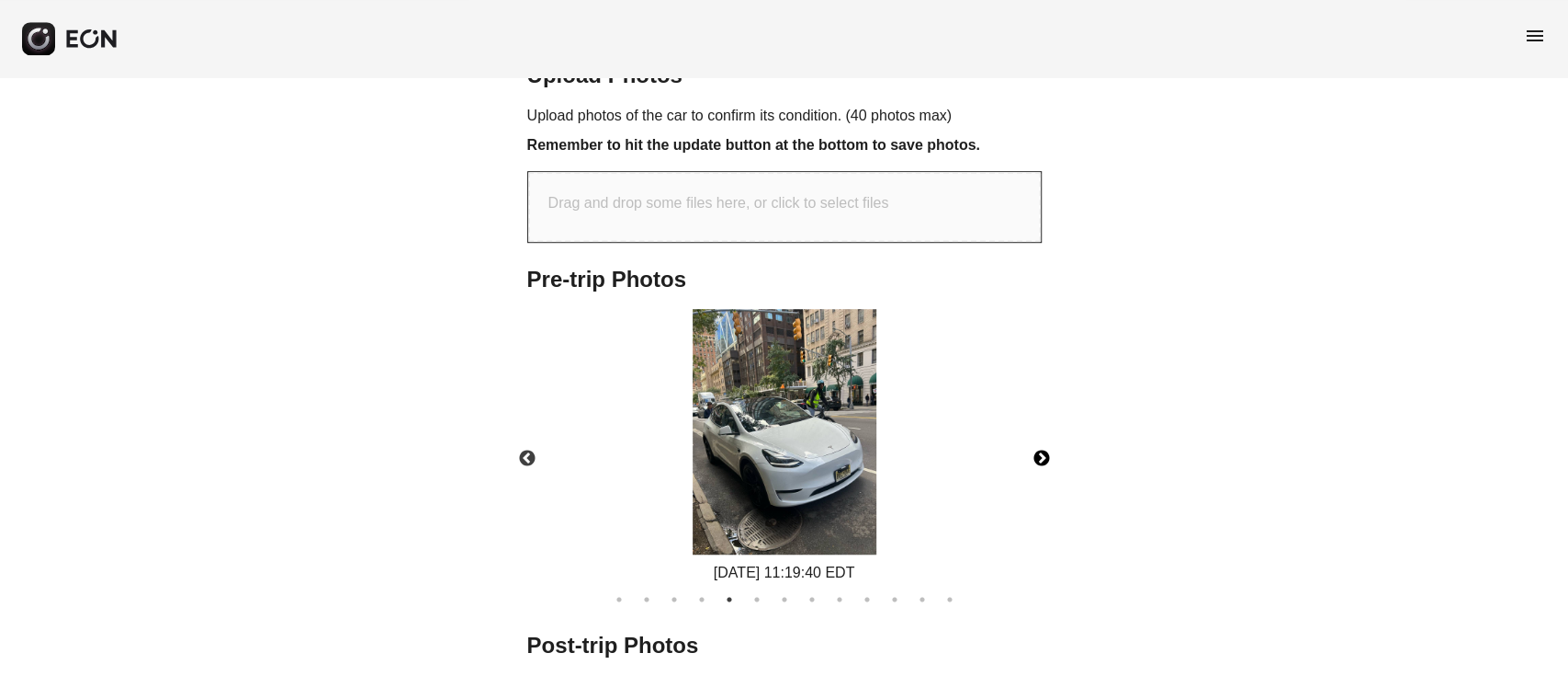
click at [809, 460] on img at bounding box center [784, 431] width 184 height 246
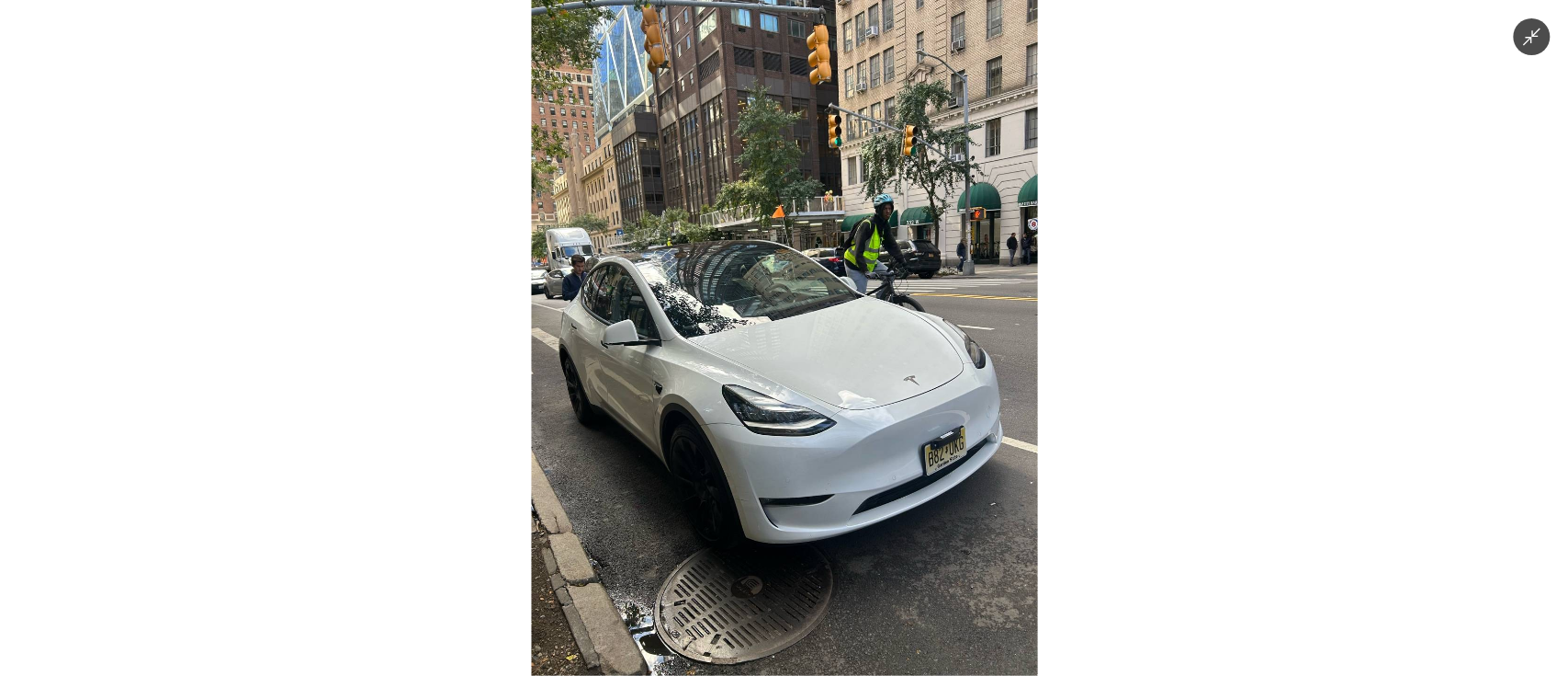
click at [809, 460] on img at bounding box center [784, 338] width 506 height 676
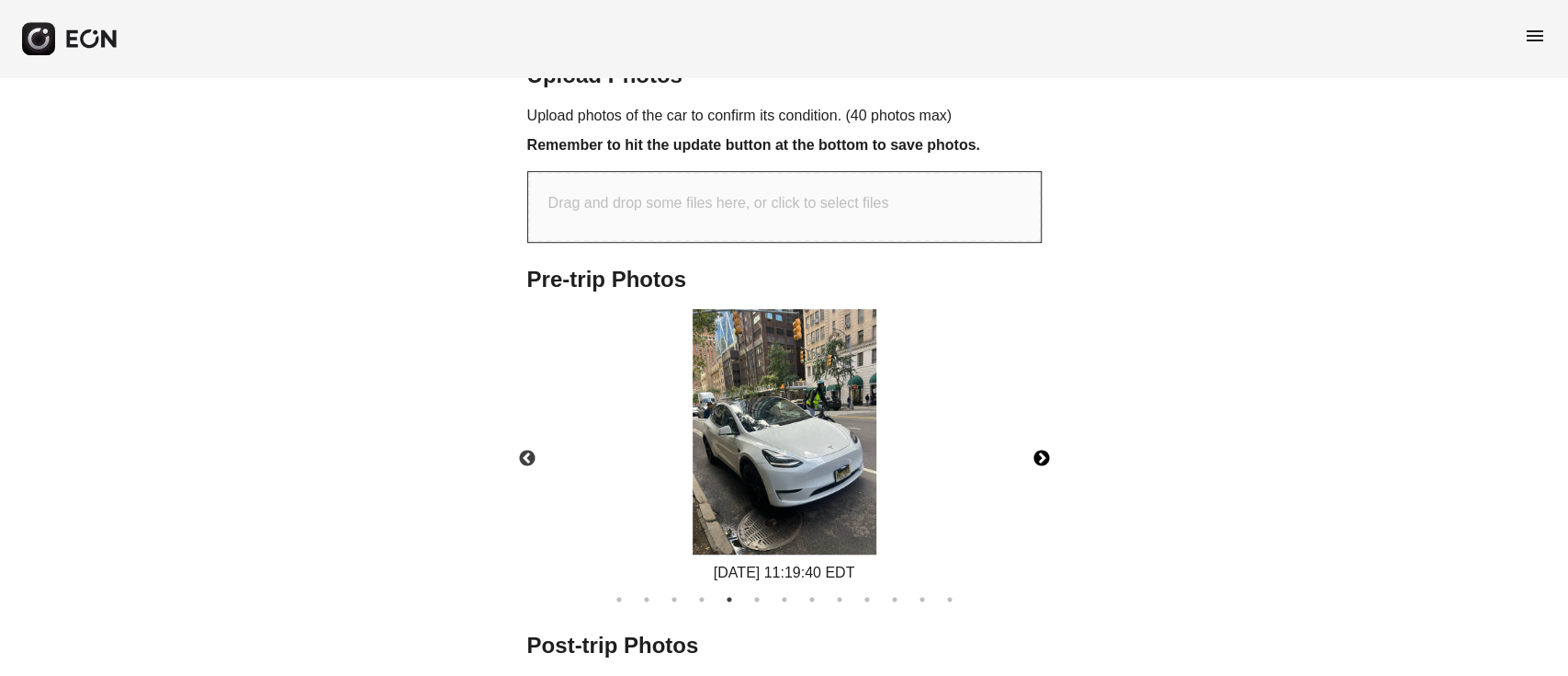
click at [1050, 456] on button "Next" at bounding box center [1041, 458] width 64 height 64
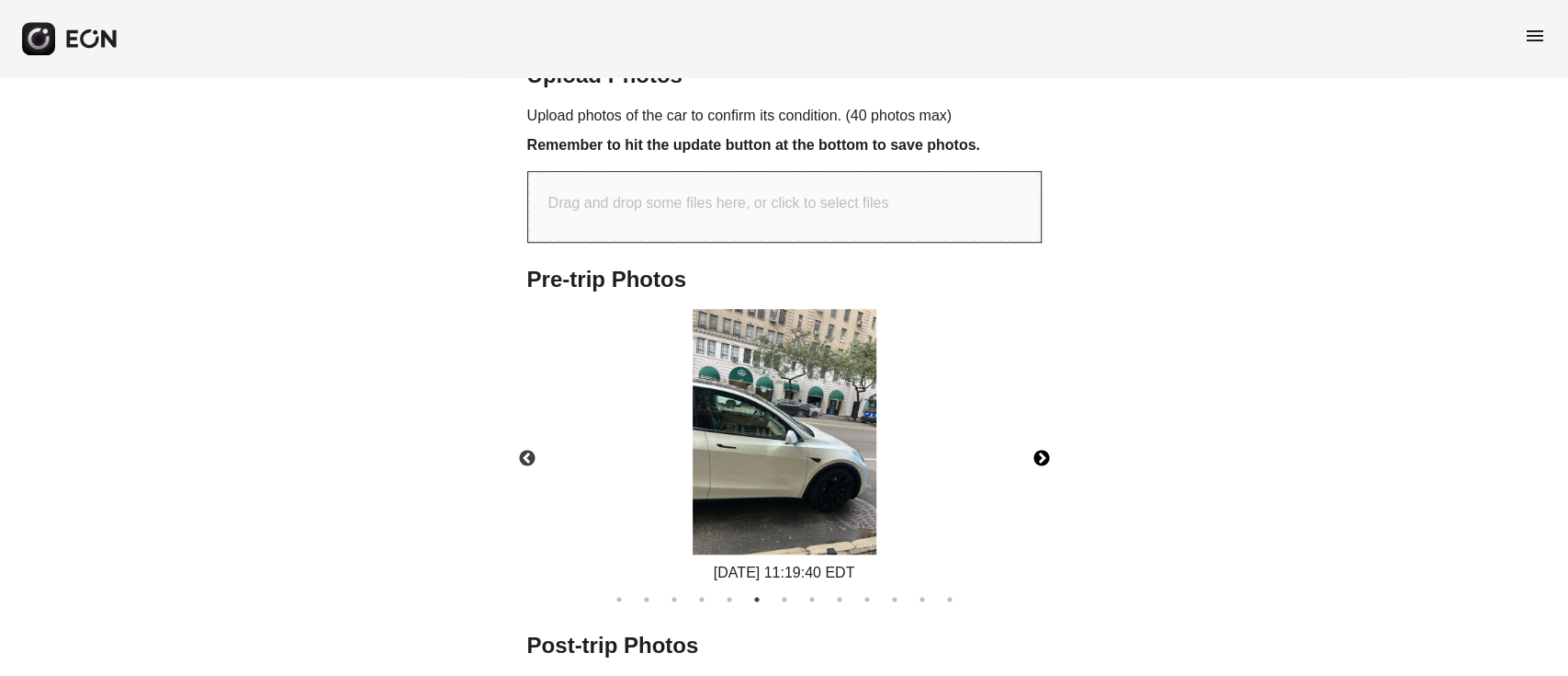
click at [793, 443] on img at bounding box center [784, 431] width 184 height 246
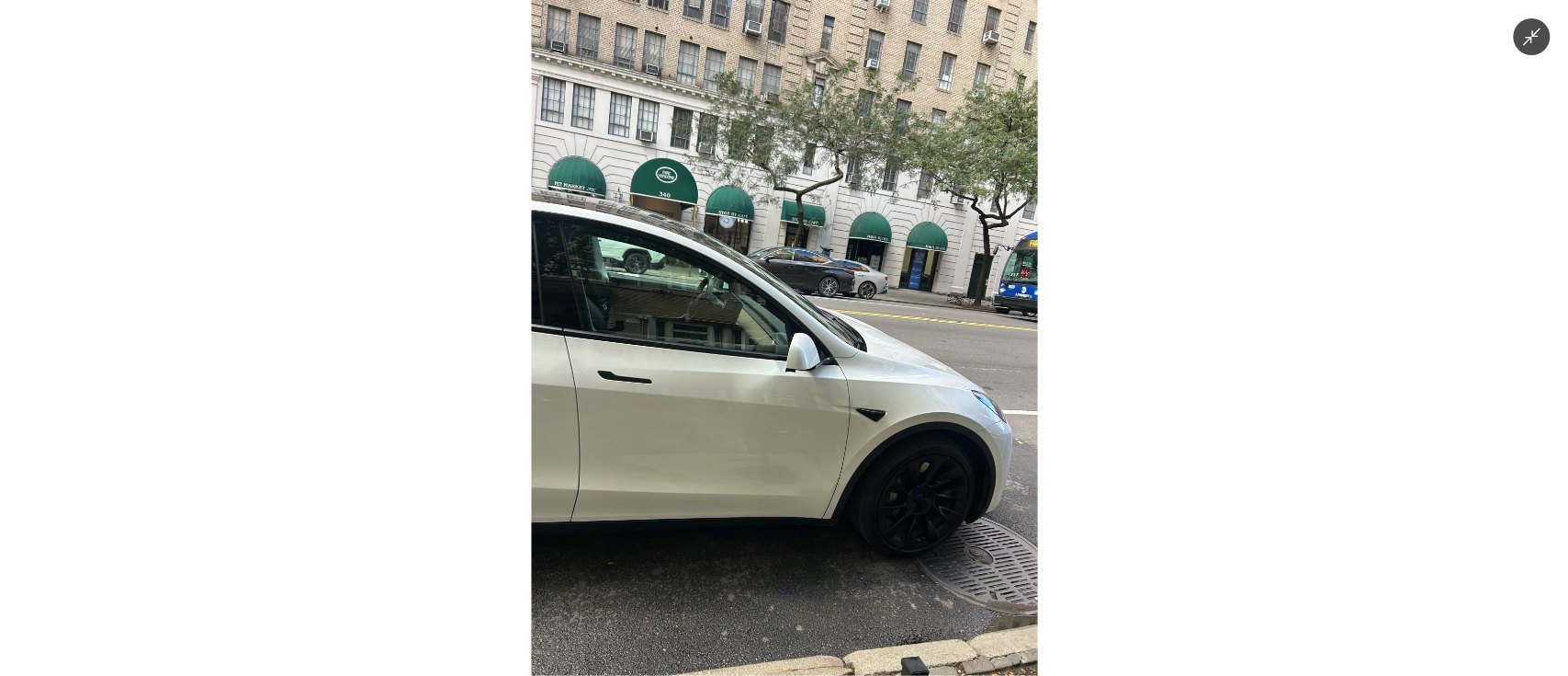
click at [691, 232] on img at bounding box center [784, 338] width 506 height 676
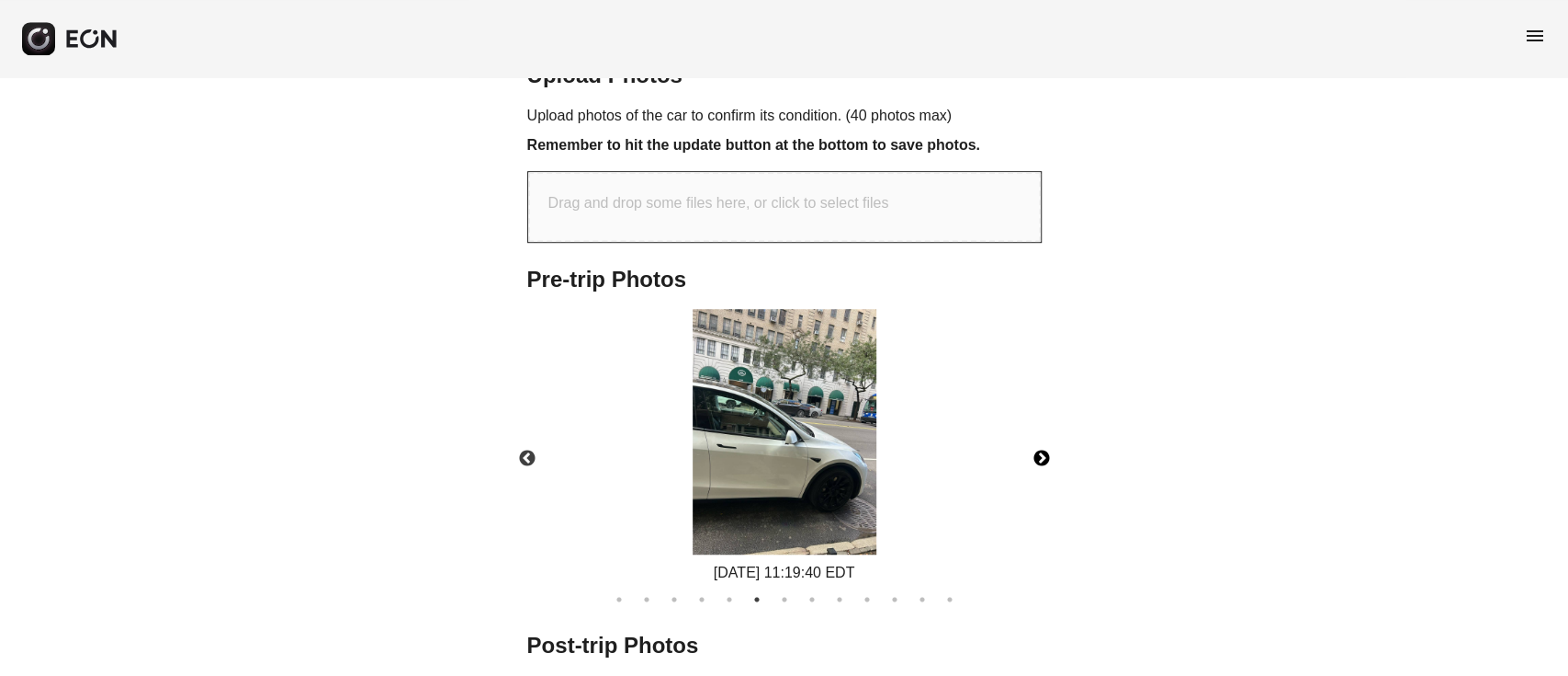
click at [743, 372] on img at bounding box center [784, 431] width 184 height 246
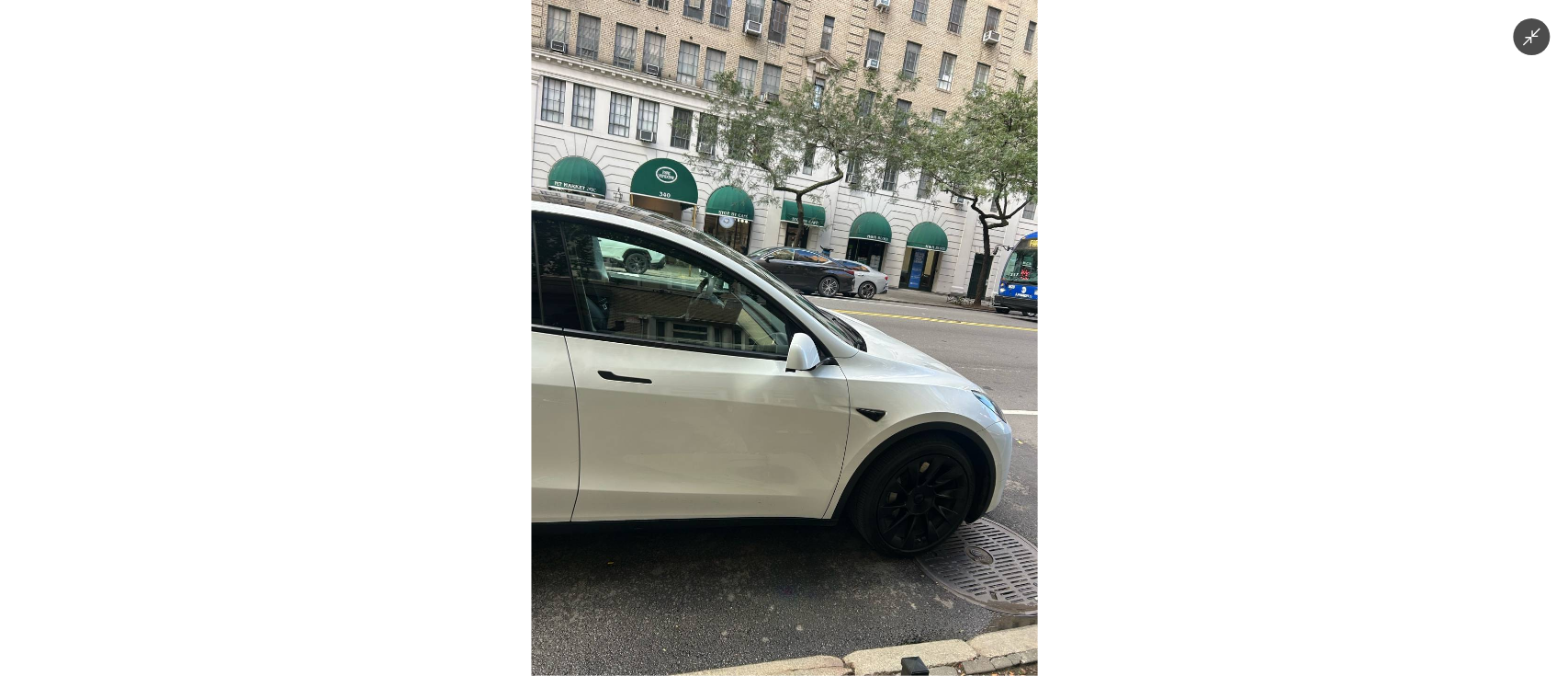
click at [743, 372] on img at bounding box center [784, 338] width 506 height 676
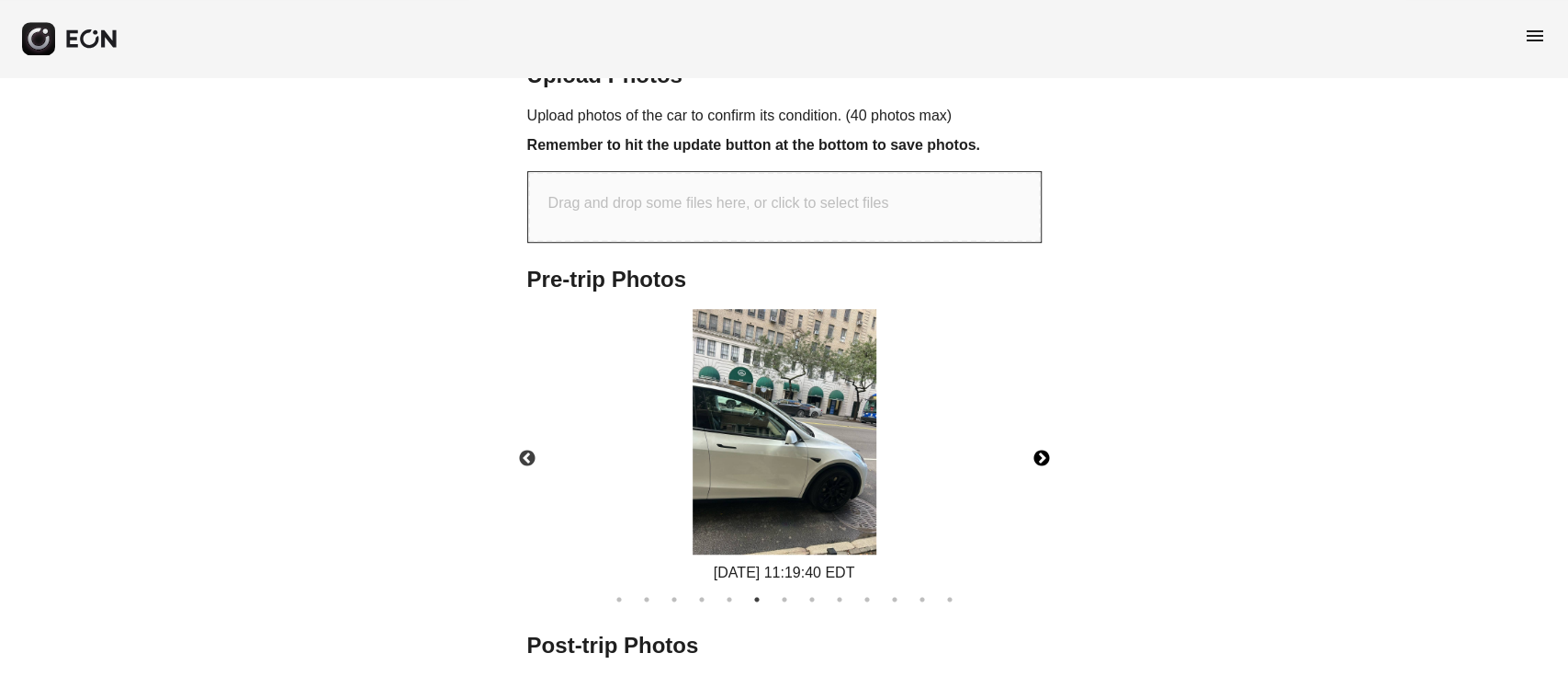
click at [1036, 455] on button "Next" at bounding box center [1041, 458] width 64 height 64
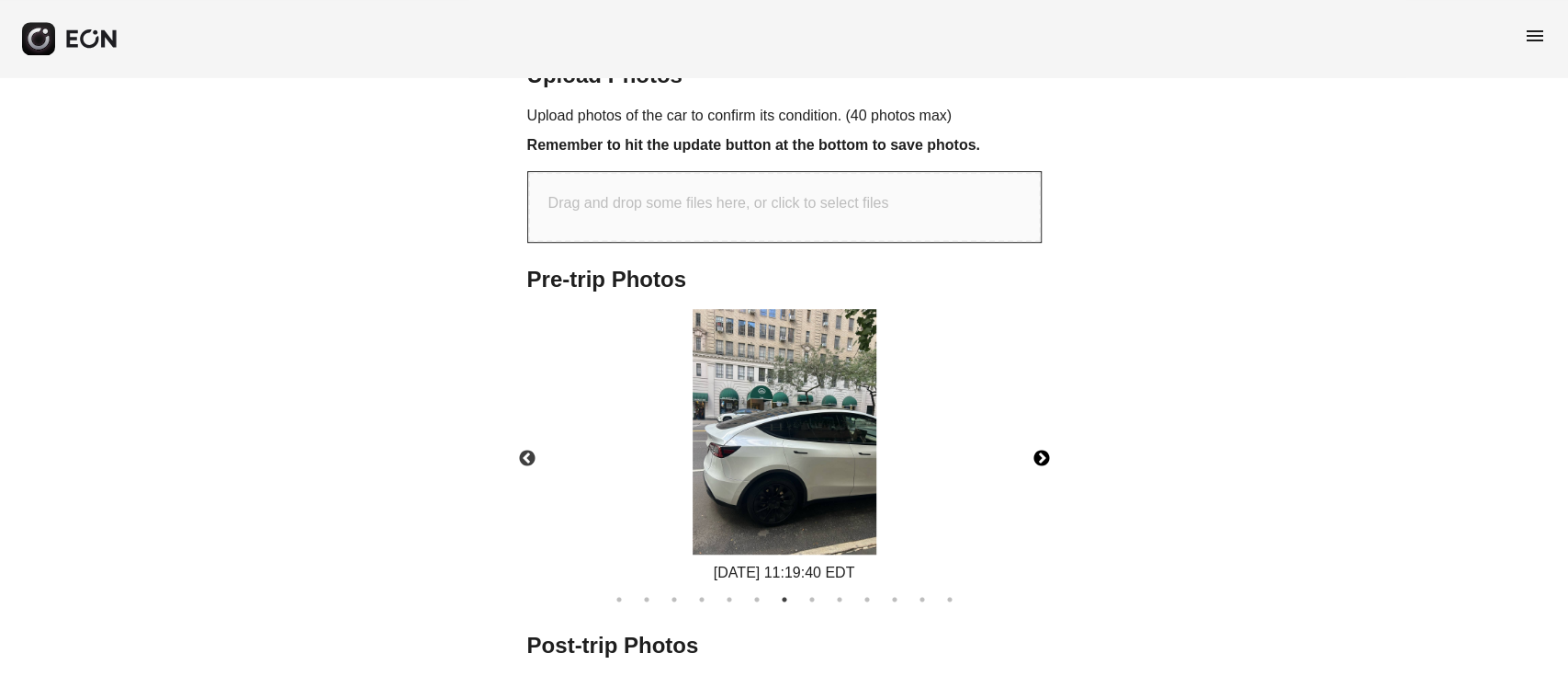
click at [799, 463] on img at bounding box center [784, 431] width 184 height 246
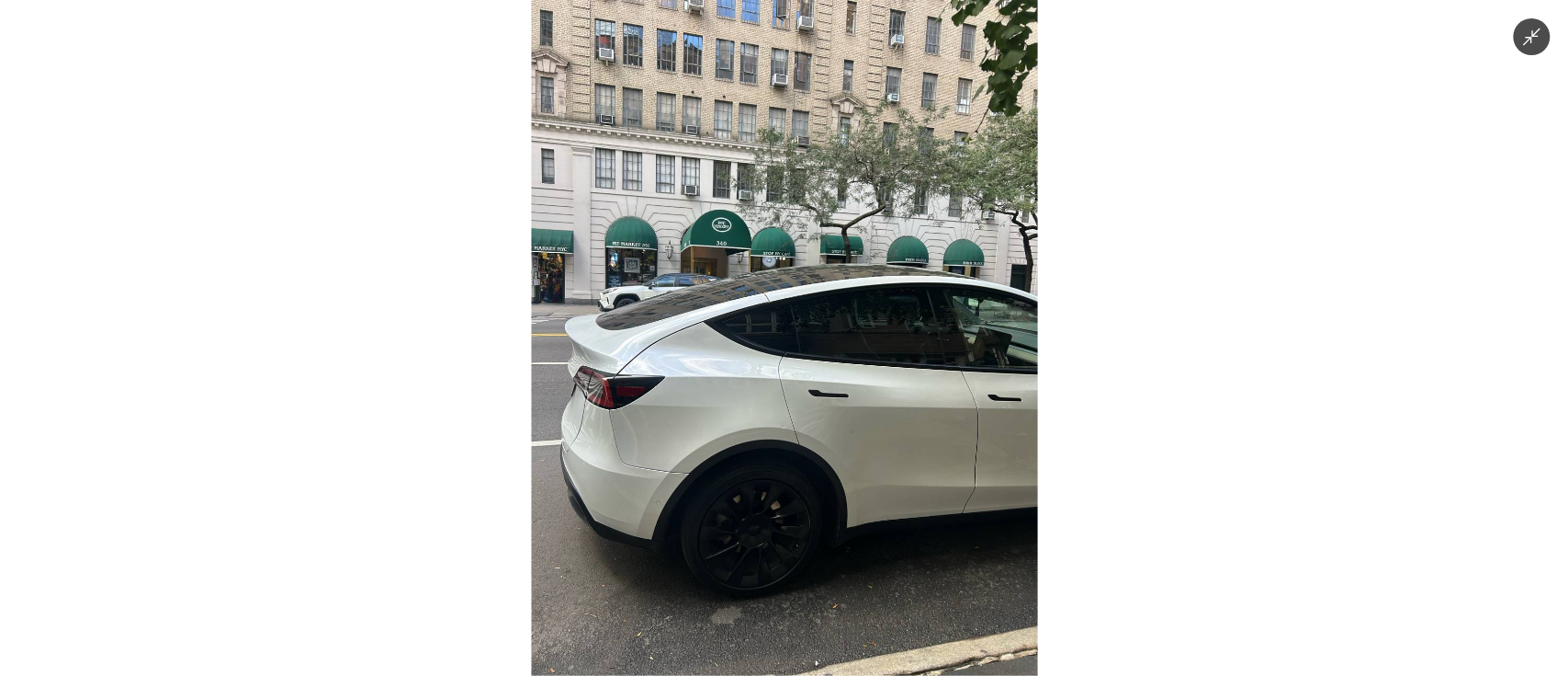
click at [799, 463] on img at bounding box center [784, 338] width 506 height 676
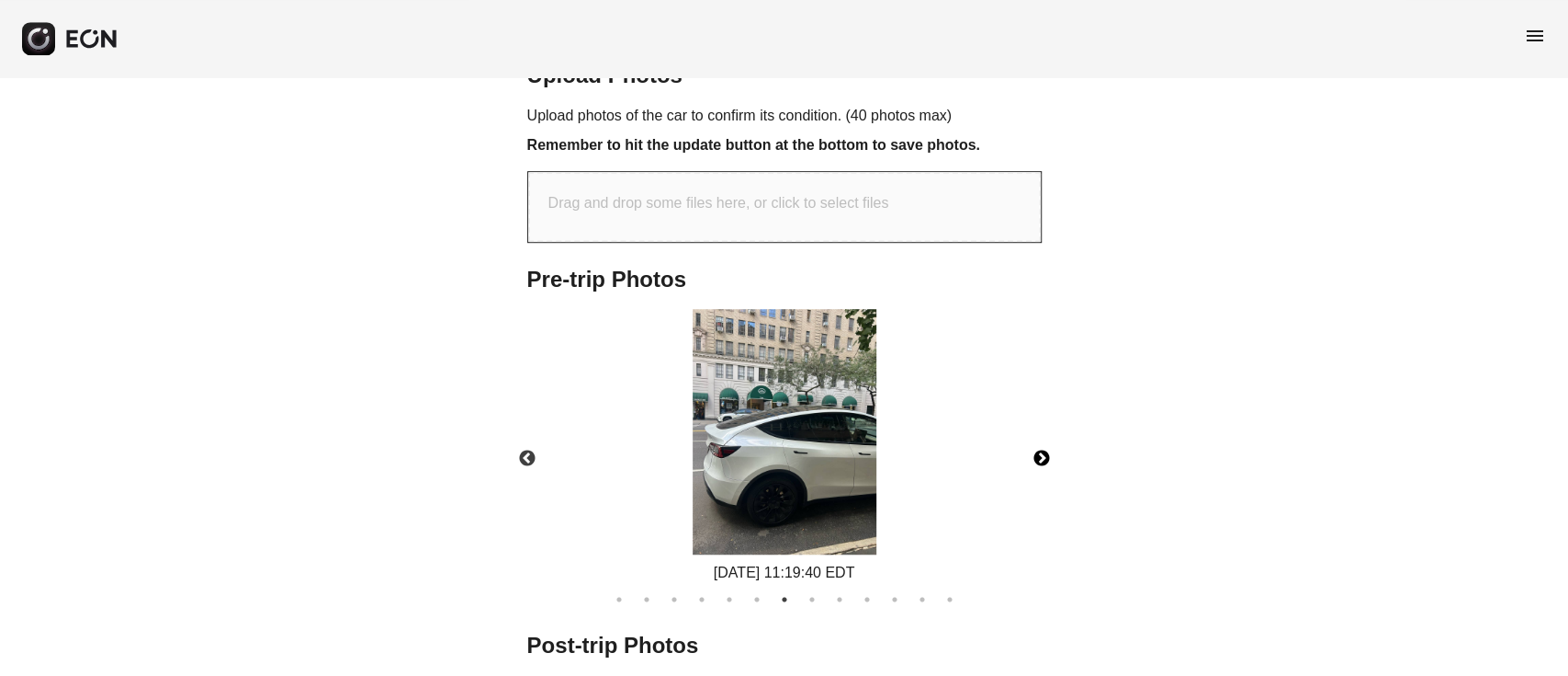
click at [799, 463] on img at bounding box center [784, 431] width 184 height 246
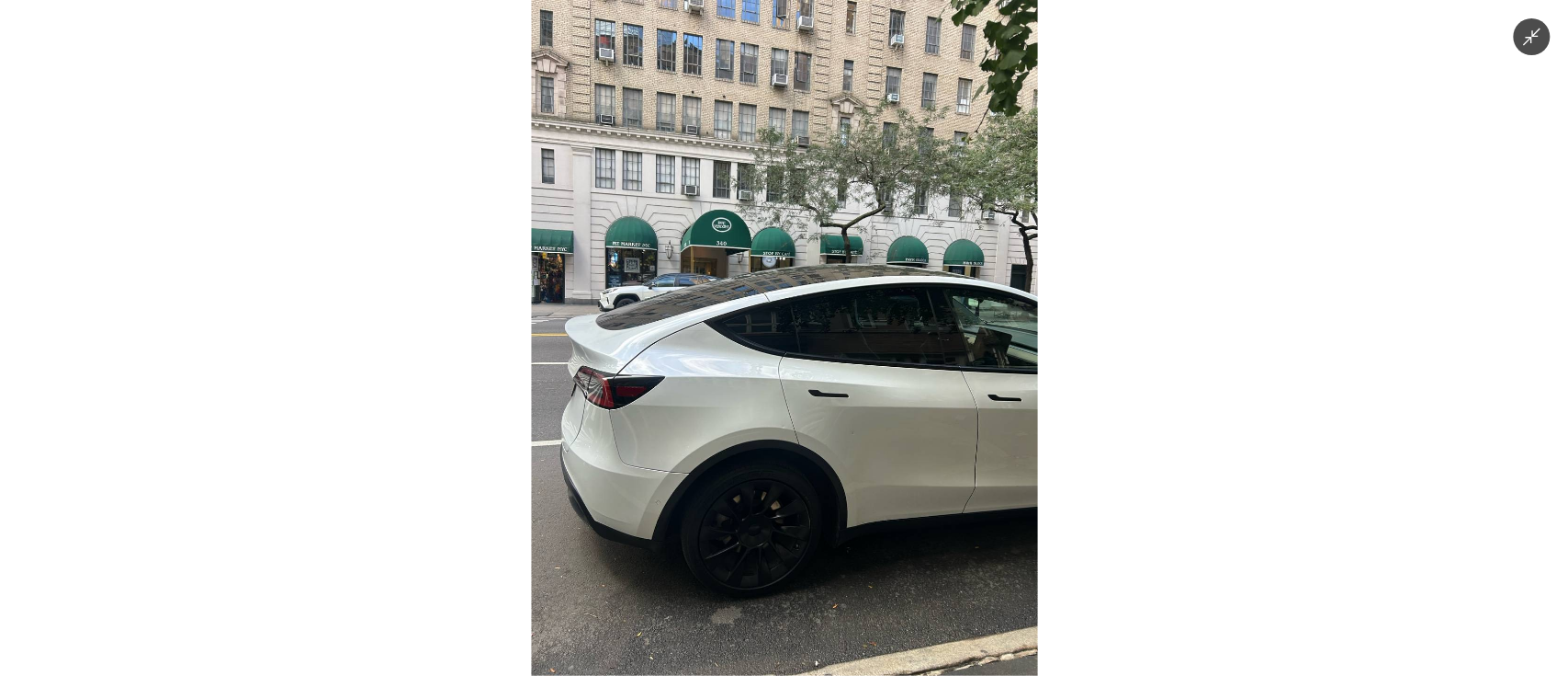
click at [799, 463] on img at bounding box center [784, 338] width 506 height 676
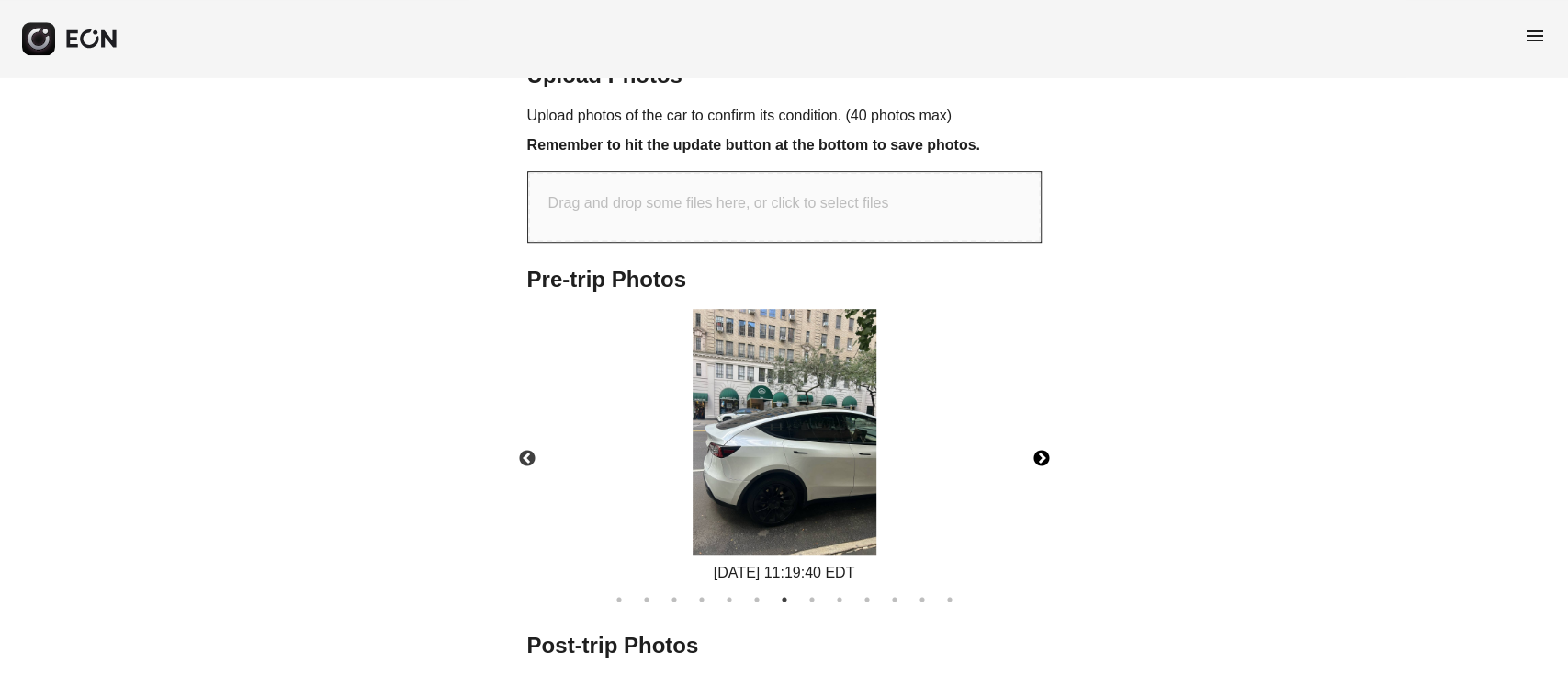
click at [799, 463] on img at bounding box center [784, 431] width 184 height 246
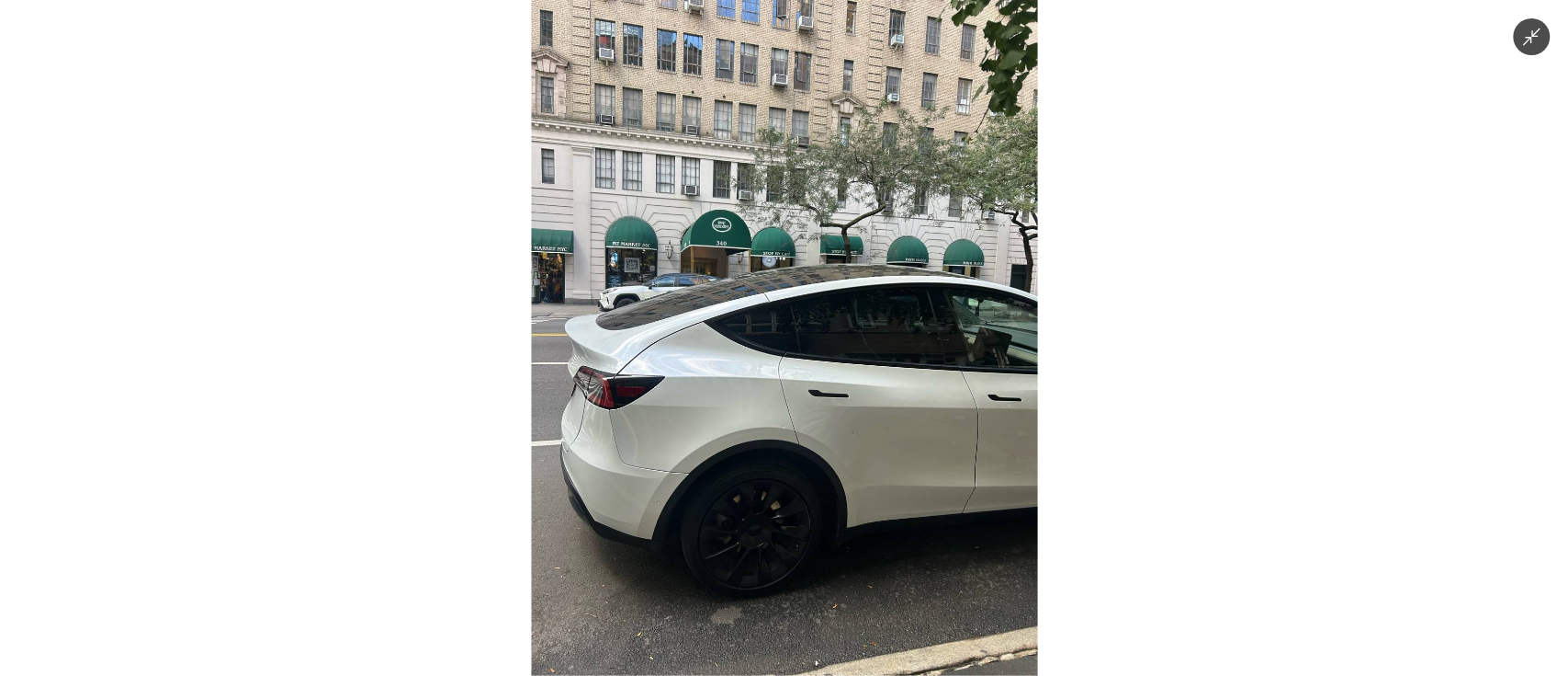
click at [799, 463] on img at bounding box center [784, 338] width 506 height 676
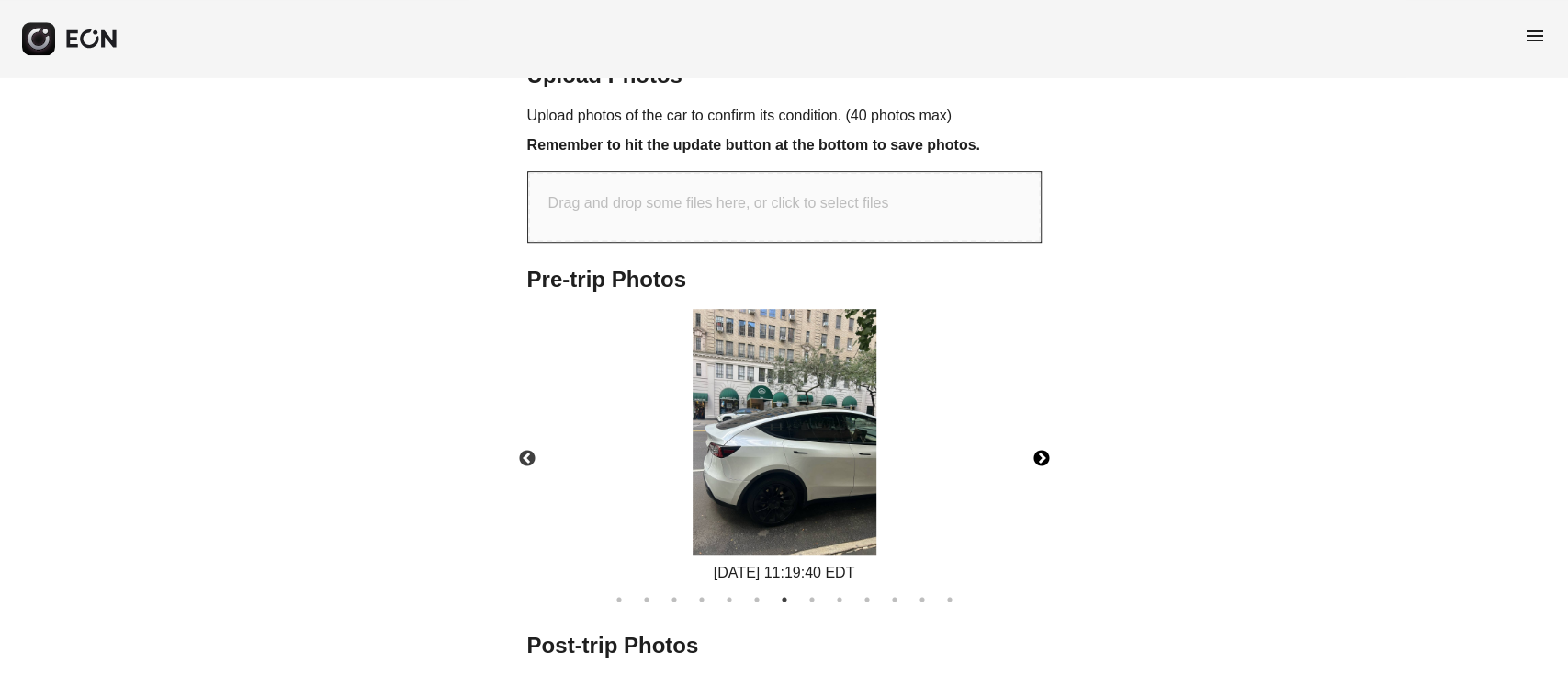
click at [1044, 455] on button "Next" at bounding box center [1041, 458] width 64 height 64
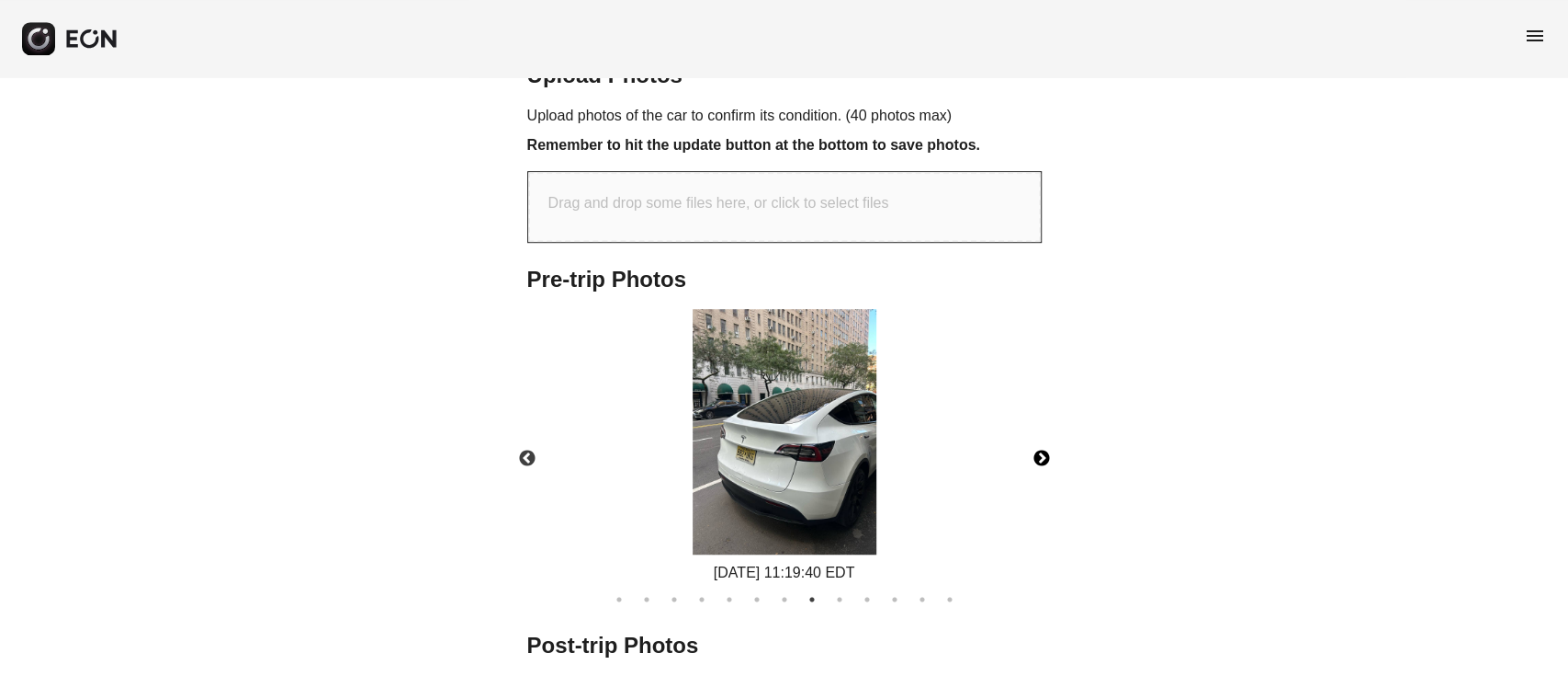
click at [757, 465] on img at bounding box center [784, 431] width 184 height 246
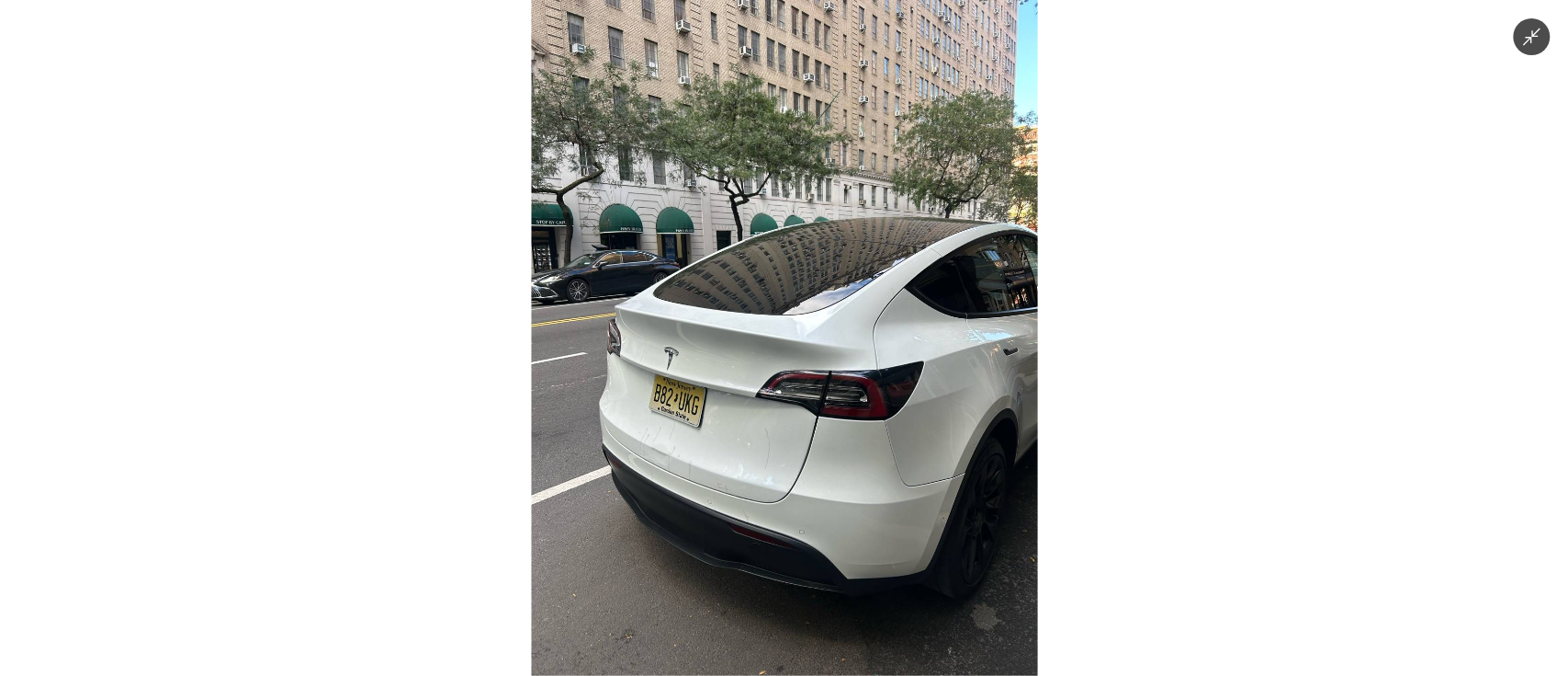
click at [757, 465] on img at bounding box center [784, 338] width 506 height 676
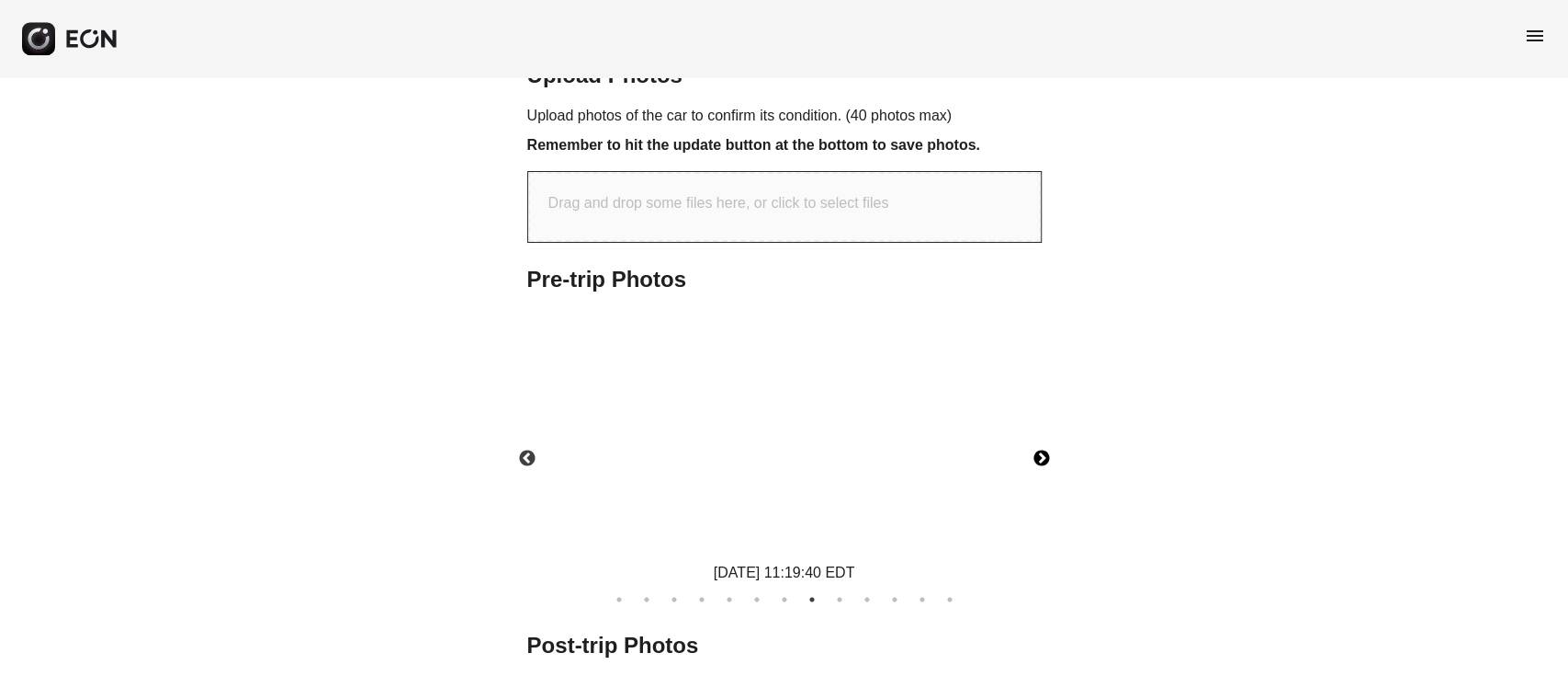
click at [757, 465] on img at bounding box center [784, 431] width 184 height 246
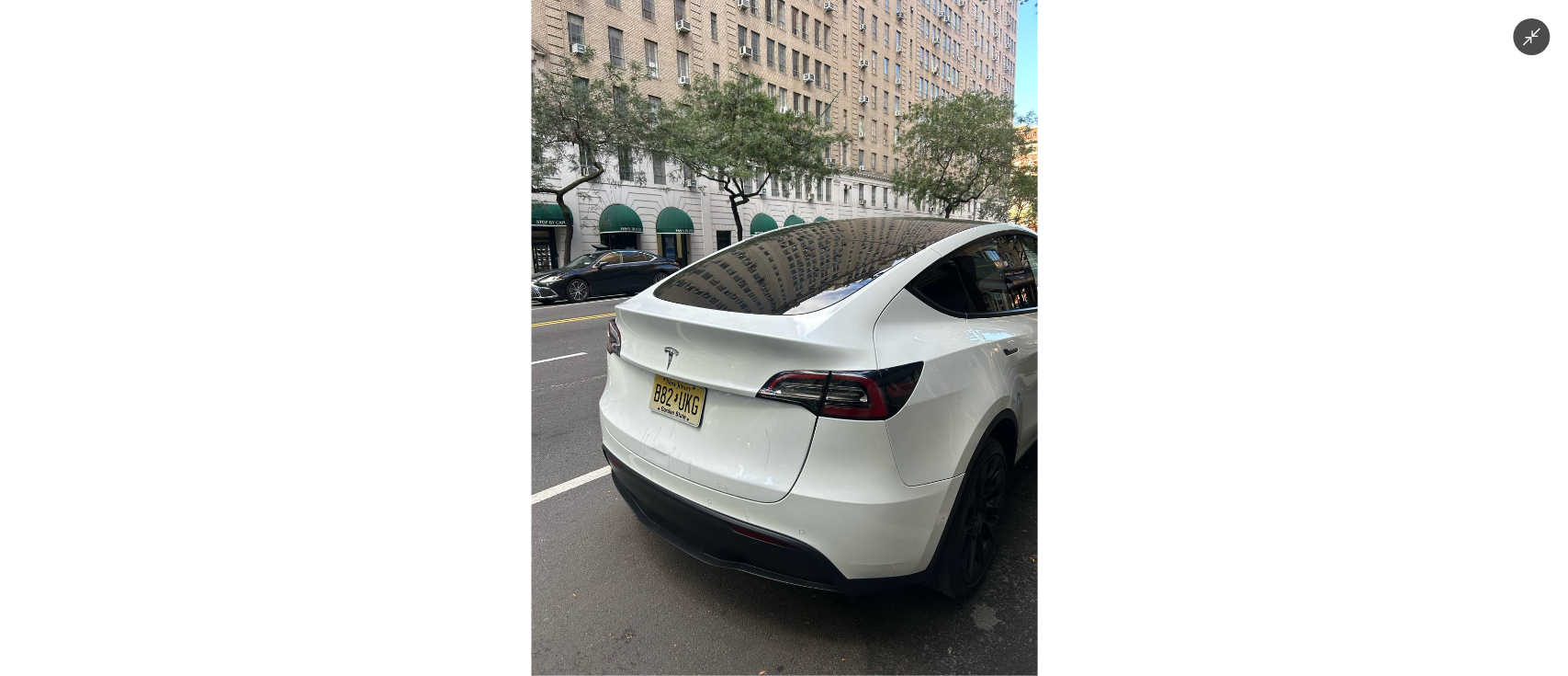
click at [757, 465] on img at bounding box center [784, 338] width 506 height 676
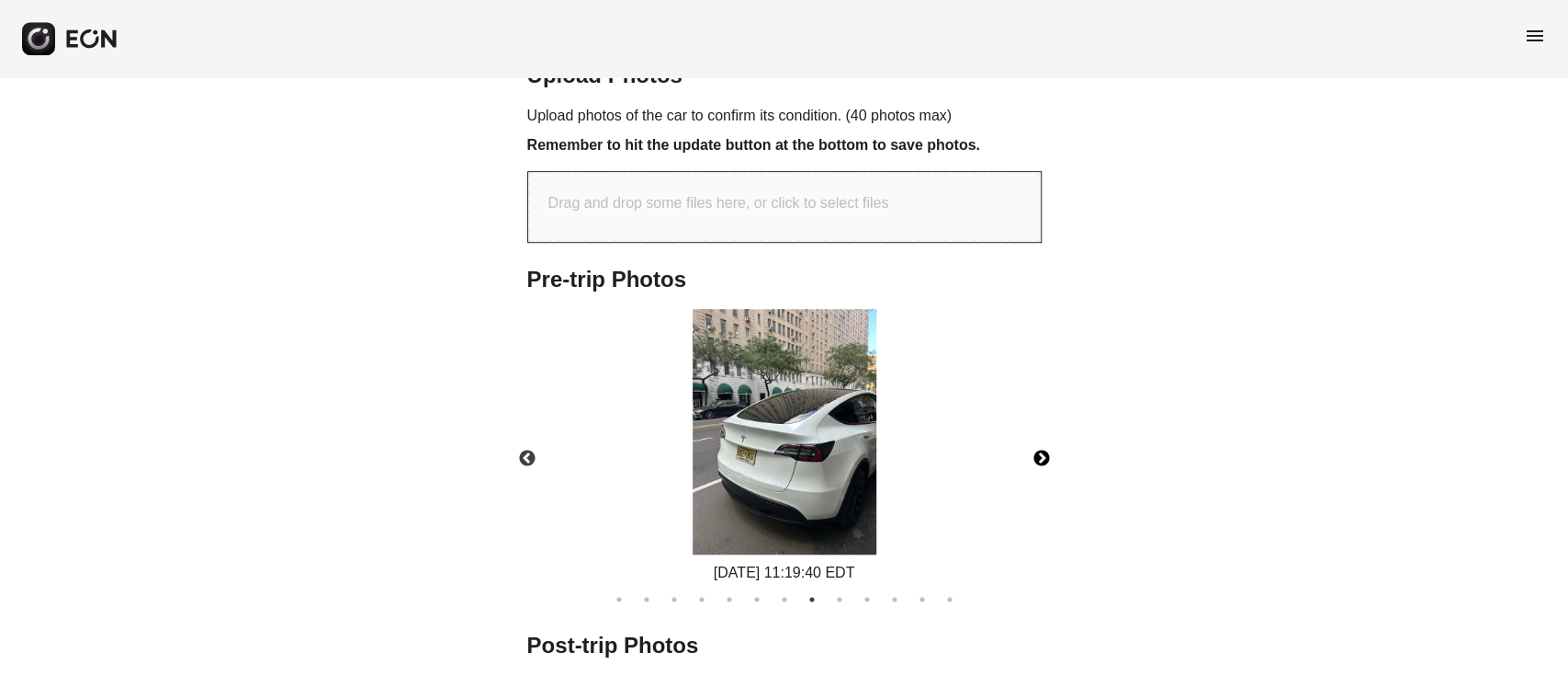
click at [1044, 461] on button "Next" at bounding box center [1041, 458] width 64 height 64
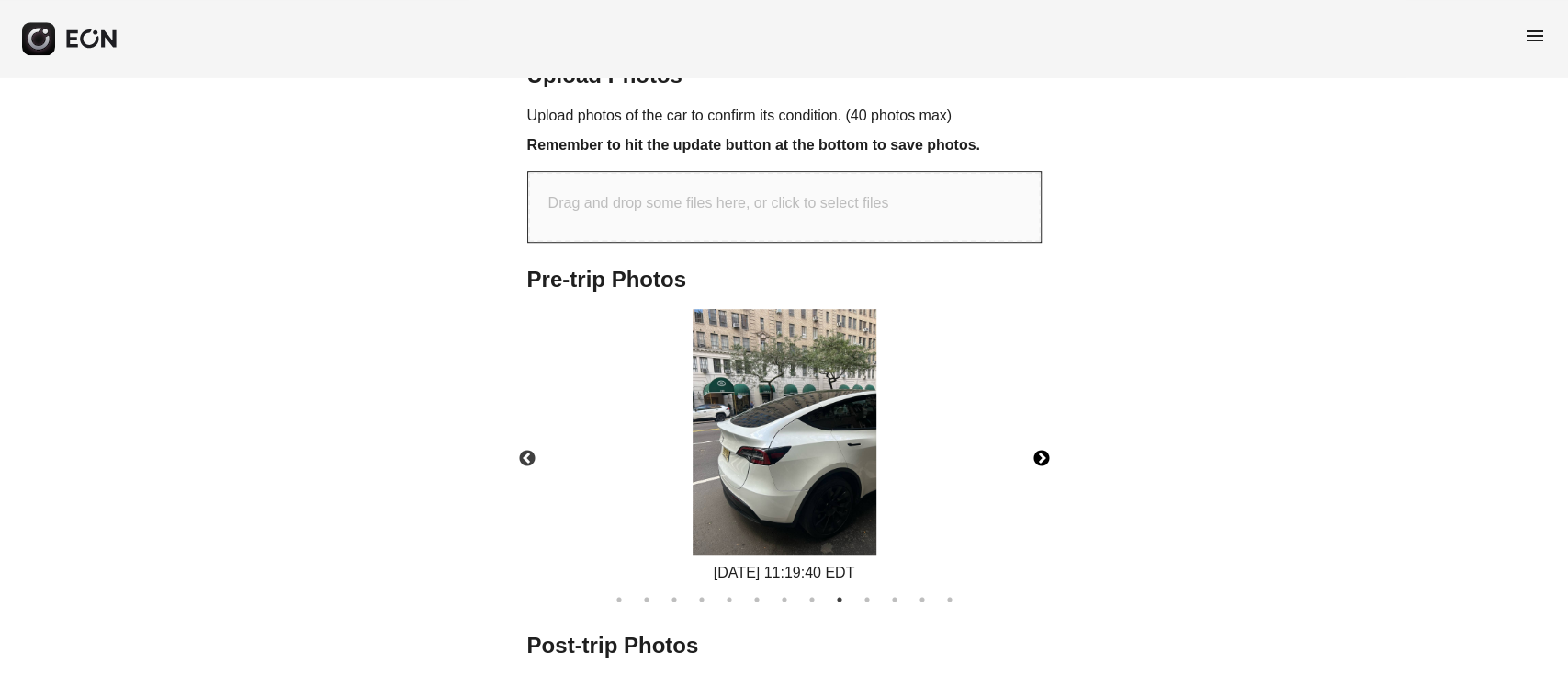
click at [795, 460] on img at bounding box center [784, 431] width 184 height 246
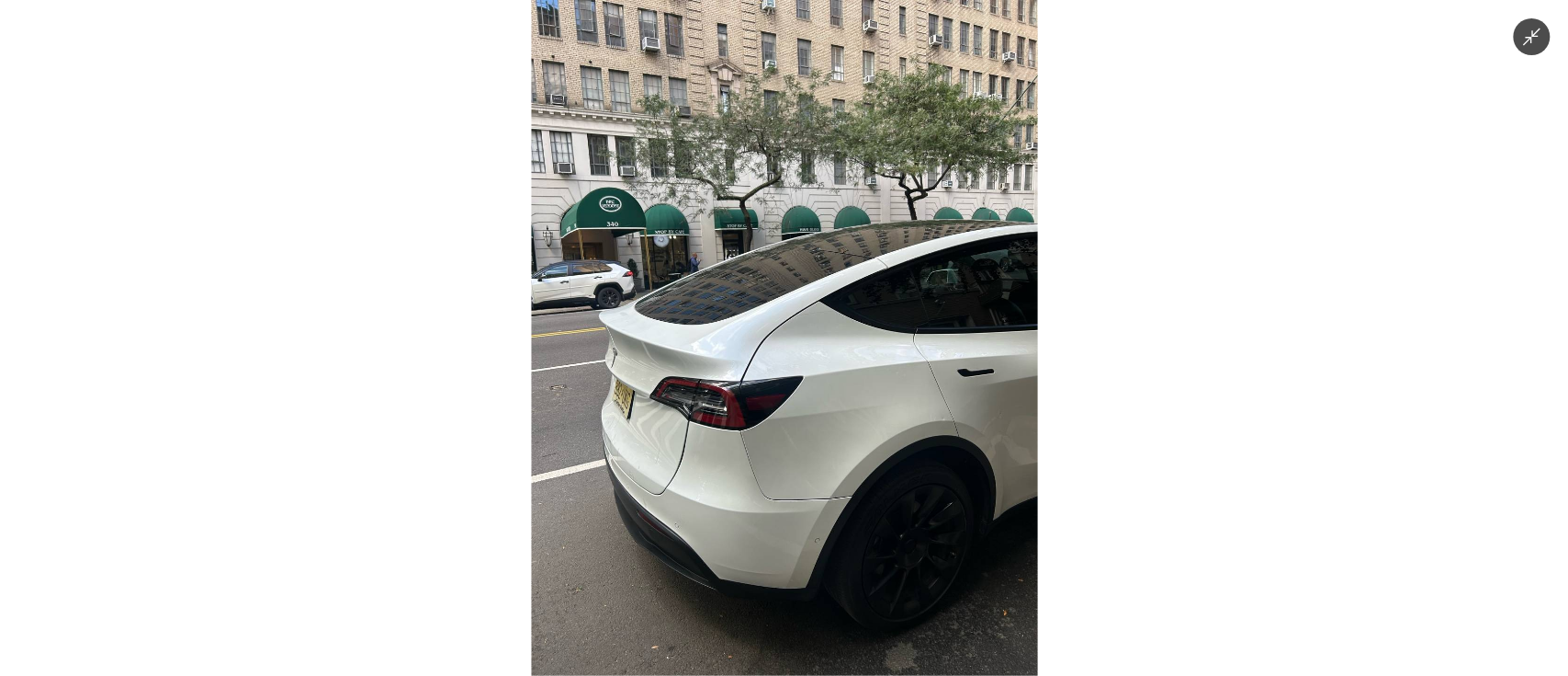
click at [795, 460] on img at bounding box center [784, 338] width 506 height 676
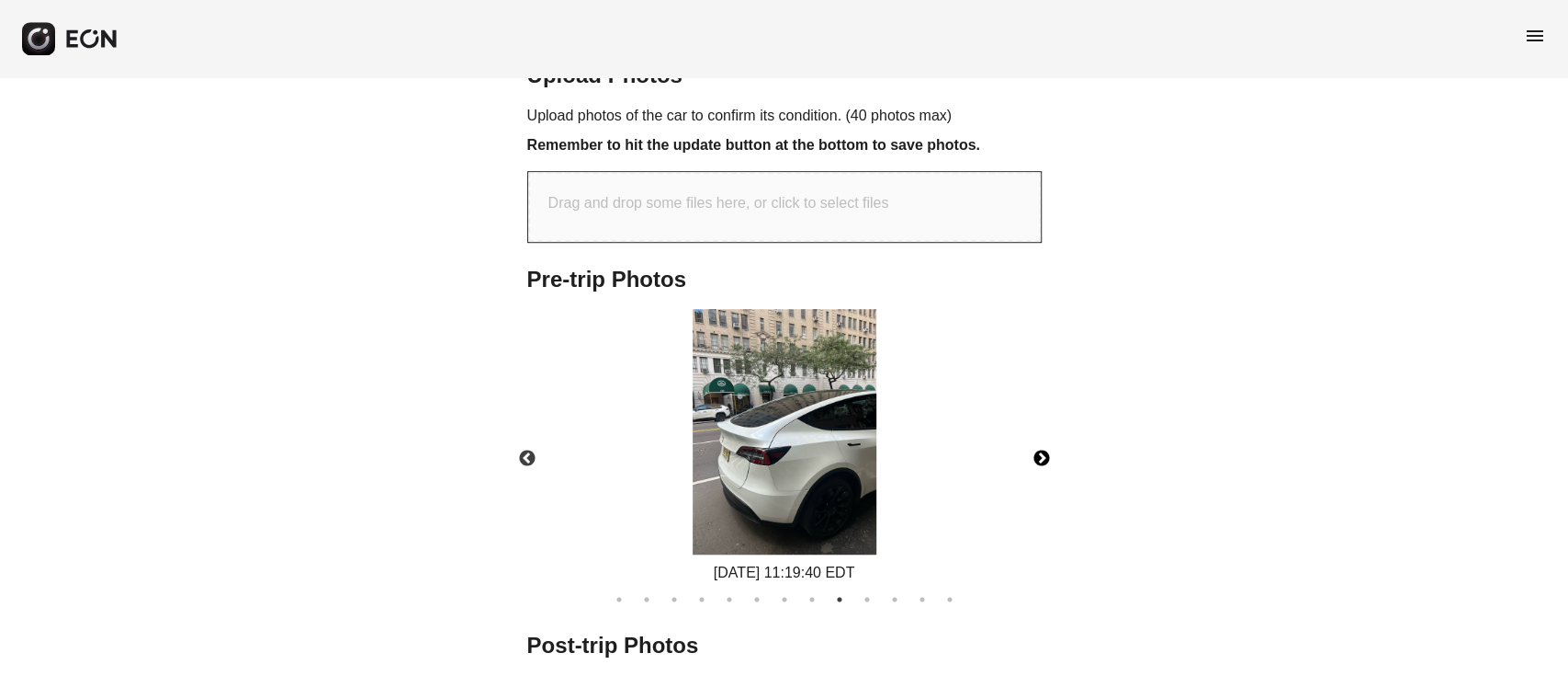
drag, startPoint x: 1021, startPoint y: 448, endPoint x: 1031, endPoint y: 447, distance: 10.0
click at [1022, 447] on button "Next" at bounding box center [1041, 458] width 64 height 64
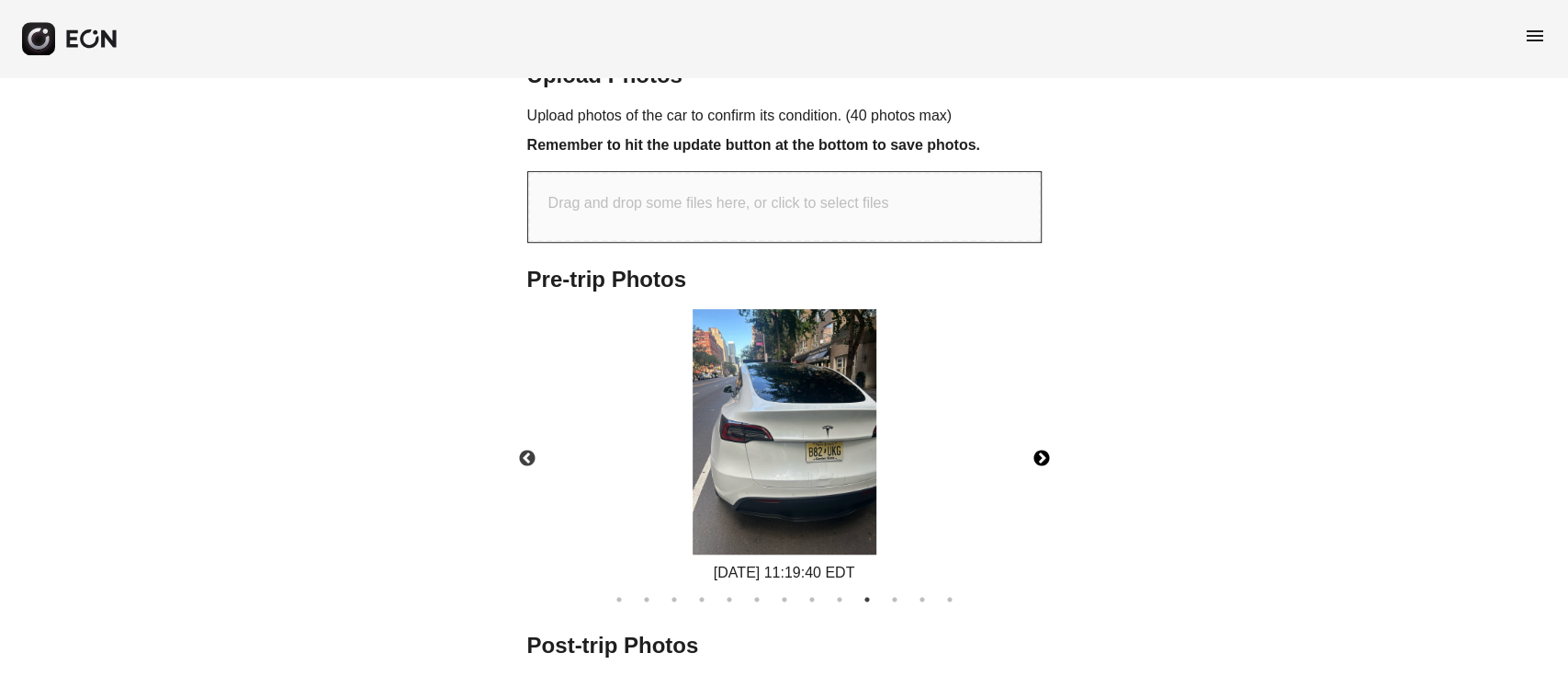
click at [816, 468] on img at bounding box center [784, 431] width 184 height 246
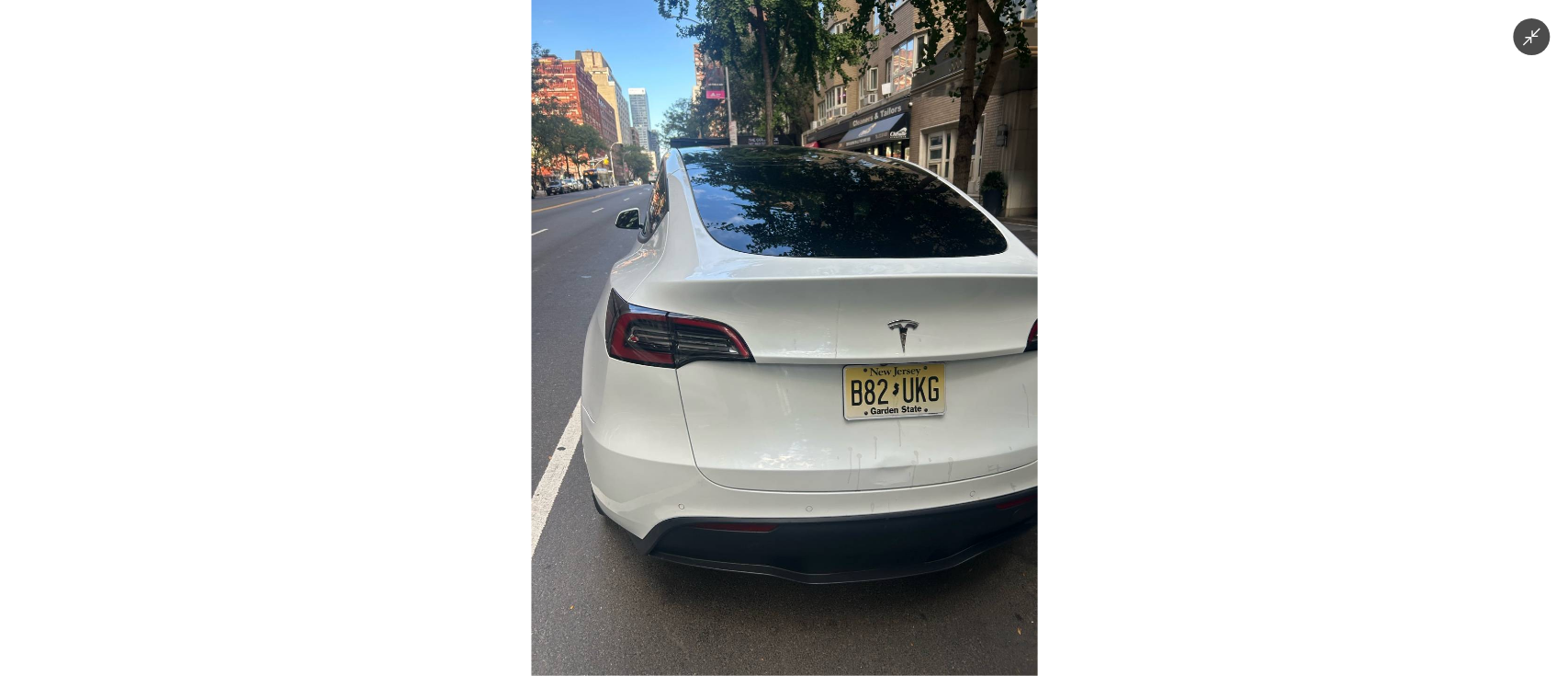
click at [816, 468] on img at bounding box center [784, 338] width 506 height 676
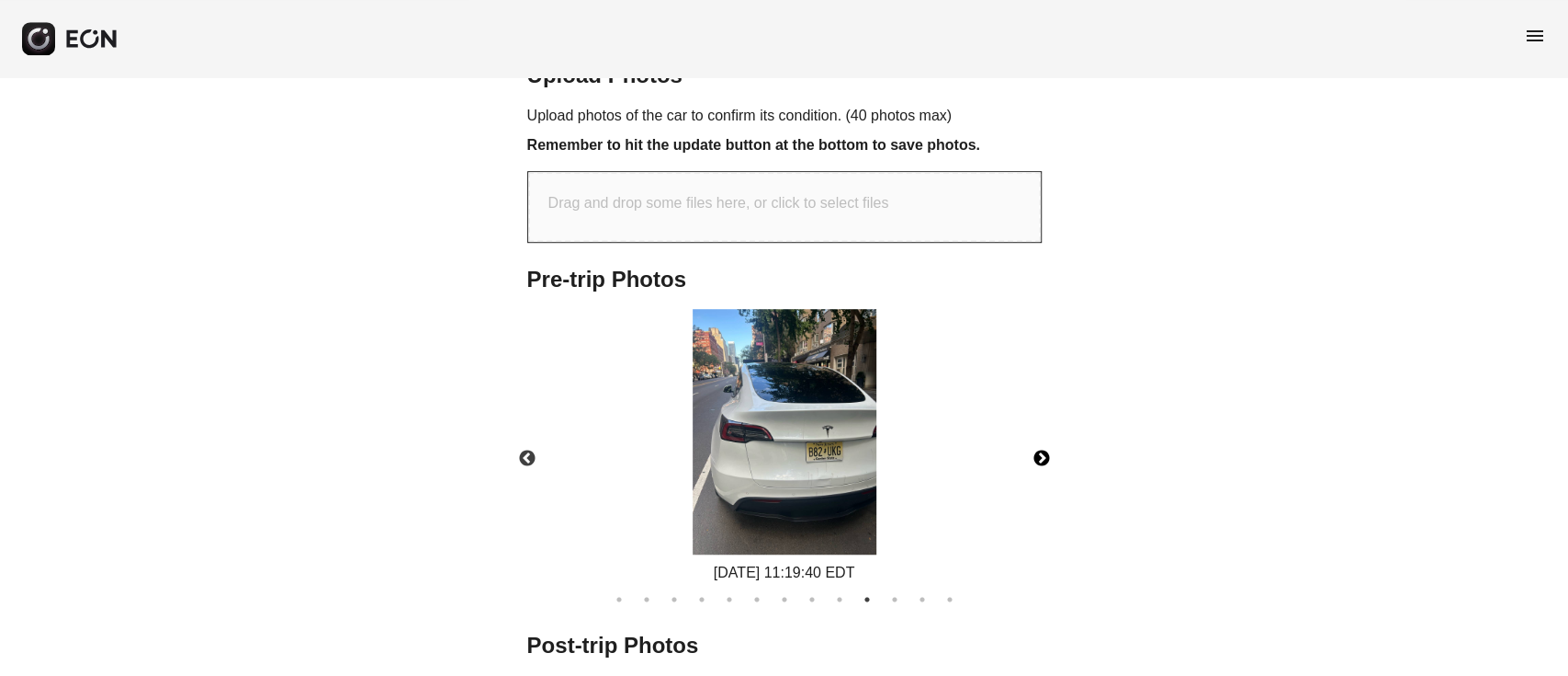
click at [1042, 463] on button "Next" at bounding box center [1041, 458] width 64 height 64
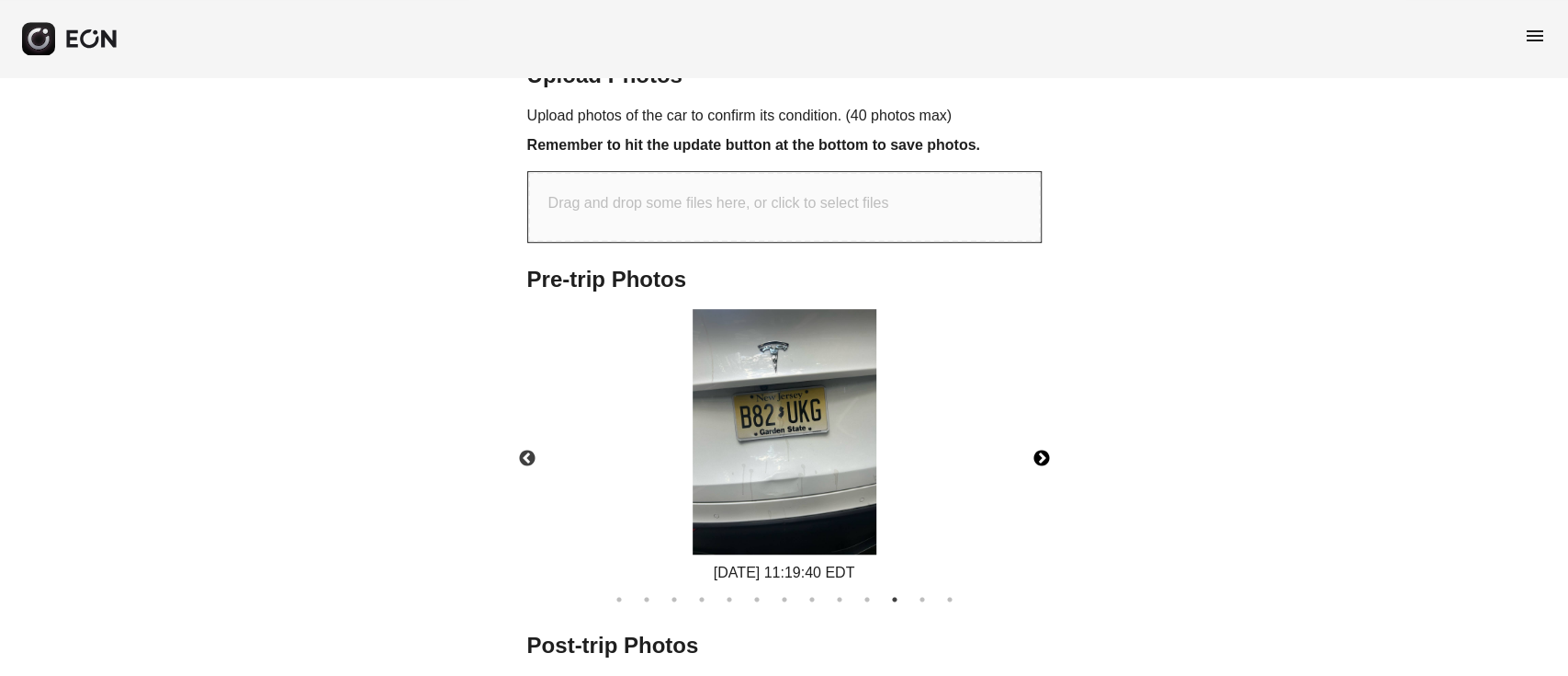
click at [797, 462] on img at bounding box center [784, 431] width 184 height 246
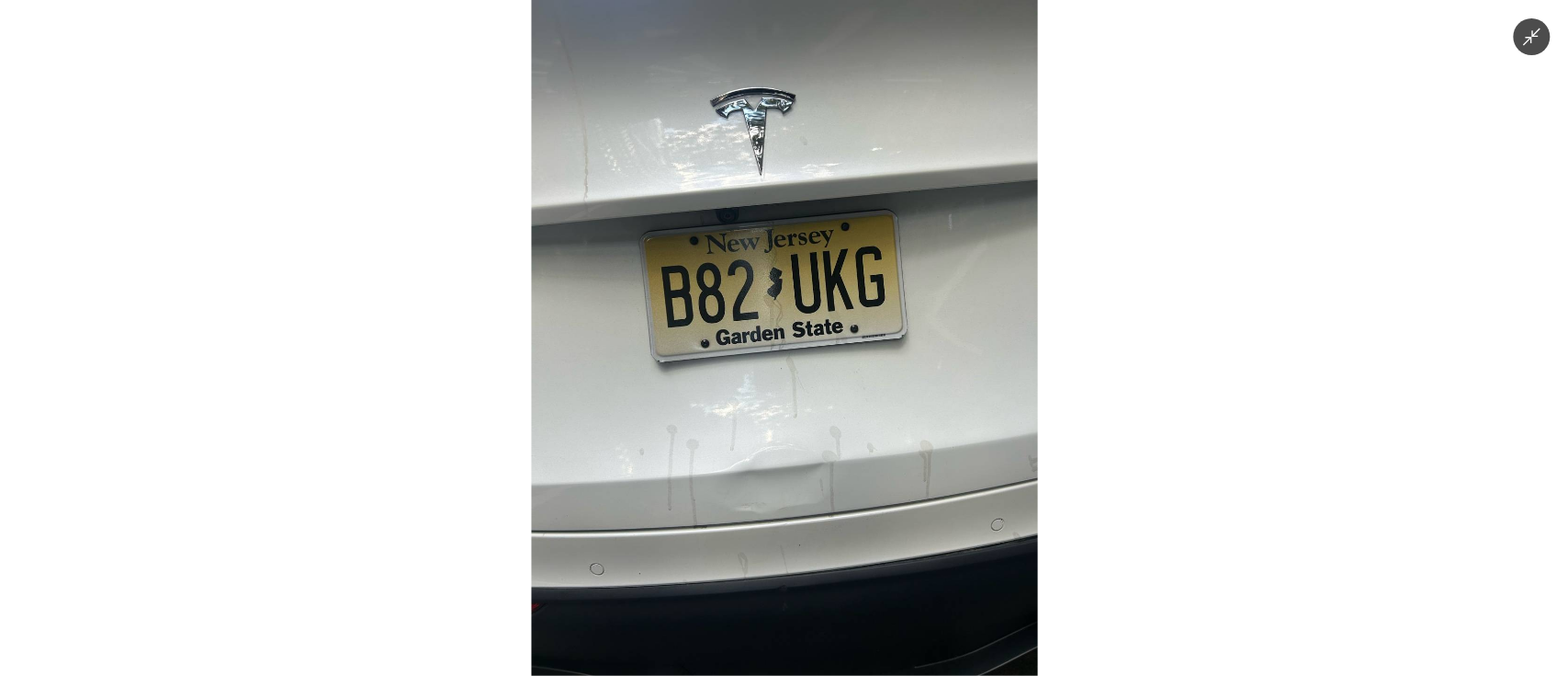
click at [797, 462] on img at bounding box center [784, 338] width 506 height 676
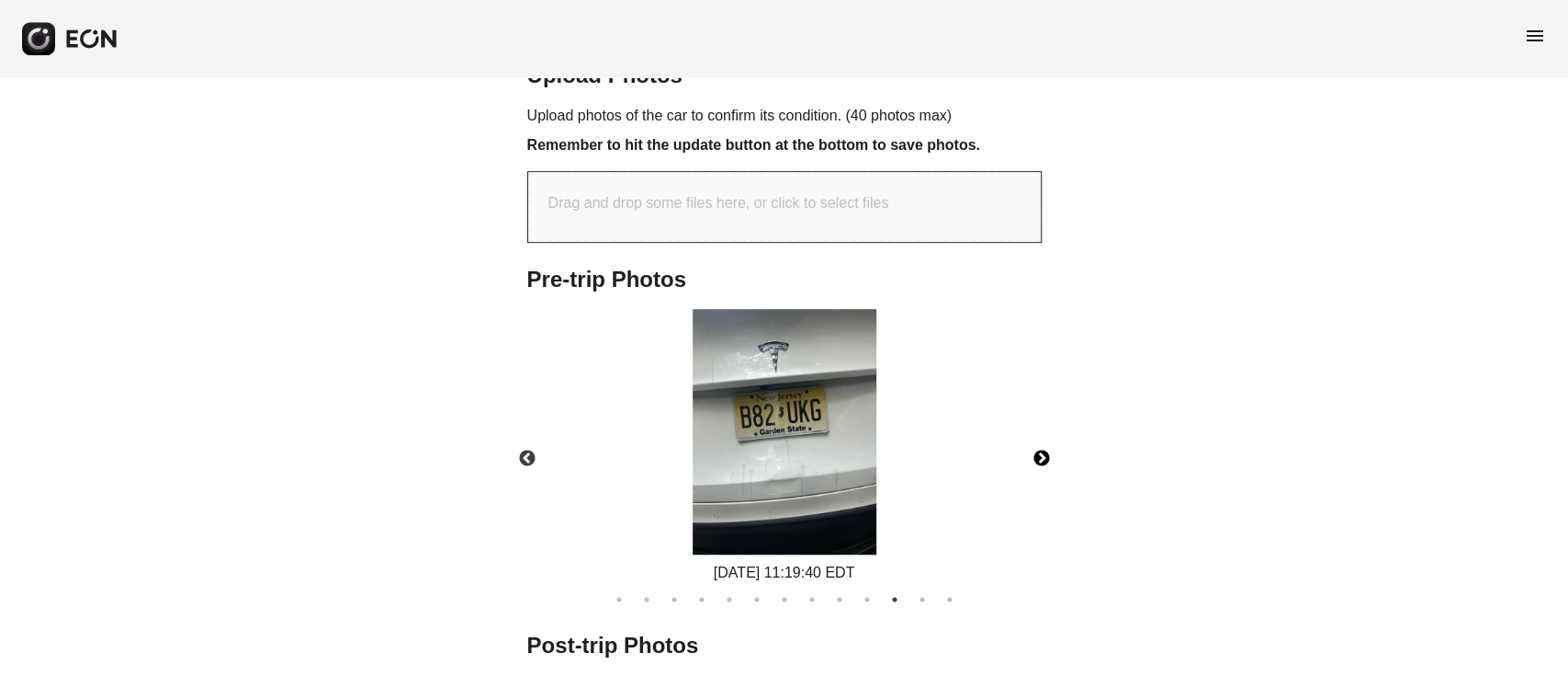
click at [797, 462] on img at bounding box center [784, 431] width 184 height 246
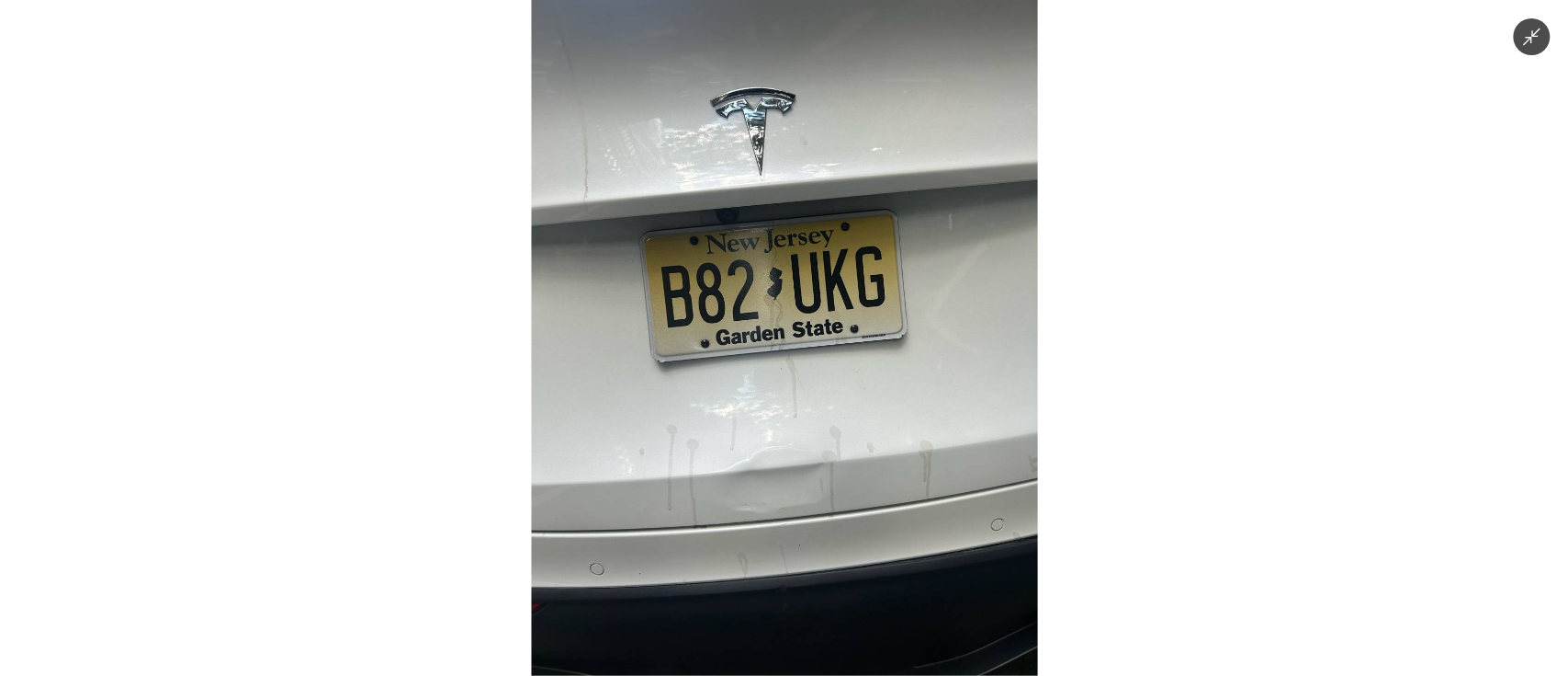
click at [797, 462] on img at bounding box center [784, 338] width 506 height 676
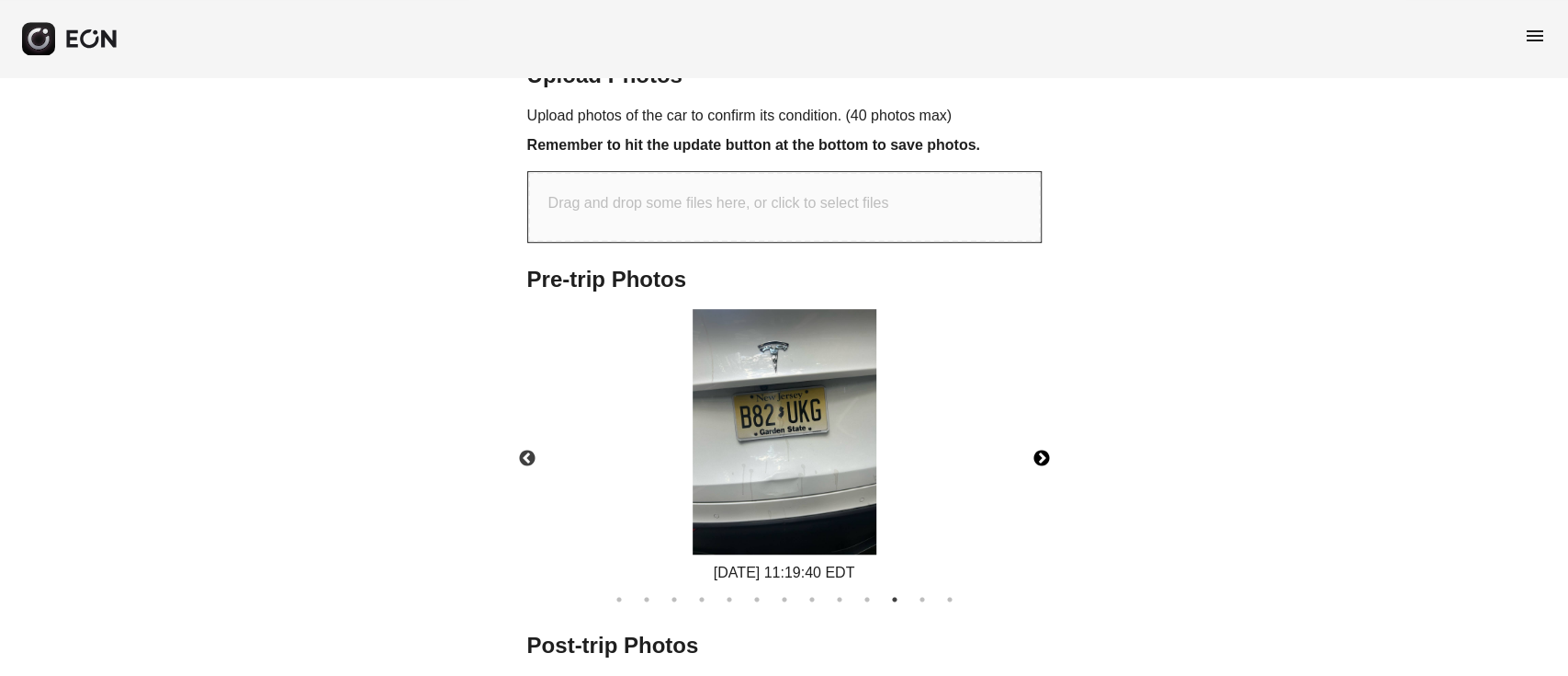
click at [1042, 457] on button "Next" at bounding box center [1041, 458] width 64 height 64
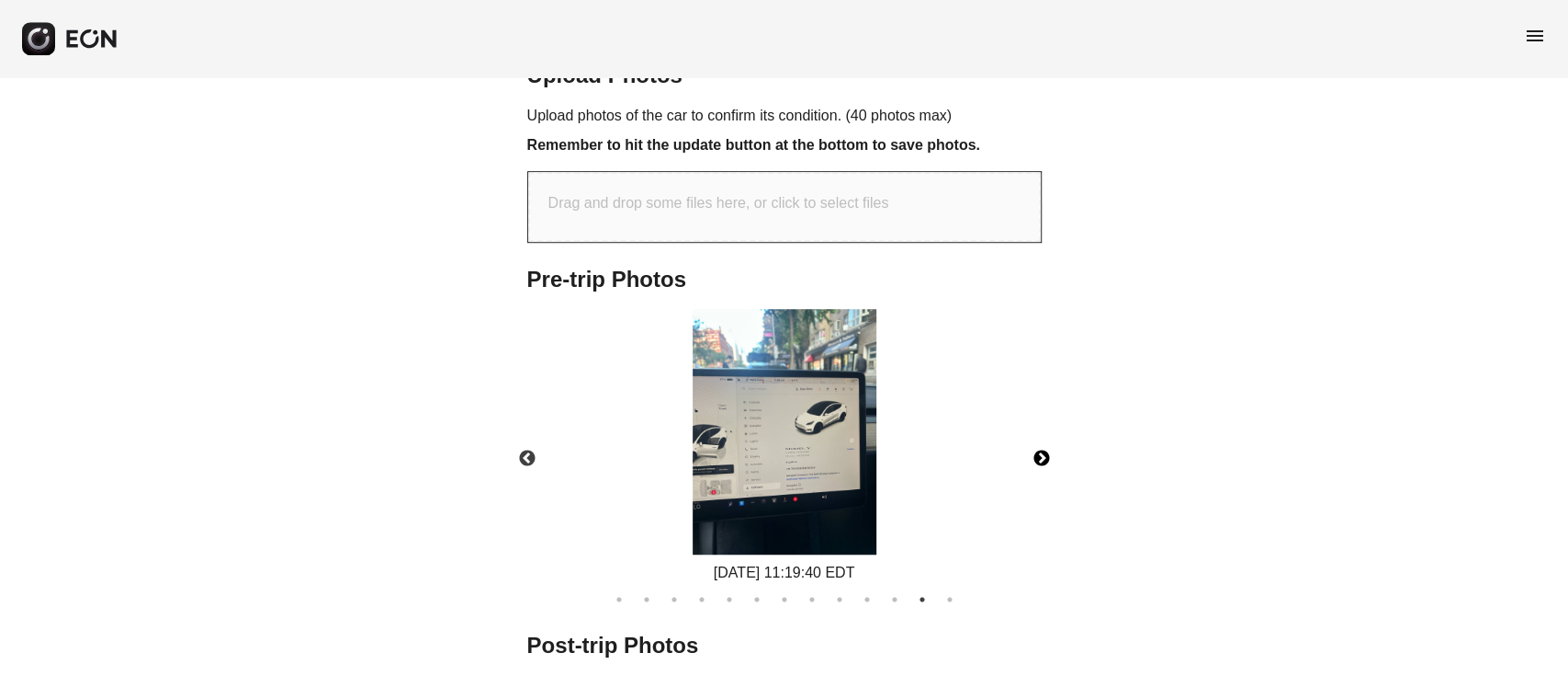
click at [805, 479] on img at bounding box center [784, 431] width 184 height 246
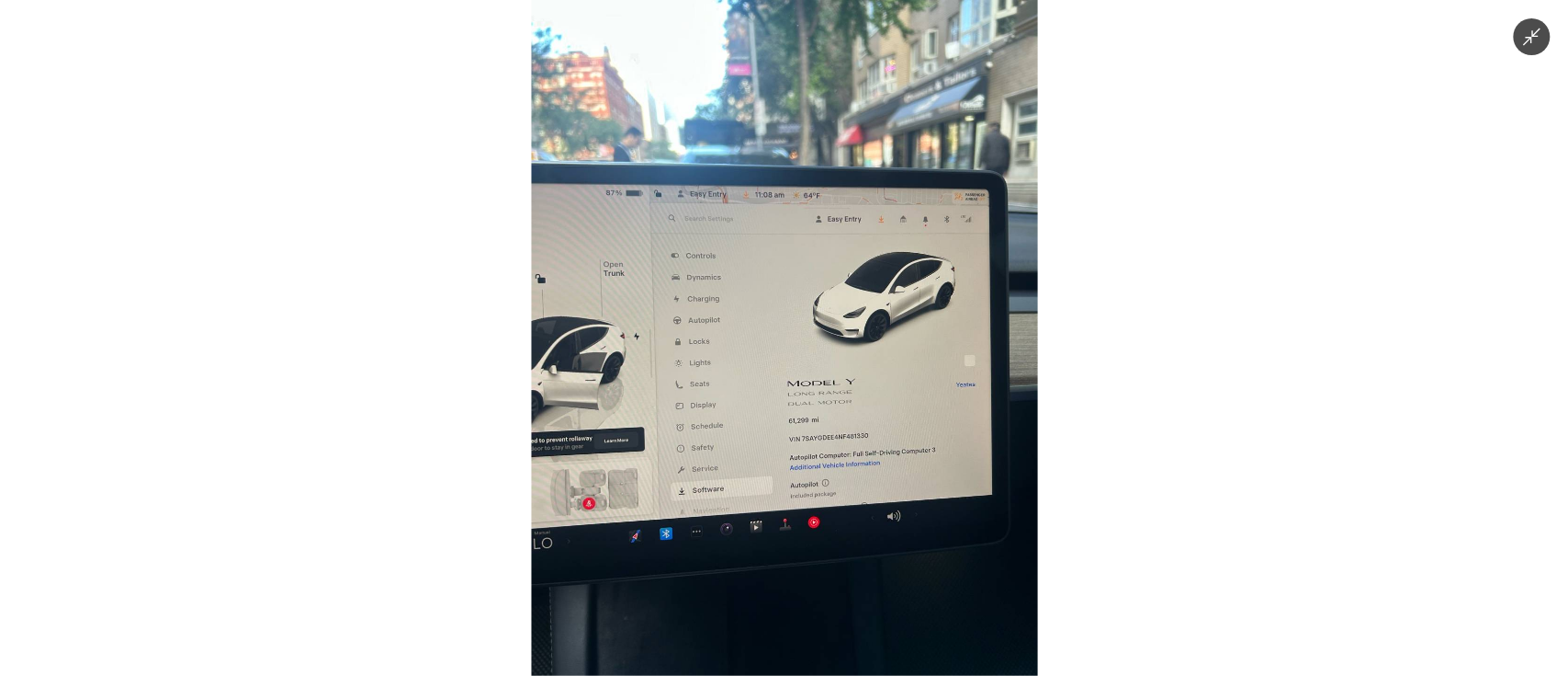
click at [805, 479] on img at bounding box center [784, 338] width 506 height 676
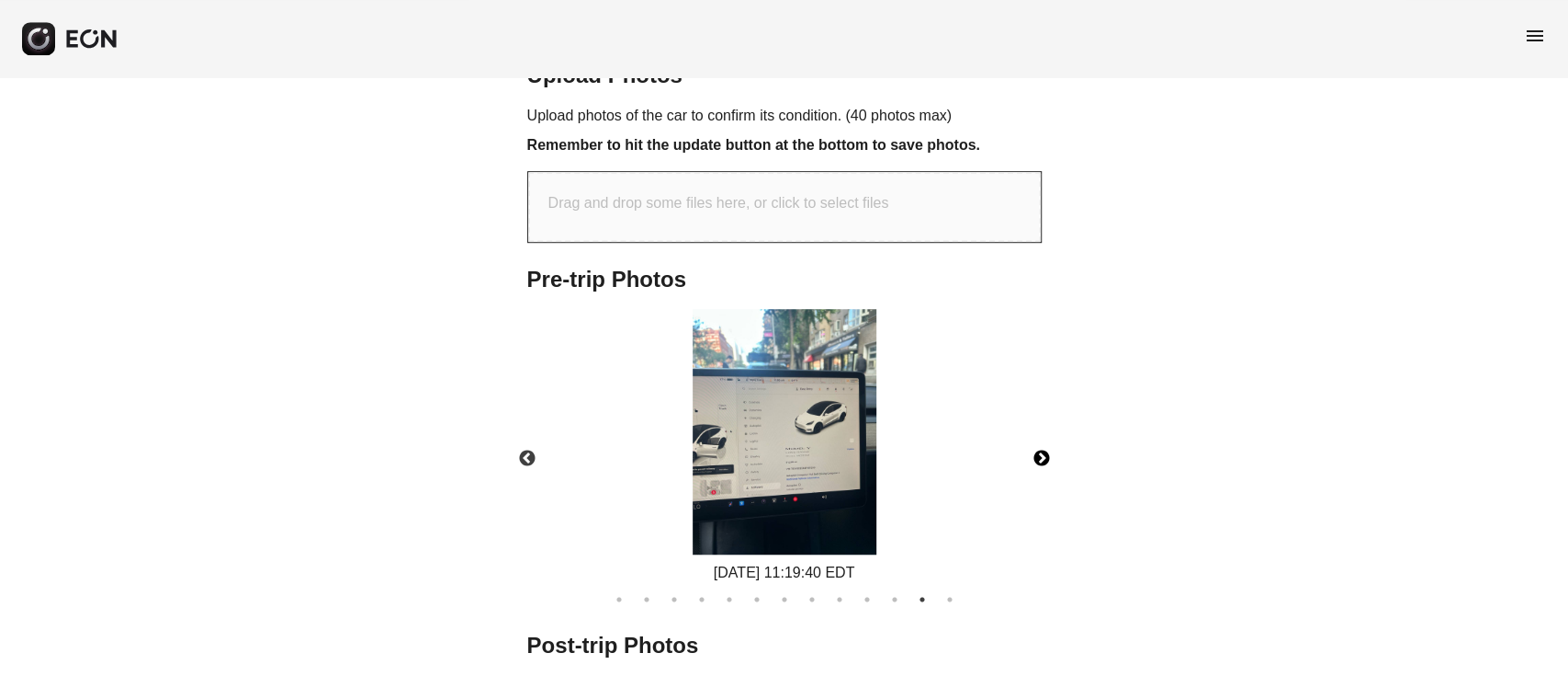
click at [805, 479] on img at bounding box center [784, 431] width 184 height 246
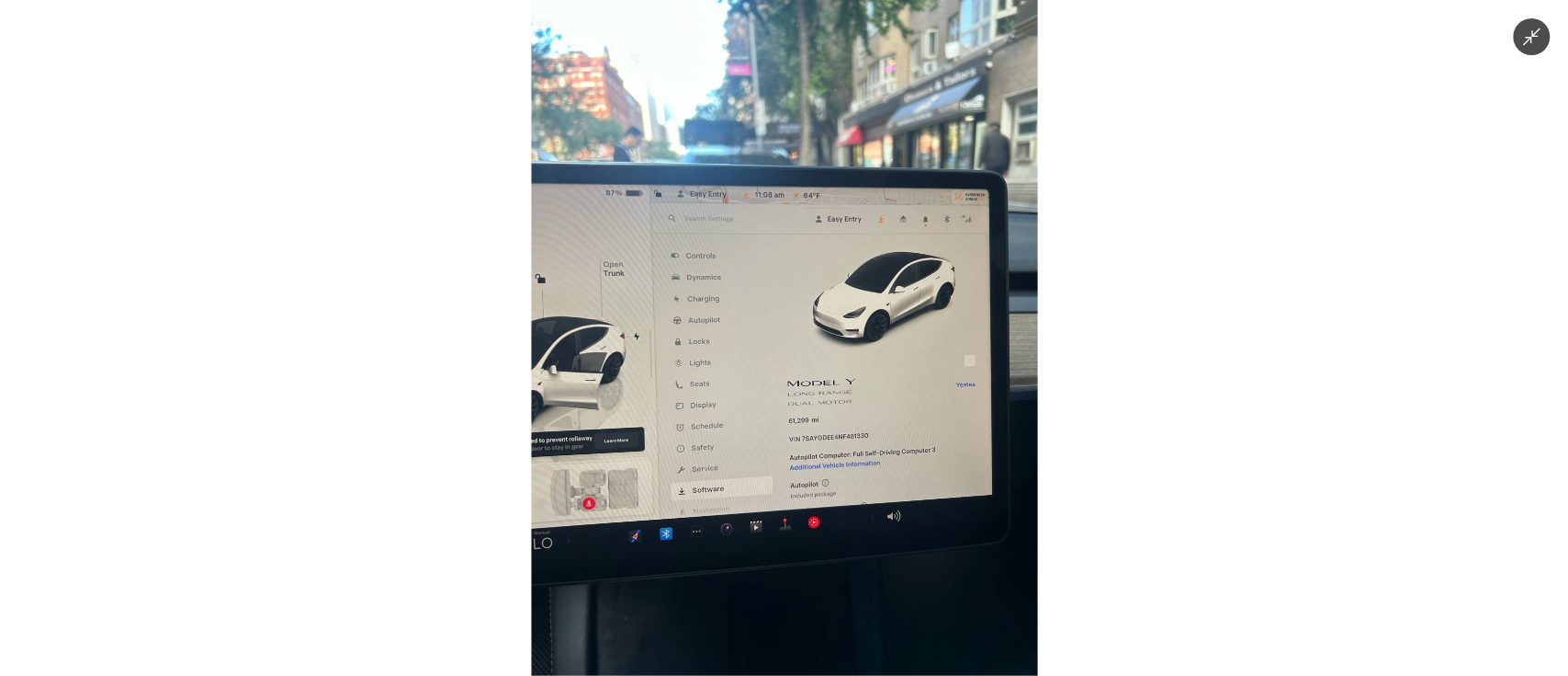
click at [805, 479] on img at bounding box center [784, 338] width 506 height 676
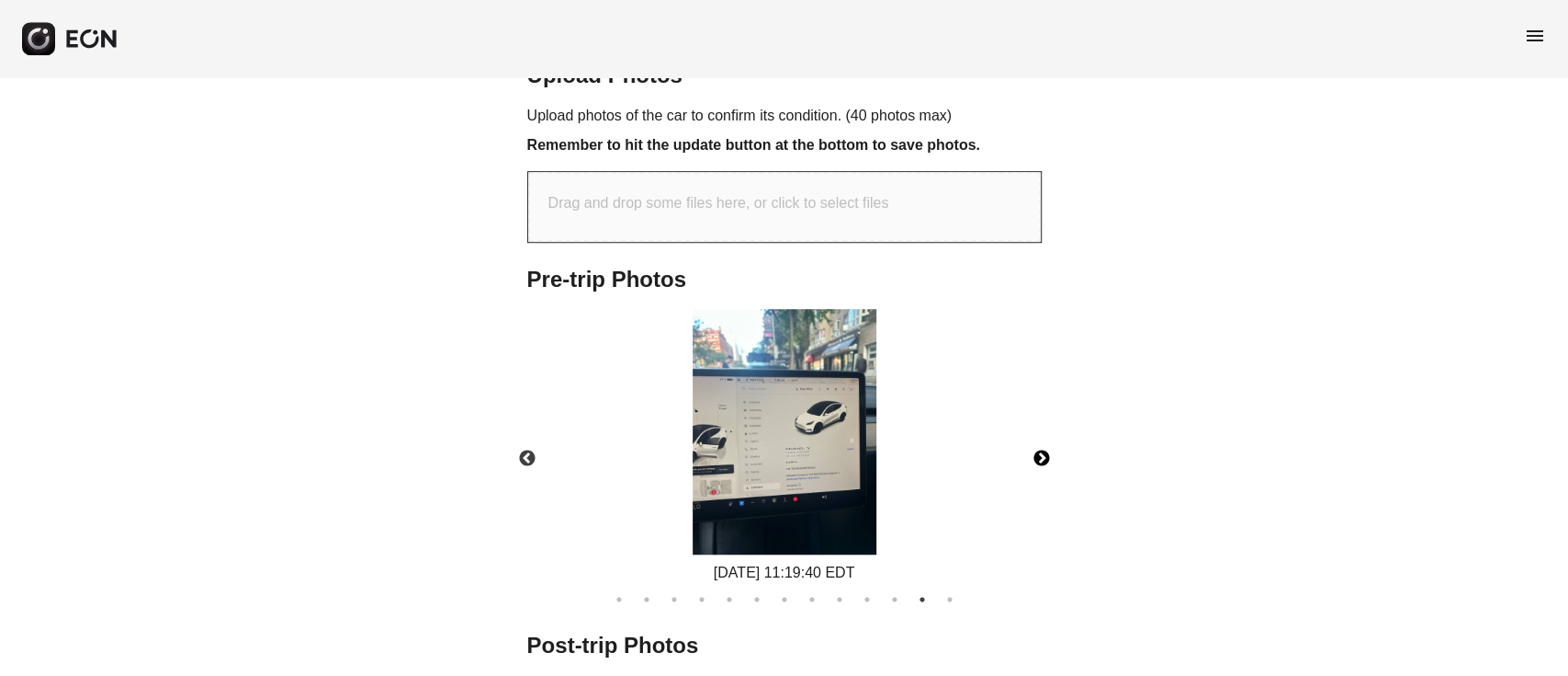
click at [1059, 455] on button "Next" at bounding box center [1041, 458] width 64 height 64
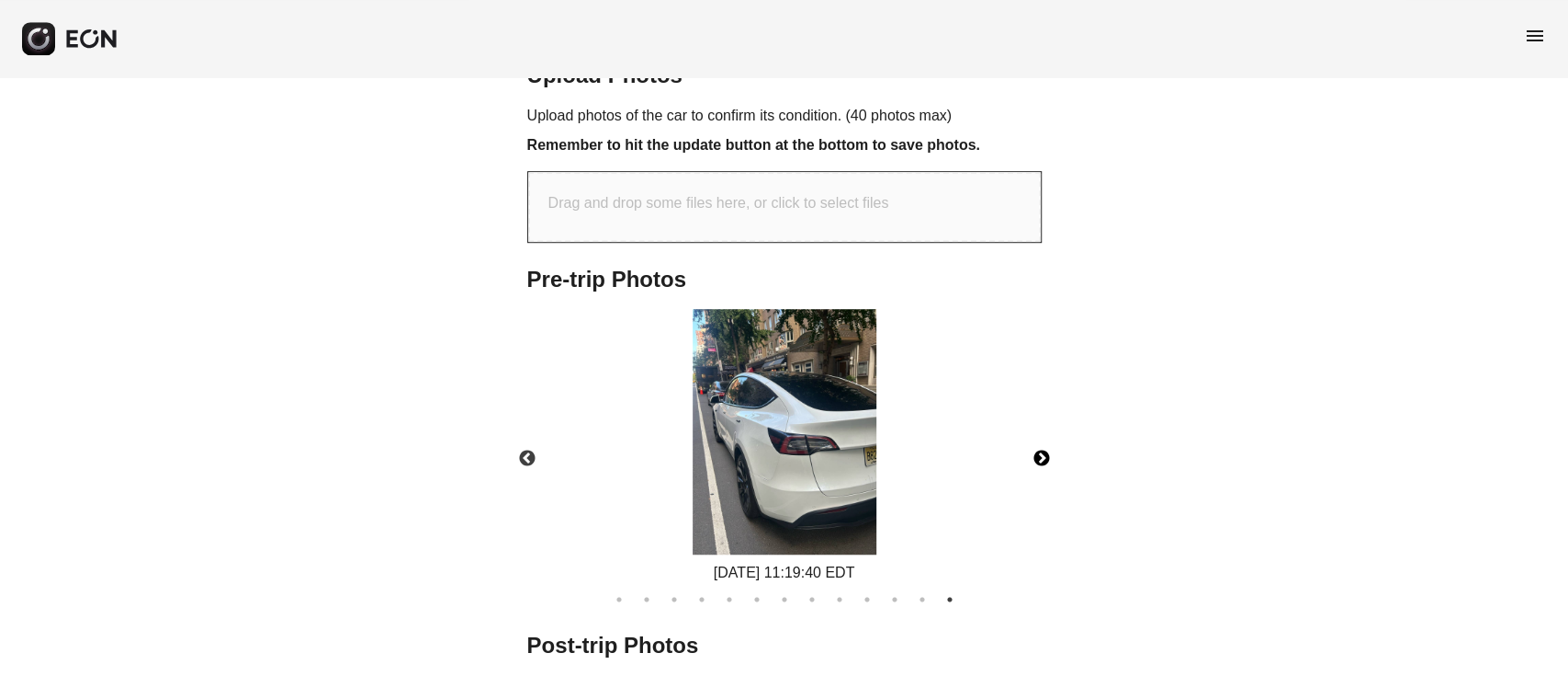
click at [749, 452] on img at bounding box center [784, 431] width 184 height 246
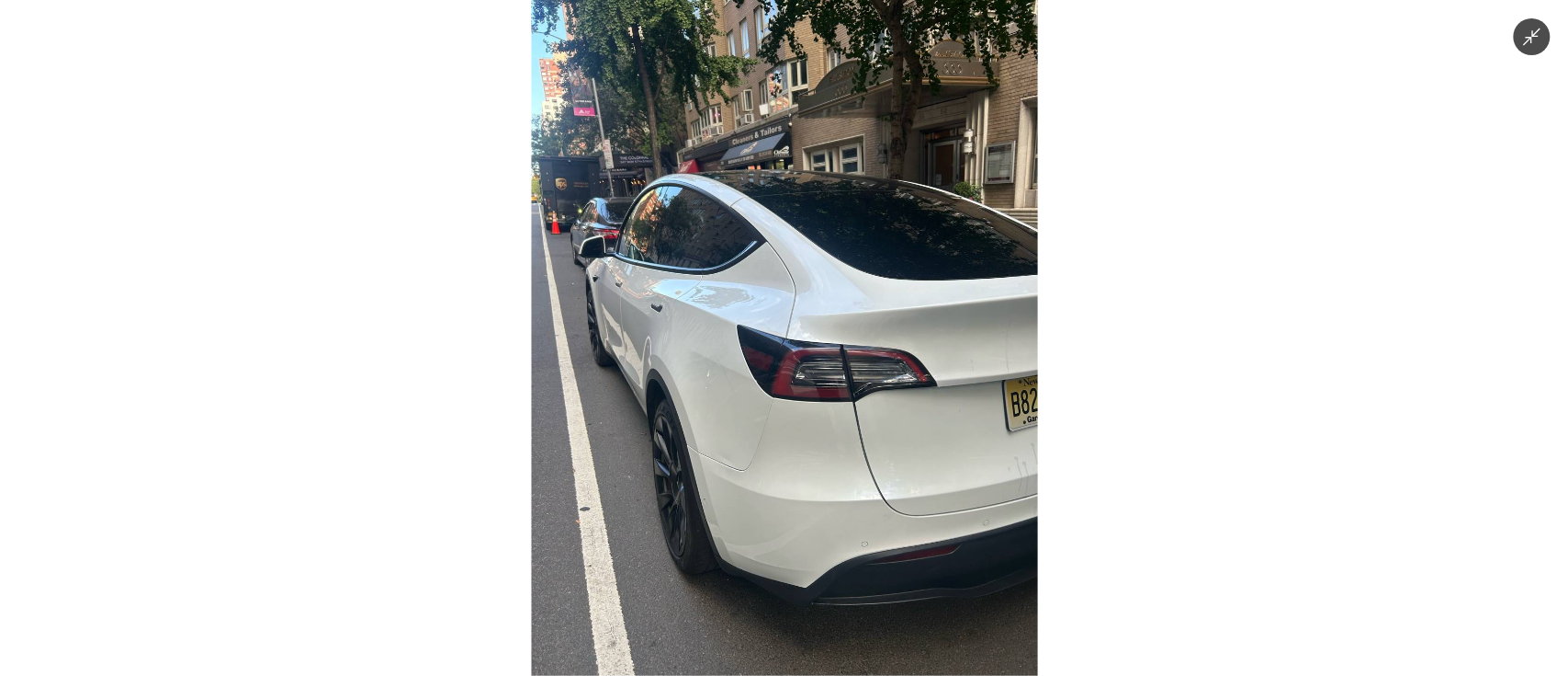
click at [749, 452] on img at bounding box center [784, 338] width 506 height 676
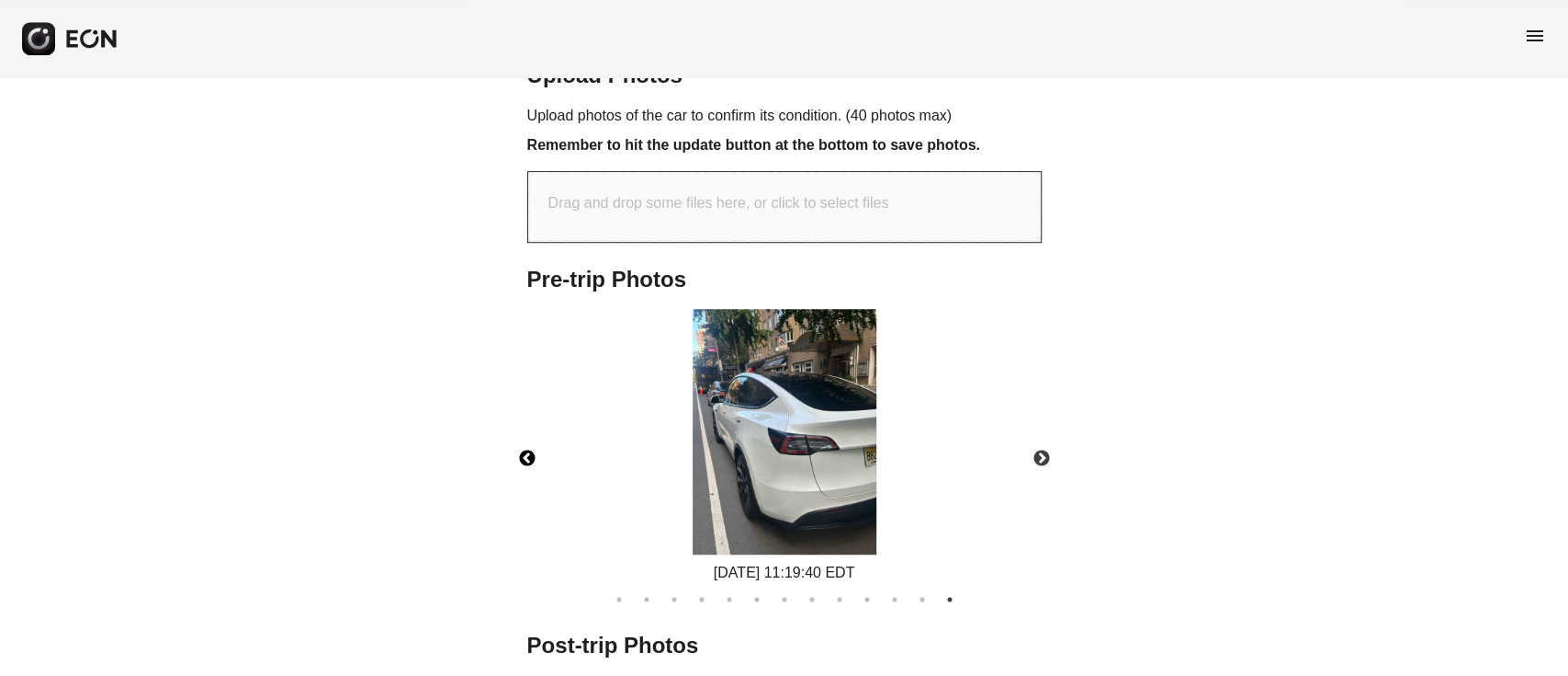
click at [529, 459] on button "Previous" at bounding box center [526, 458] width 64 height 64
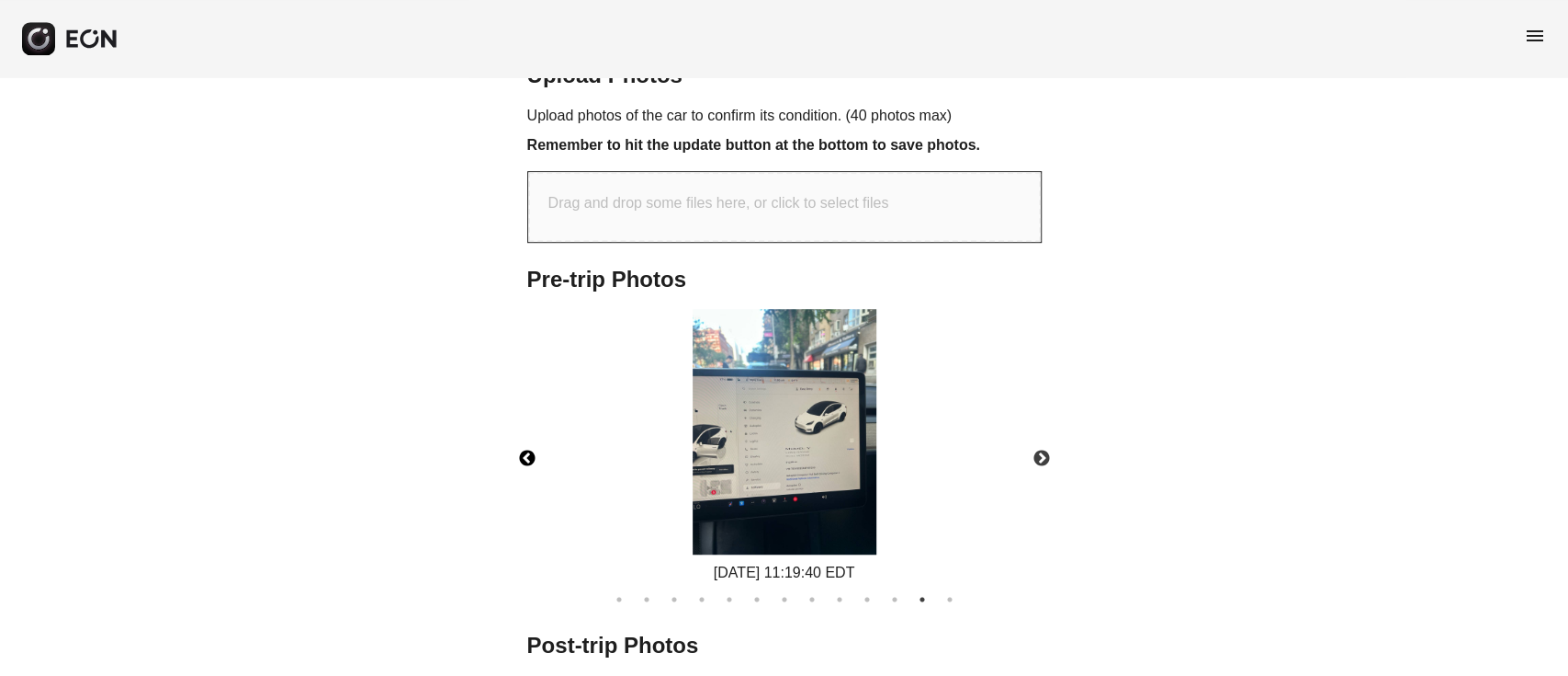
click at [752, 430] on img at bounding box center [784, 431] width 184 height 246
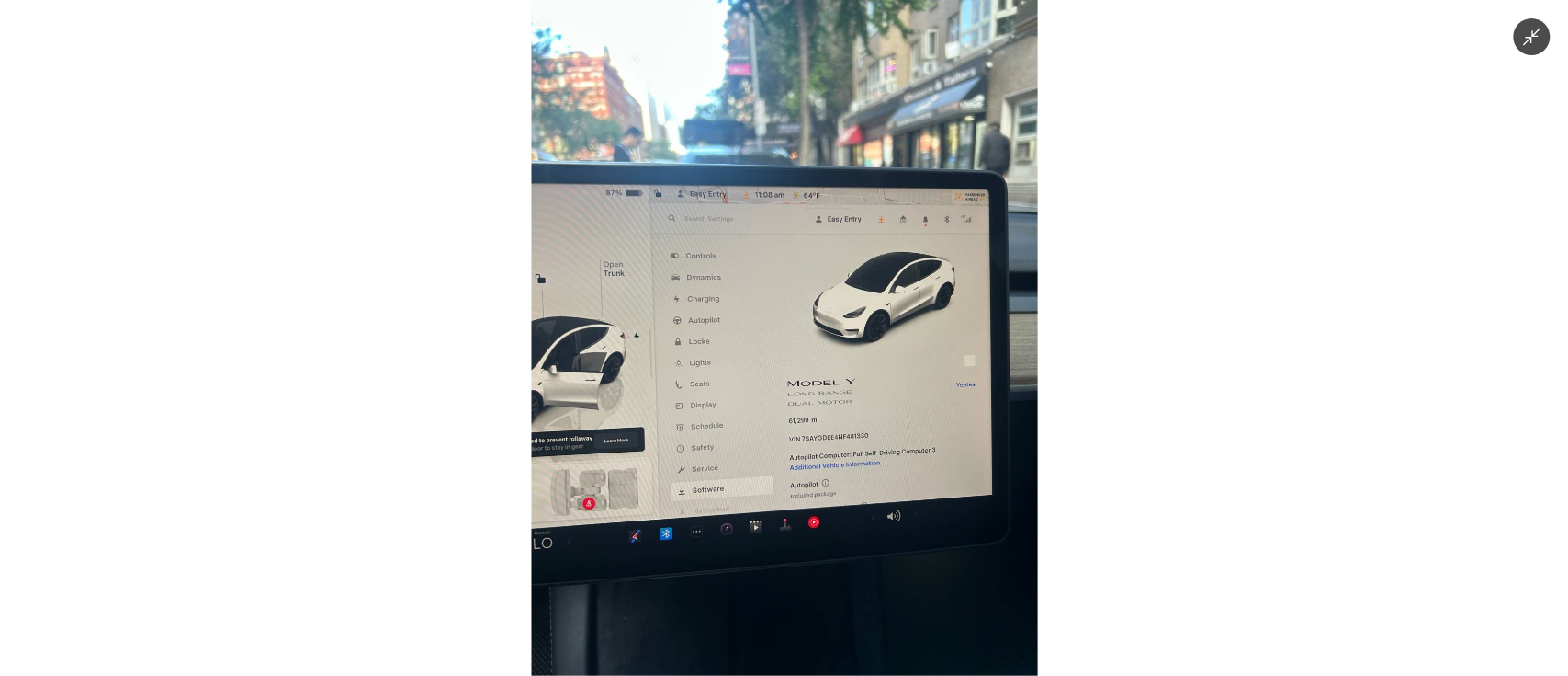
click at [767, 464] on img at bounding box center [784, 338] width 506 height 676
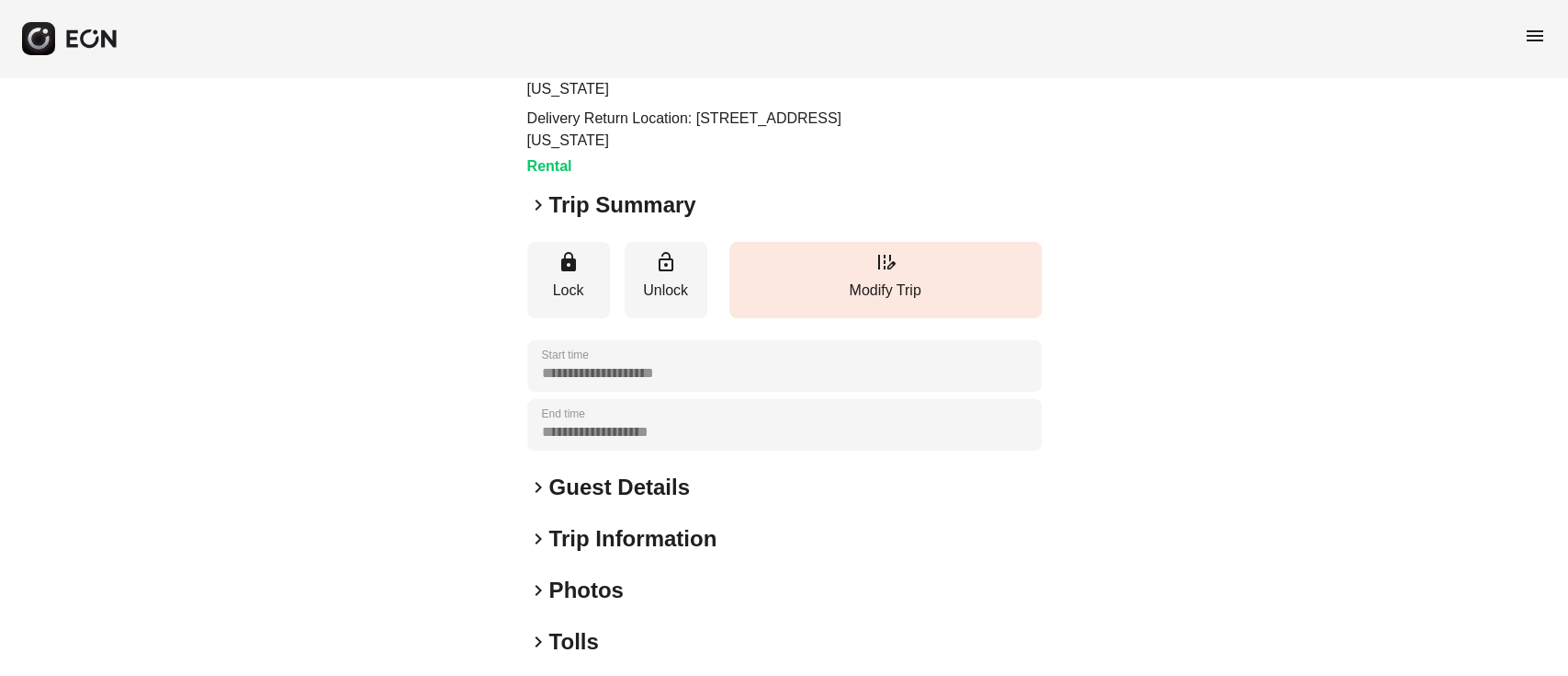
scroll to position [315, 0]
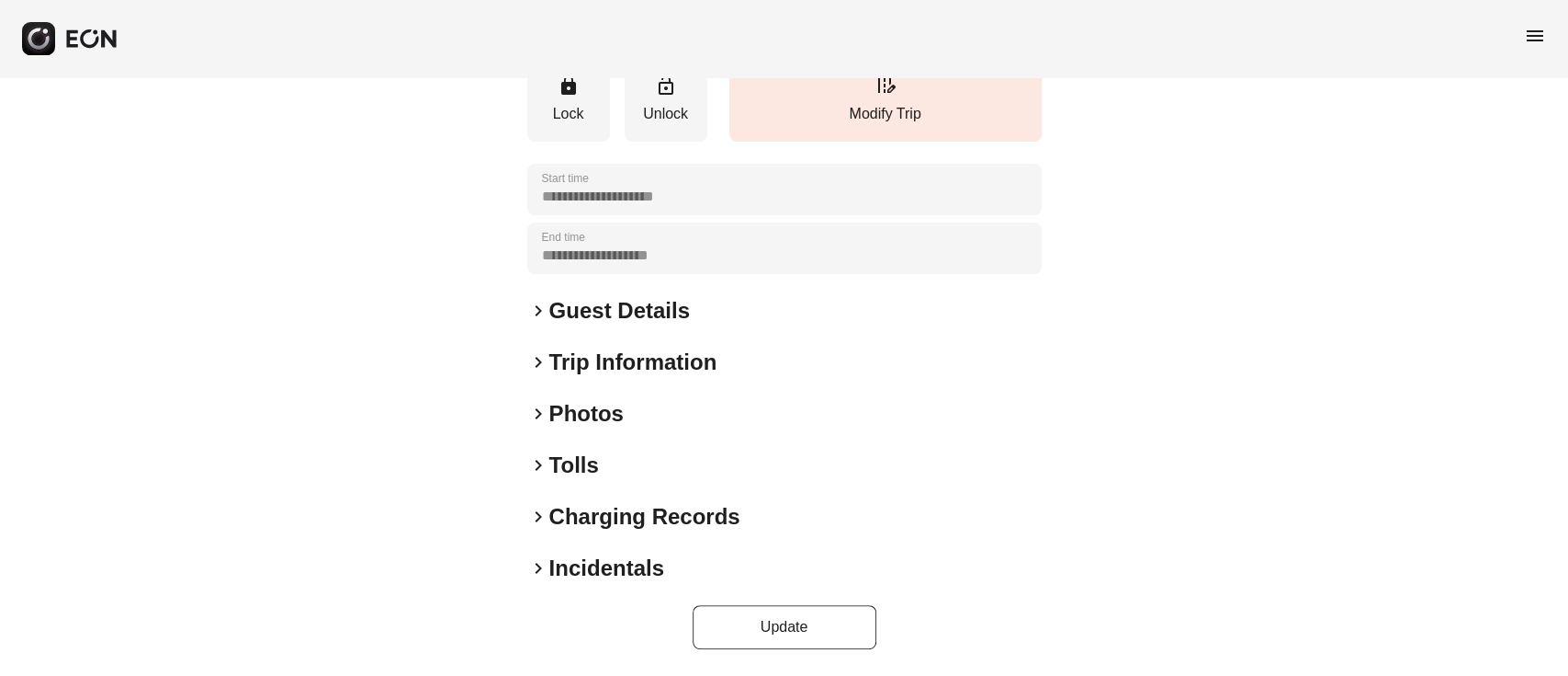
click at [662, 420] on div "keyboard_arrow_right Photos" at bounding box center [784, 414] width 514 height 29
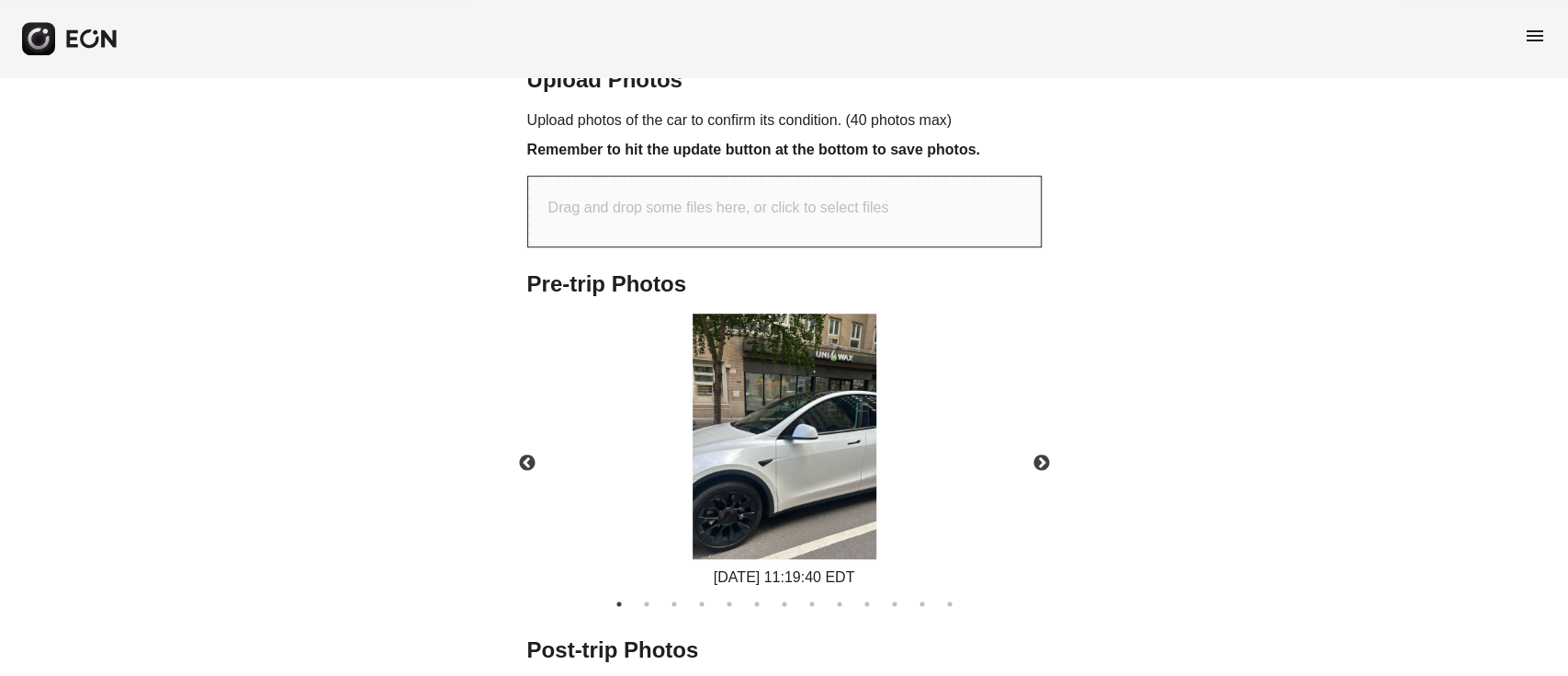
scroll to position [704, 0]
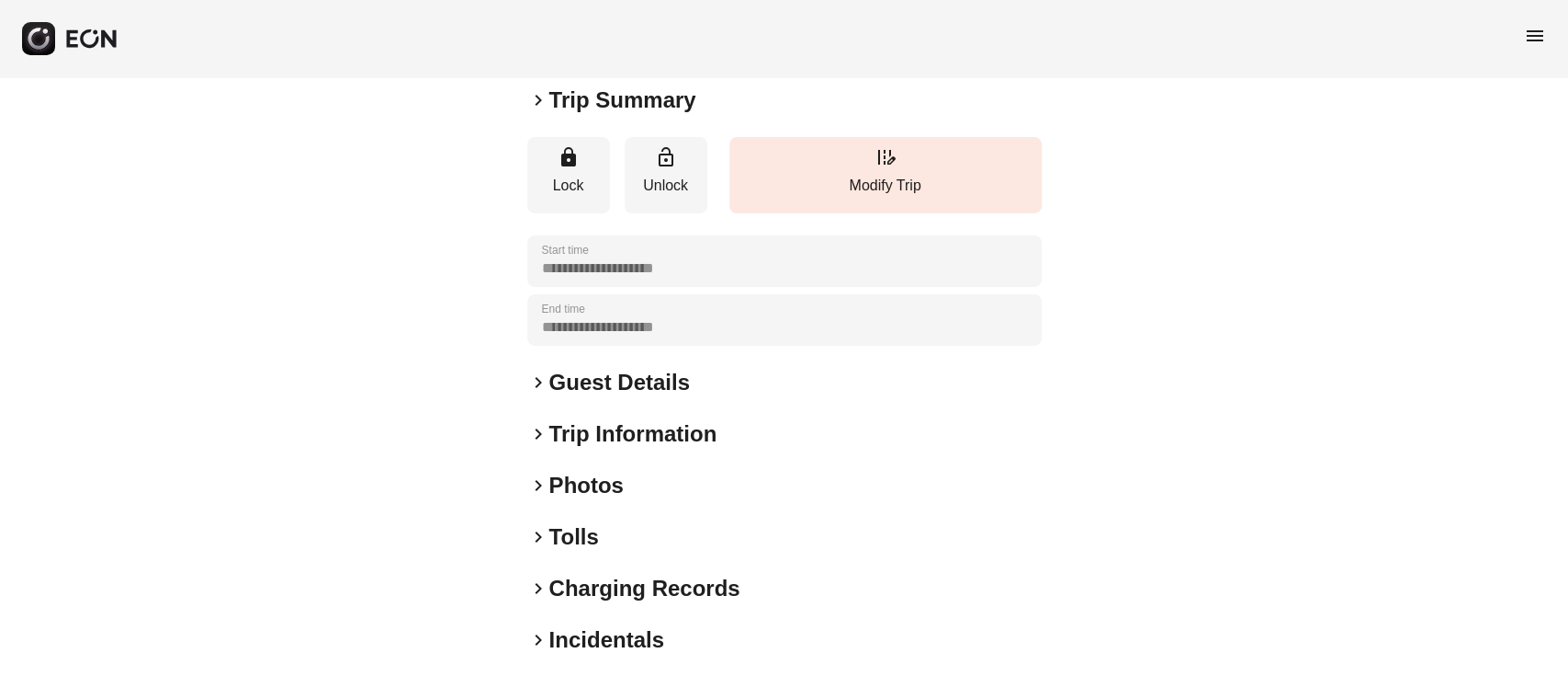
scroll to position [242, 0]
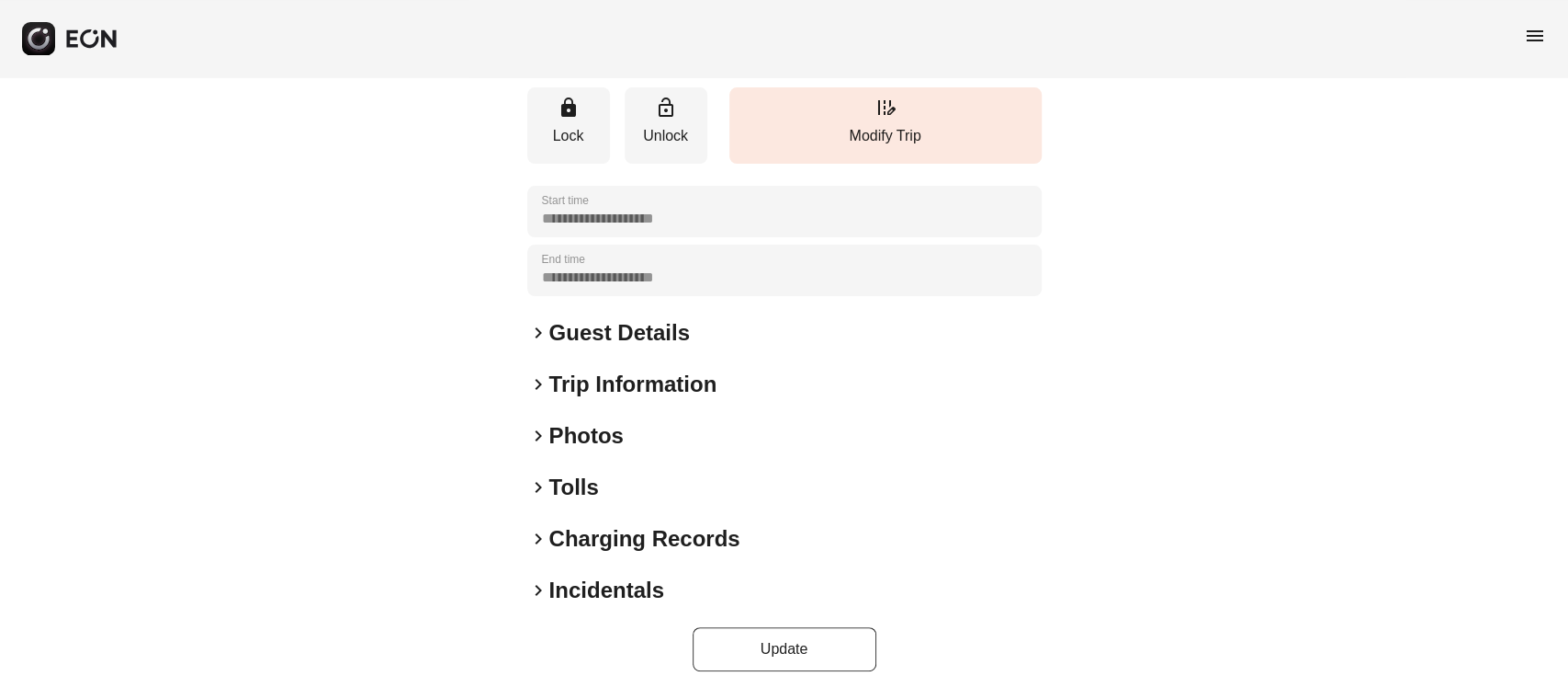
click at [683, 422] on div "keyboard_arrow_right Photos" at bounding box center [784, 435] width 514 height 29
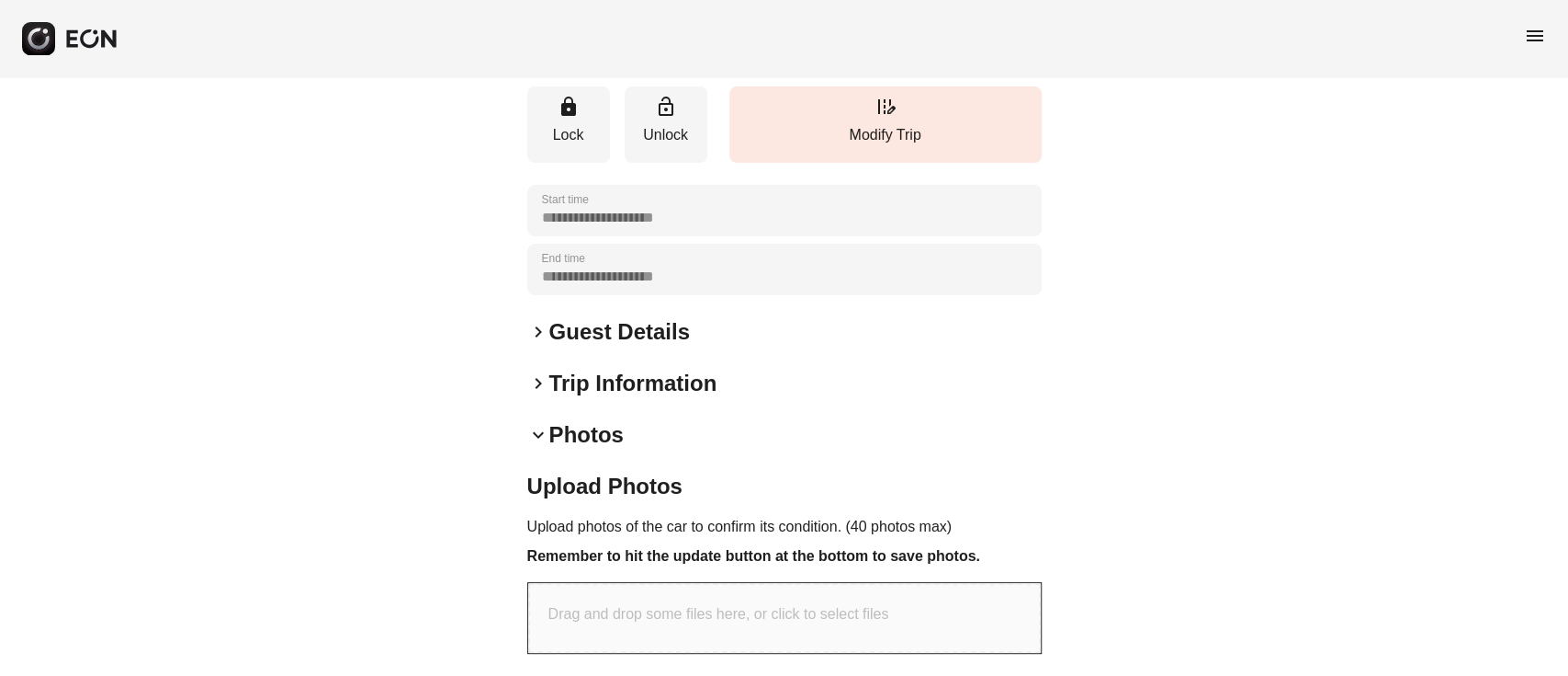
scroll to position [0, 0]
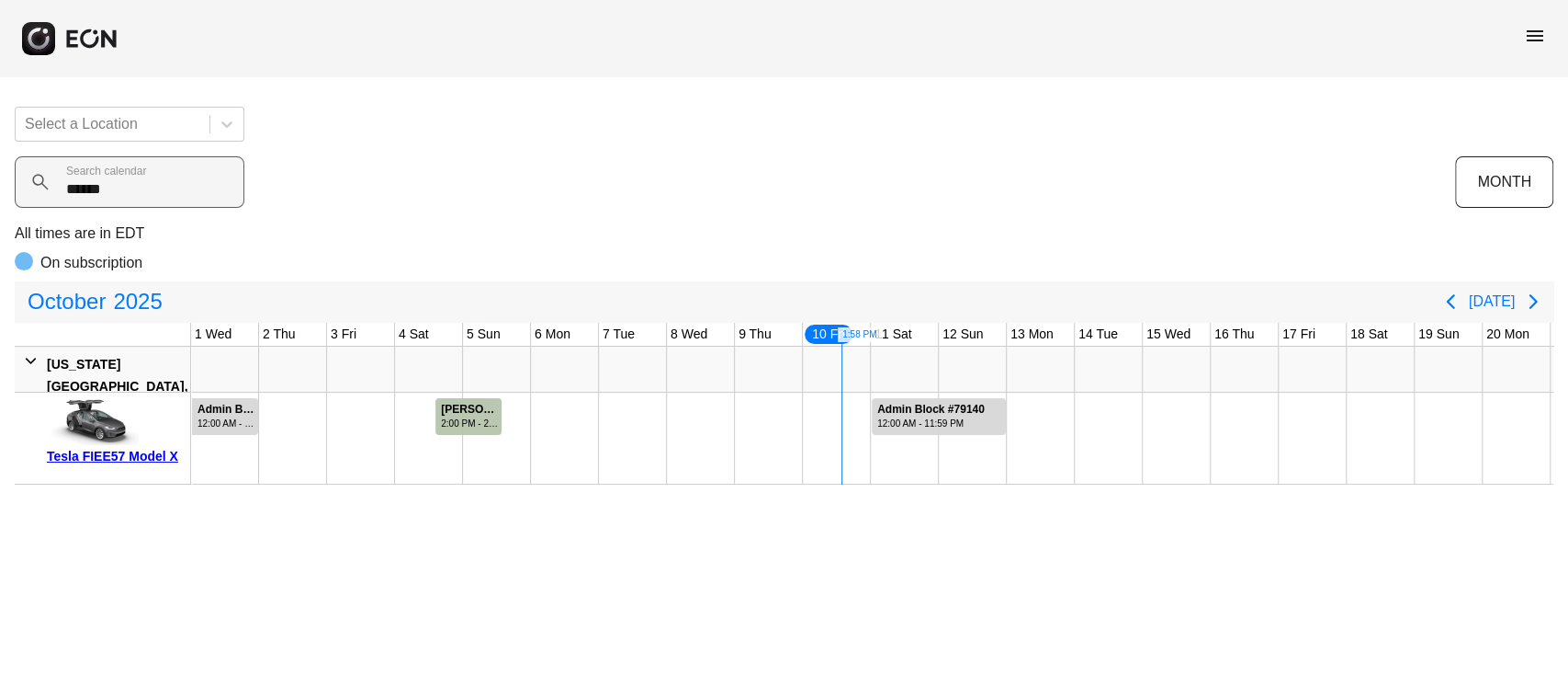
scroll to position [0, 568]
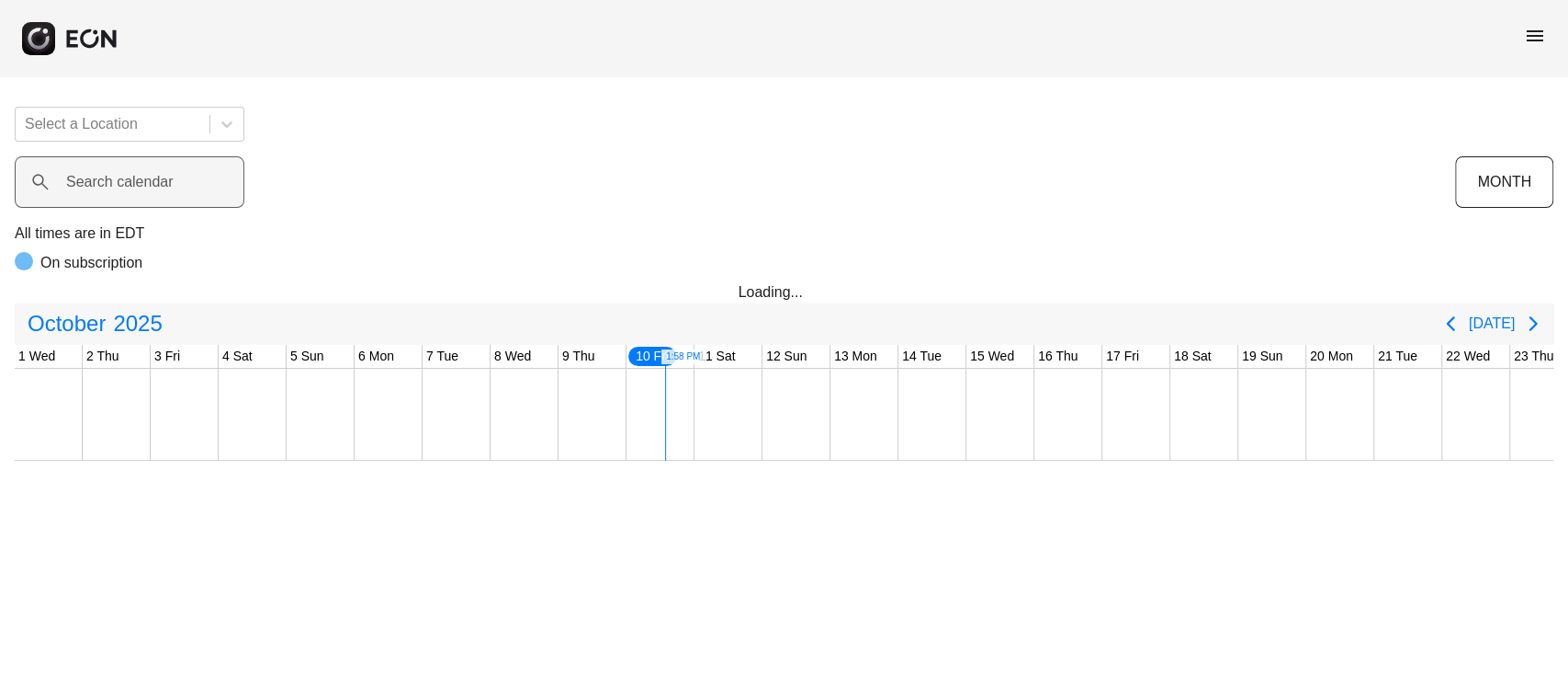
scroll to position [0, 568]
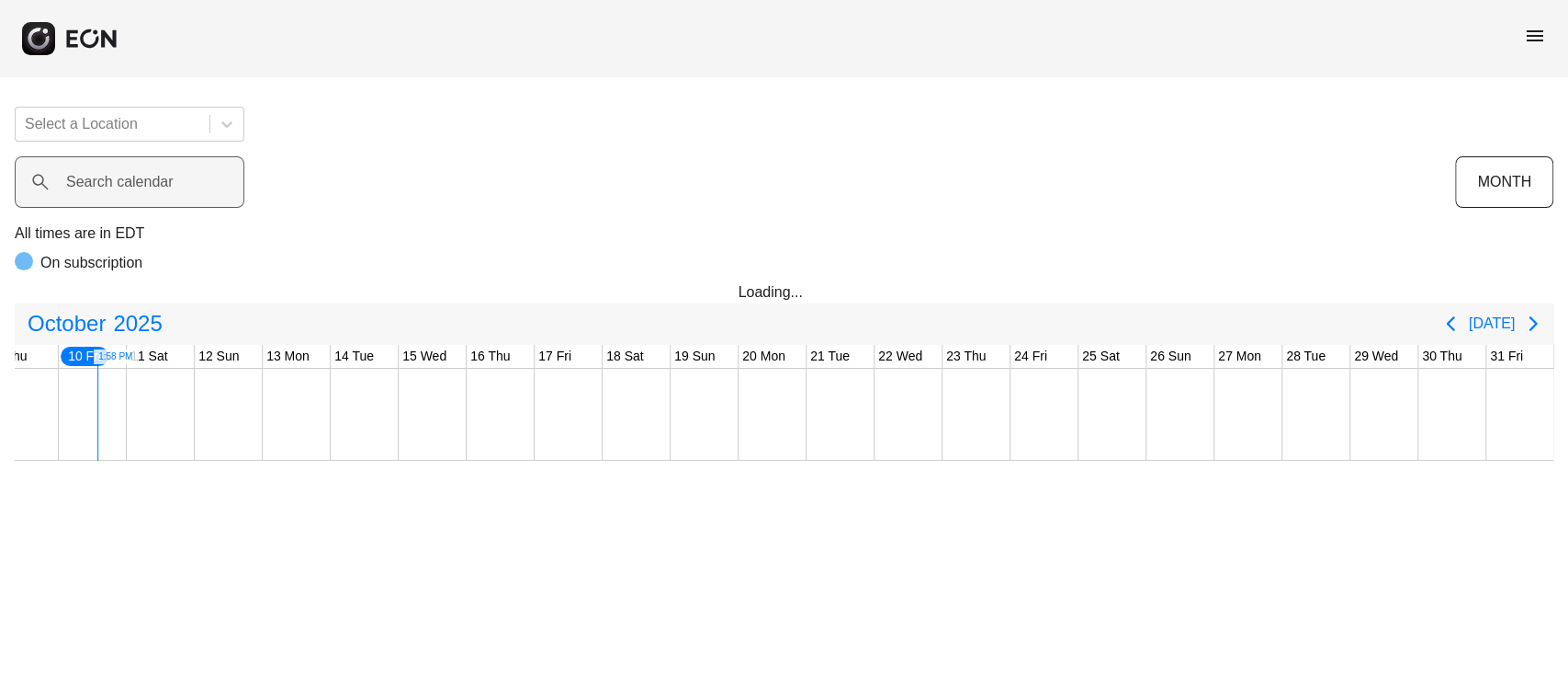
click at [111, 175] on label "Search calendar" at bounding box center [119, 182] width 107 height 22
click at [111, 175] on calendar "Search calendar" at bounding box center [130, 182] width 230 height 51
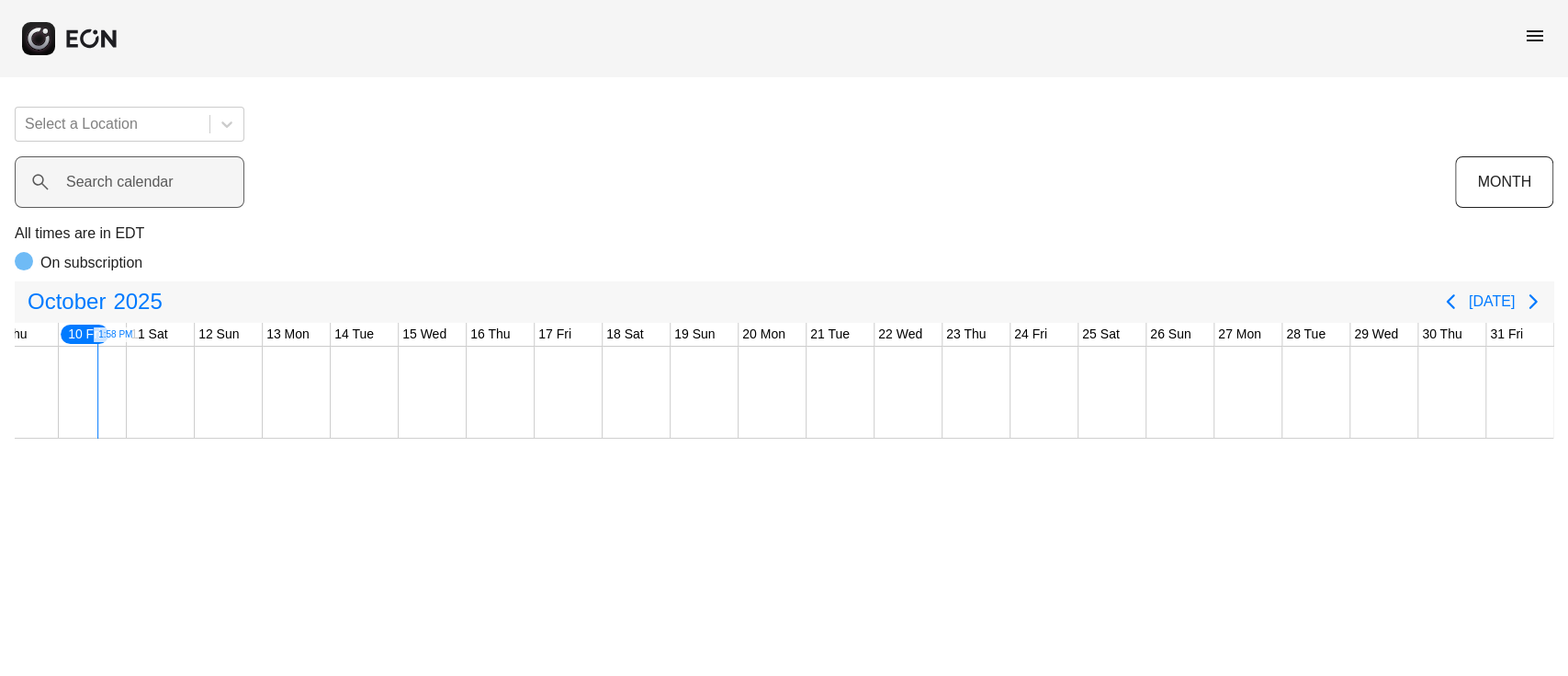
click at [111, 175] on label "Search calendar" at bounding box center [119, 182] width 107 height 22
click at [111, 175] on calendar "Search calendar" at bounding box center [130, 182] width 230 height 51
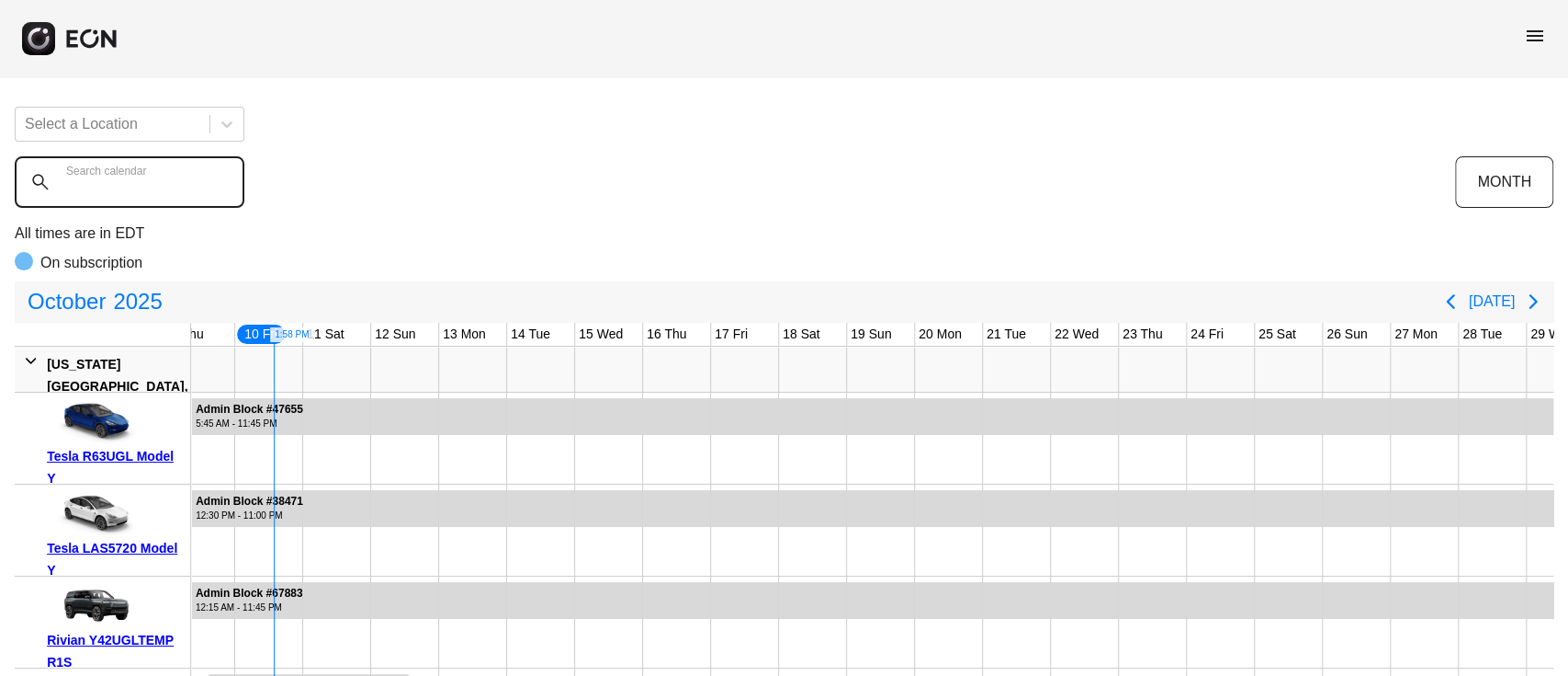
paste calendar "******"
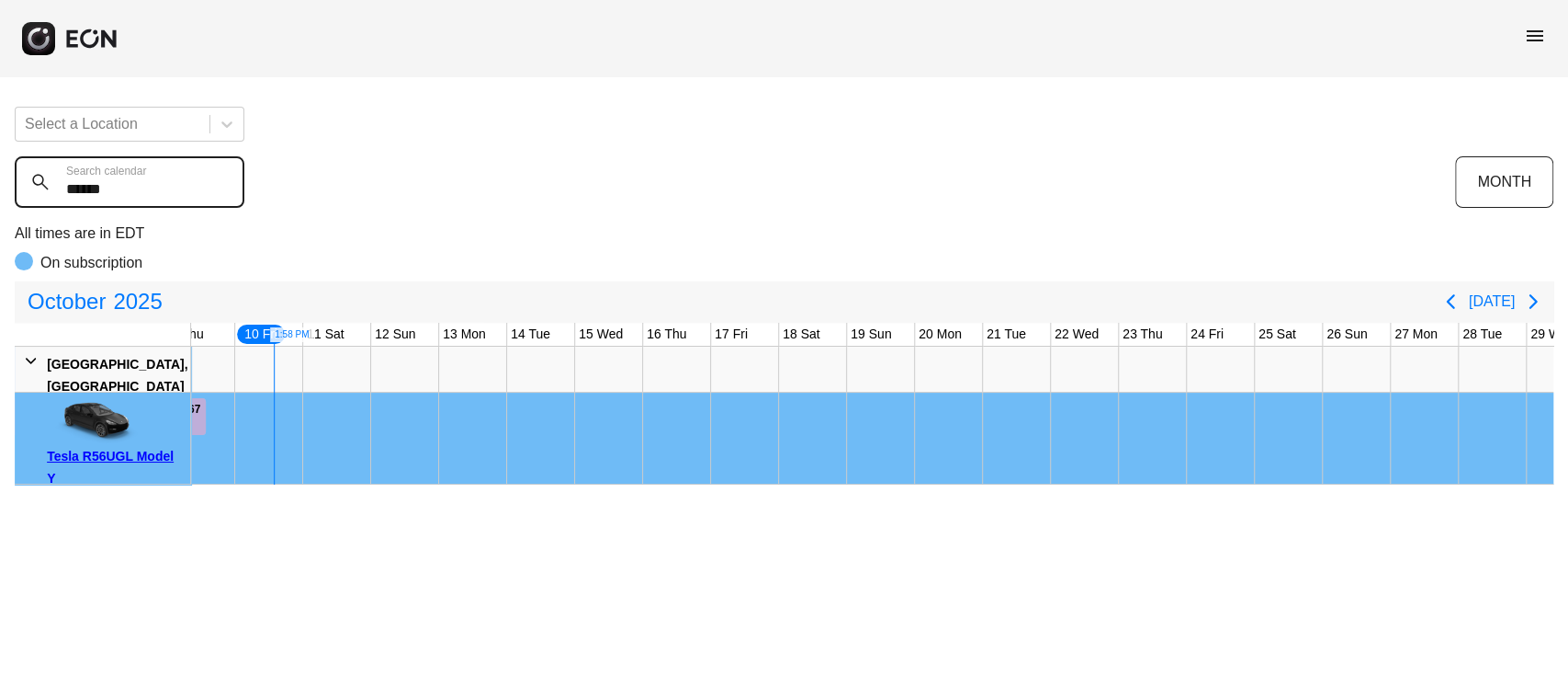
type calendar "******"
drag, startPoint x: 143, startPoint y: 201, endPoint x: 20, endPoint y: 200, distance: 123.0
click at [20, 200] on calendar "******" at bounding box center [130, 182] width 230 height 51
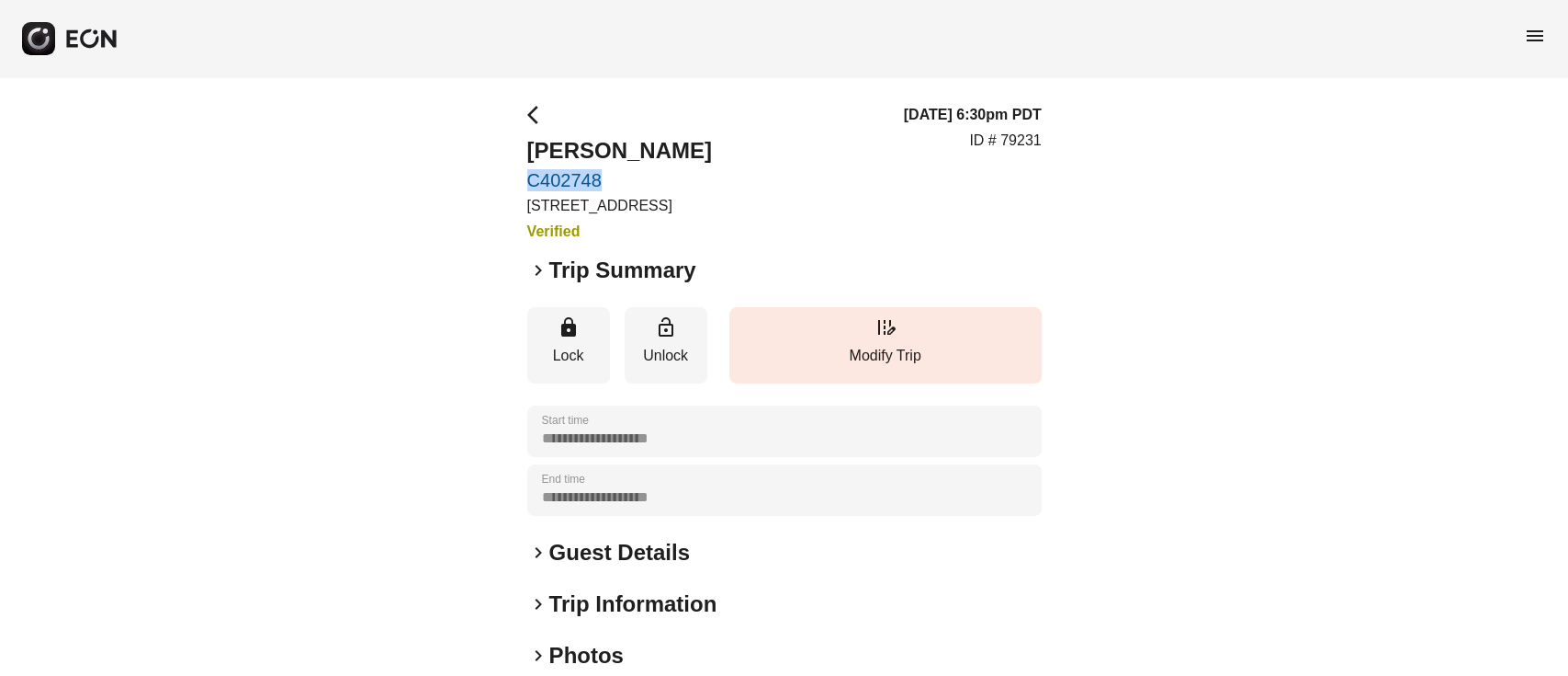
drag, startPoint x: 521, startPoint y: 180, endPoint x: 608, endPoint y: 178, distance: 87.0
click at [608, 178] on div "**********" at bounding box center [784, 497] width 1568 height 840
copy link "C402748"
click at [776, 224] on div "arrow_back_ios Michael croll C402748 1960 E Grand Ave, Los Angeles, CA Verified…" at bounding box center [784, 173] width 514 height 139
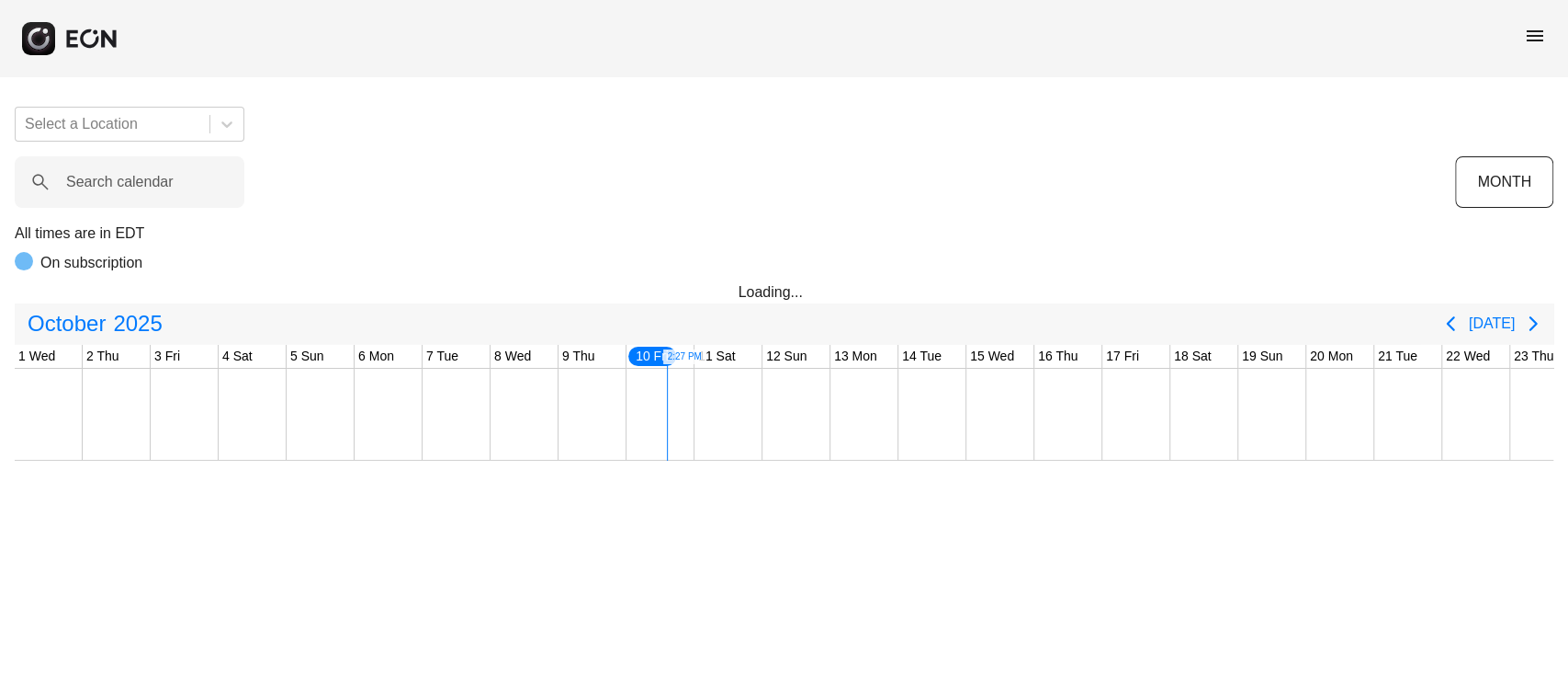
scroll to position [0, 568]
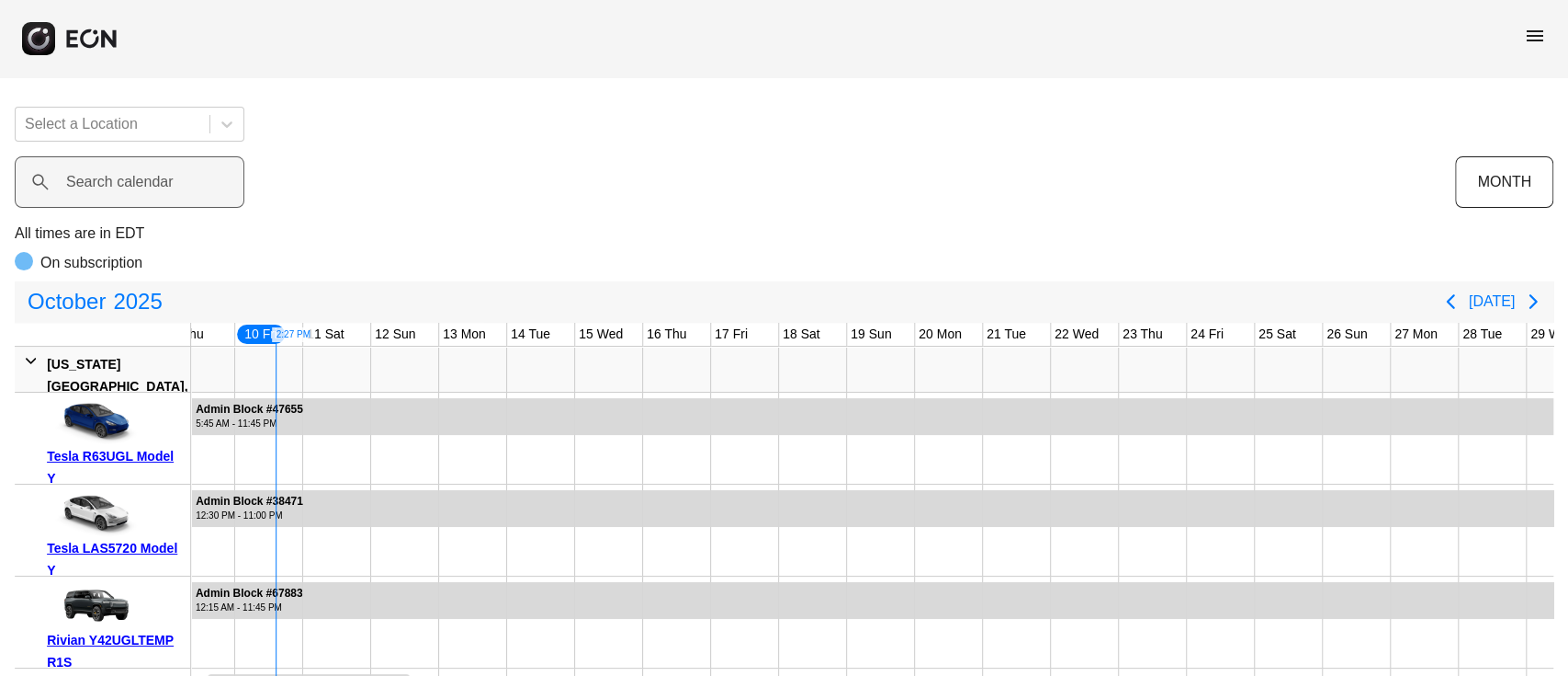
click at [143, 185] on label "Search calendar" at bounding box center [119, 182] width 107 height 22
click at [143, 185] on calendar "Search calendar" at bounding box center [130, 182] width 230 height 51
paste calendar "******"
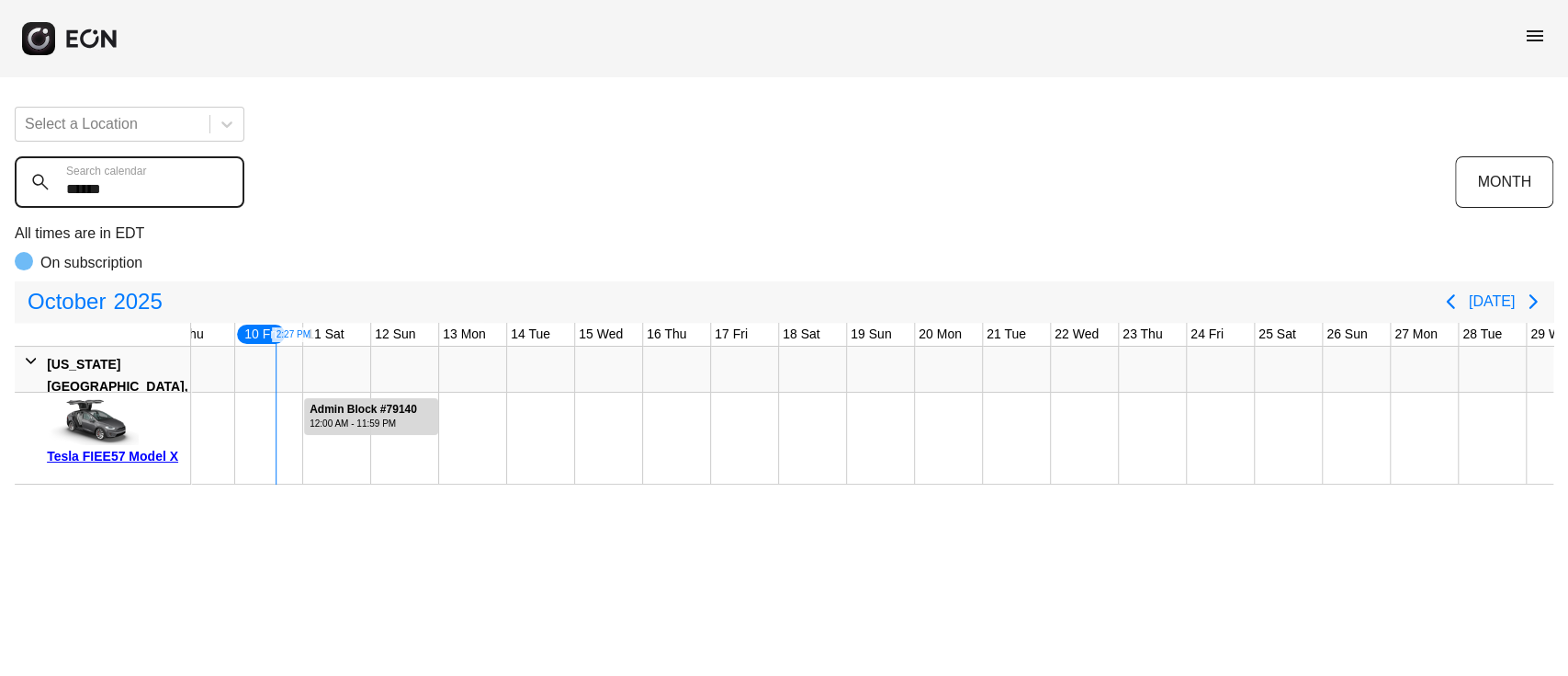
type calendar "******"
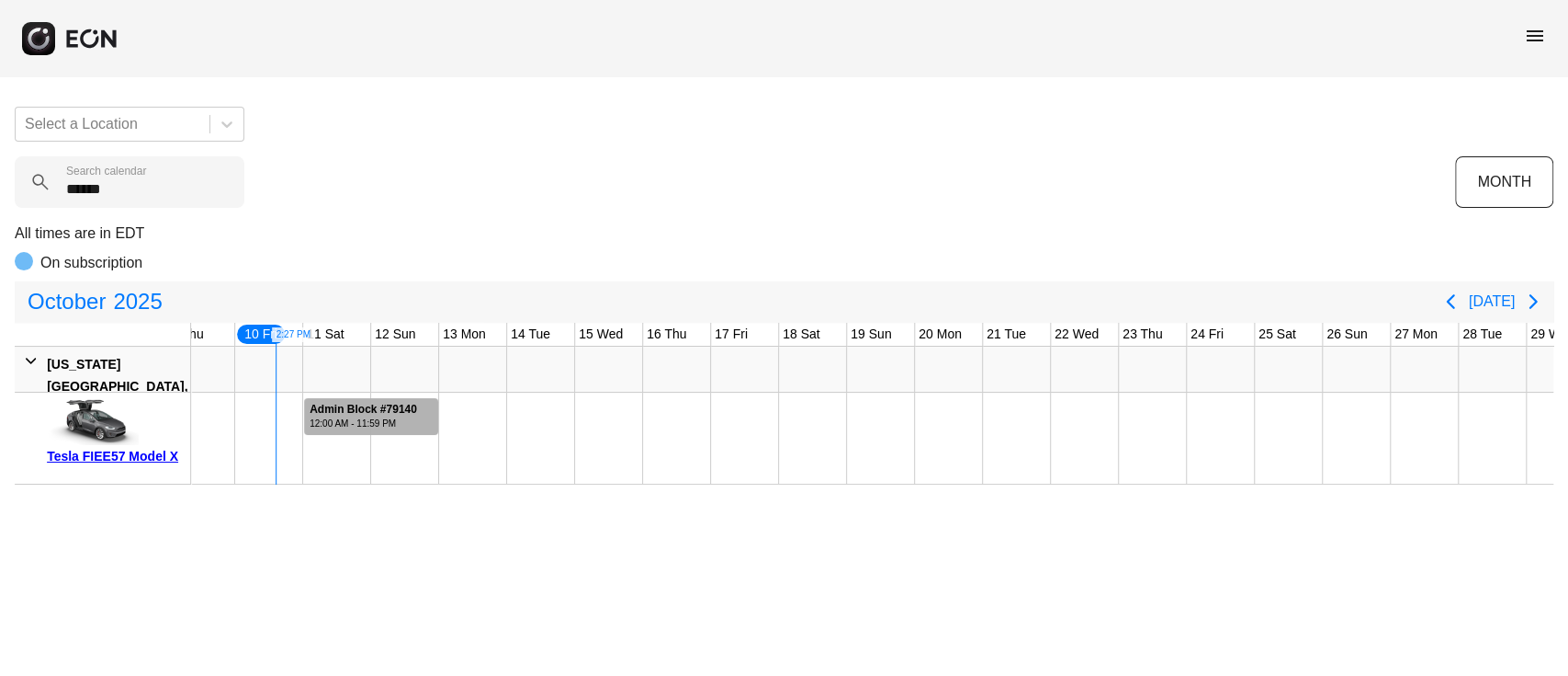
click at [385, 425] on div "12:00 AM - 11:59 PM" at bounding box center [362, 423] width 107 height 14
